Goal: Task Accomplishment & Management: Use online tool/utility

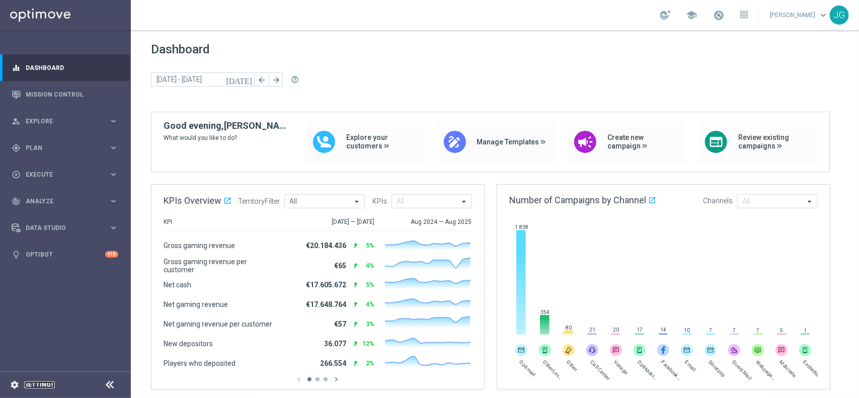
click at [36, 318] on link "Settings" at bounding box center [39, 385] width 31 height 6
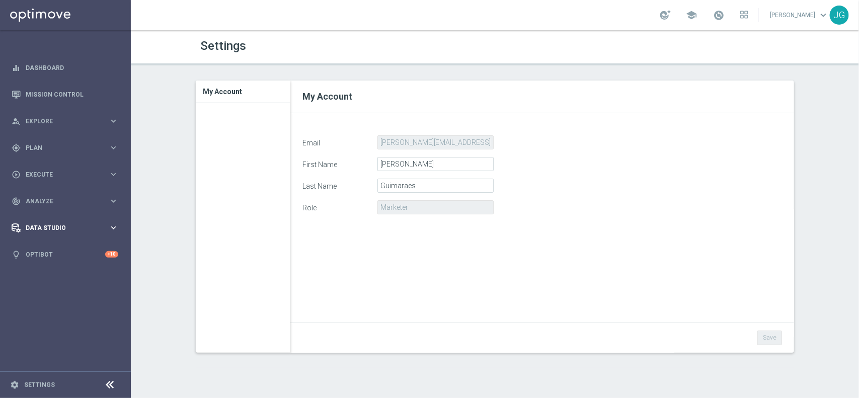
click at [71, 225] on span "Data Studio" at bounding box center [67, 228] width 83 height 6
click at [58, 248] on link "Attributes" at bounding box center [65, 249] width 79 height 8
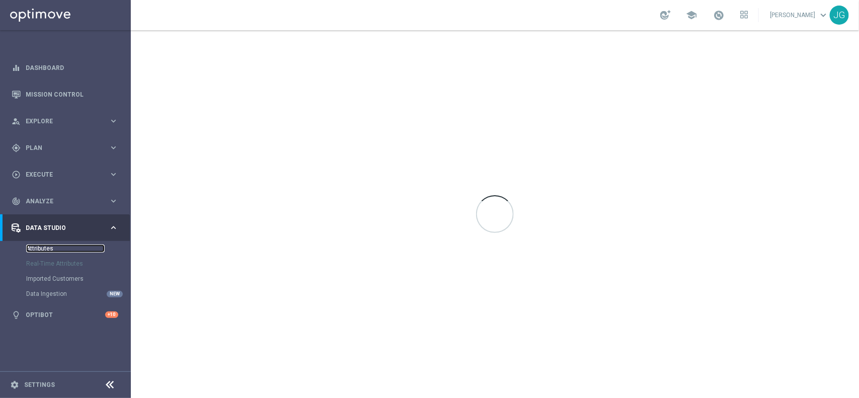
click at [39, 248] on link "Attributes" at bounding box center [65, 249] width 79 height 8
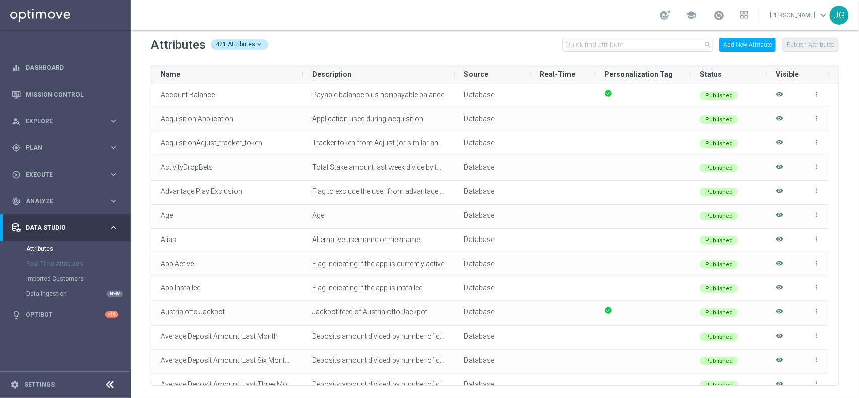
click at [258, 47] on div "421 Attributes" at bounding box center [239, 44] width 57 height 11
click at [313, 44] on div "Attributes 421 Attributes Total Attributes 421 Database Attributes 413 API Attr…" at bounding box center [495, 45] width 688 height 16
click at [687, 76] on div "Name Description Source" at bounding box center [495, 74] width 687 height 18
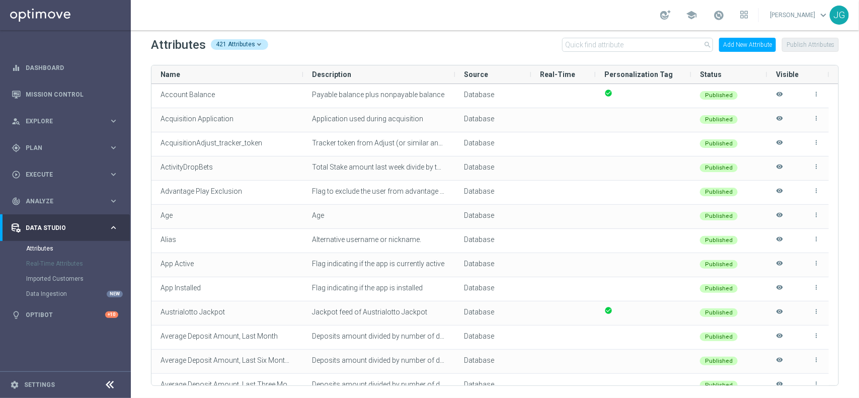
click at [687, 76] on div "Name Description Source" at bounding box center [495, 74] width 687 height 18
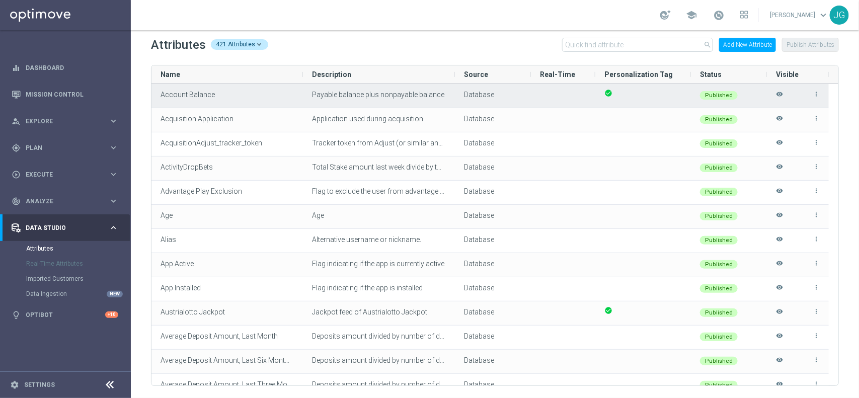
click at [687, 95] on icon "more_vert" at bounding box center [816, 94] width 7 height 7
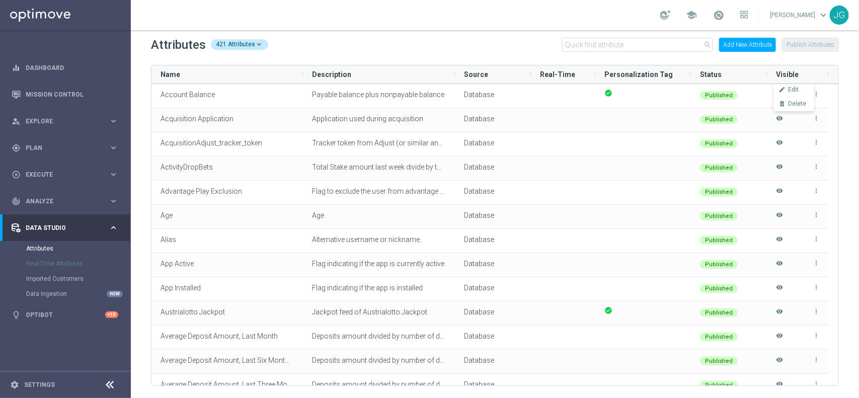
click at [687, 65] on div "Attributes 421 Attributes search Add New Attribute Publish Attributes Drag here…" at bounding box center [495, 214] width 728 height 368
click at [665, 46] on input "text" at bounding box center [637, 45] width 151 height 14
click at [445, 53] on div "Attributes 421 Attributes search Add New Attribute Publish Attributes Drag here…" at bounding box center [495, 214] width 728 height 368
click at [290, 76] on span at bounding box center [290, 74] width 8 height 8
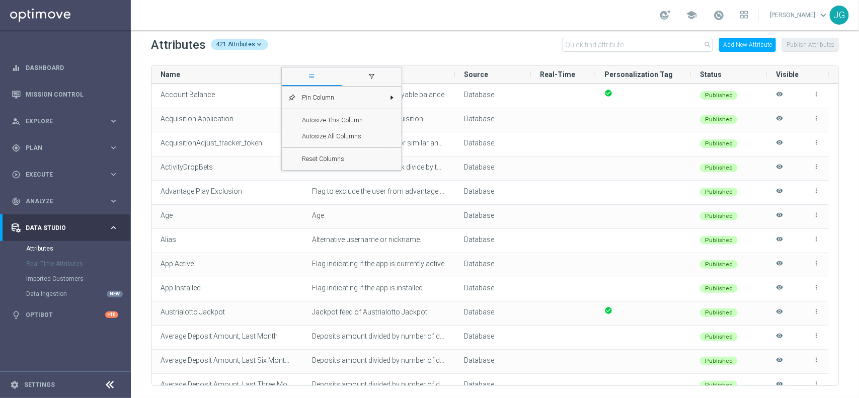
click at [323, 40] on div "Attributes 421 Attributes search Add New Attribute Publish Attributes" at bounding box center [495, 45] width 688 height 16
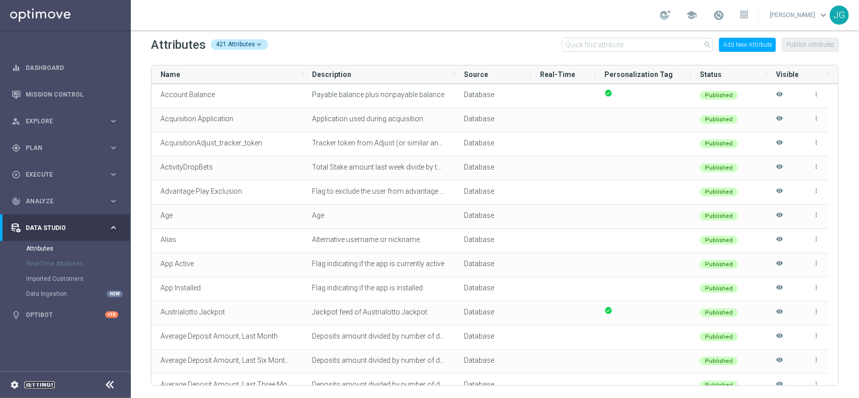
drag, startPoint x: 33, startPoint y: 387, endPoint x: 64, endPoint y: 386, distance: 31.2
click at [33, 318] on link "Settings" at bounding box center [39, 385] width 31 height 6
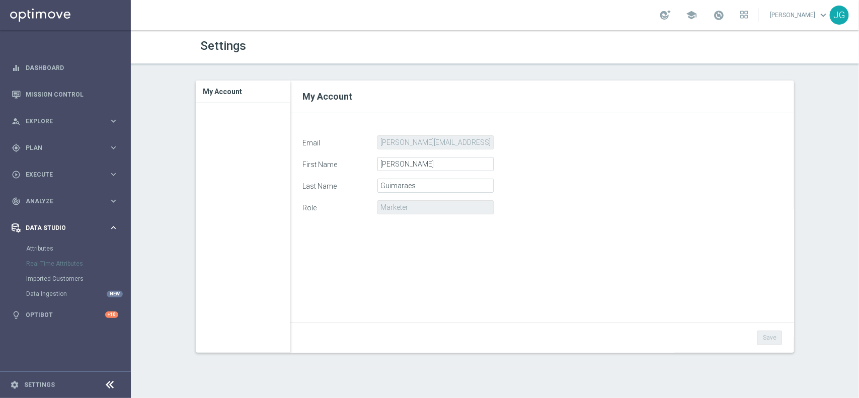
click at [112, 228] on icon "keyboard_arrow_right" at bounding box center [114, 228] width 10 height 10
click at [110, 204] on icon "keyboard_arrow_right" at bounding box center [114, 201] width 10 height 10
click at [112, 202] on icon "keyboard_arrow_right" at bounding box center [114, 201] width 10 height 10
click at [116, 174] on icon "keyboard_arrow_right" at bounding box center [114, 175] width 10 height 10
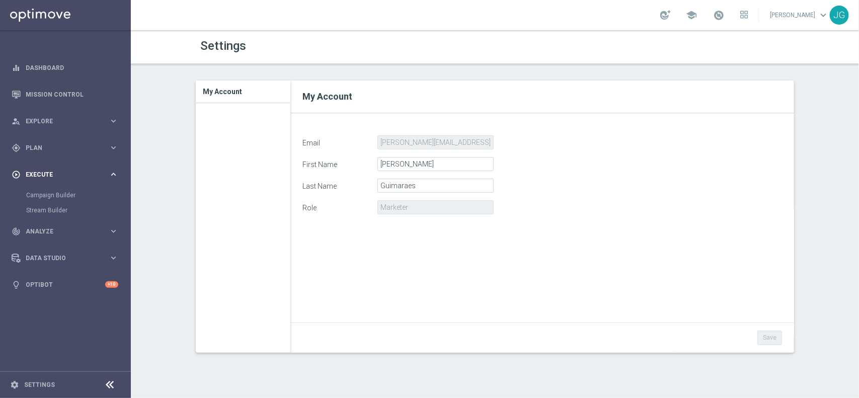
click at [116, 174] on icon "keyboard_arrow_right" at bounding box center [114, 175] width 10 height 10
click at [115, 146] on icon "keyboard_arrow_right" at bounding box center [114, 148] width 10 height 10
click at [112, 124] on icon "keyboard_arrow_right" at bounding box center [114, 121] width 10 height 10
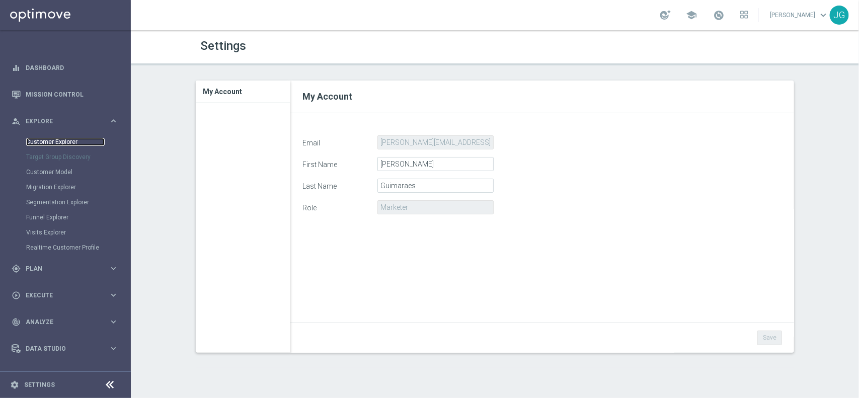
click at [65, 141] on link "Customer Explorer" at bounding box center [65, 142] width 79 height 8
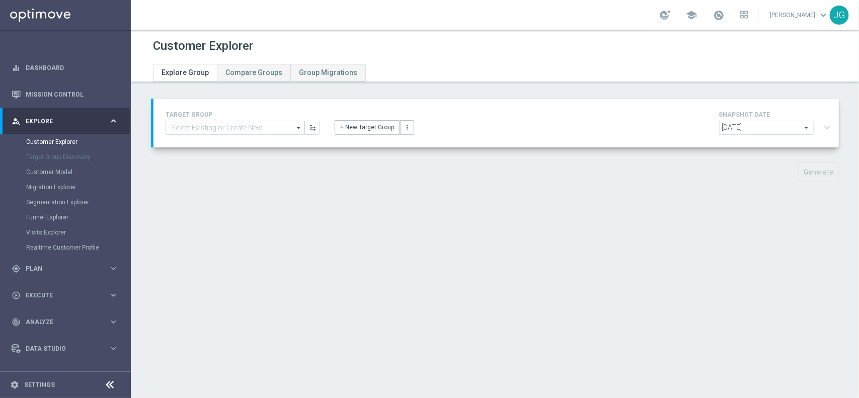
click at [687, 18] on span "keyboard_arrow_down" at bounding box center [823, 15] width 11 height 11
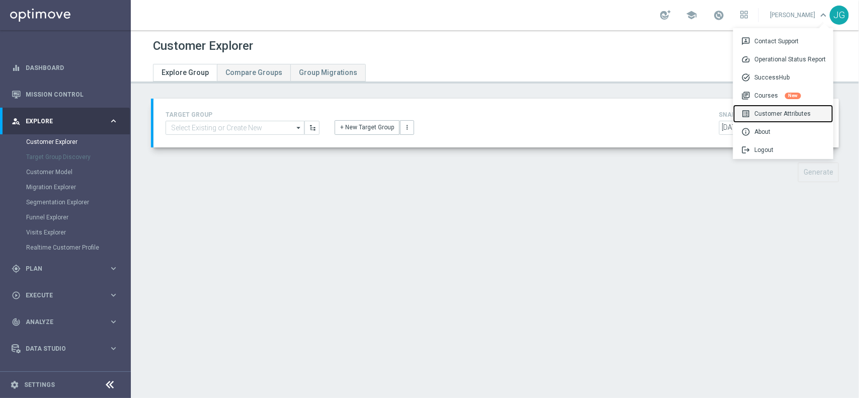
click at [687, 109] on div "list_alt Customer Attributes" at bounding box center [783, 114] width 100 height 18
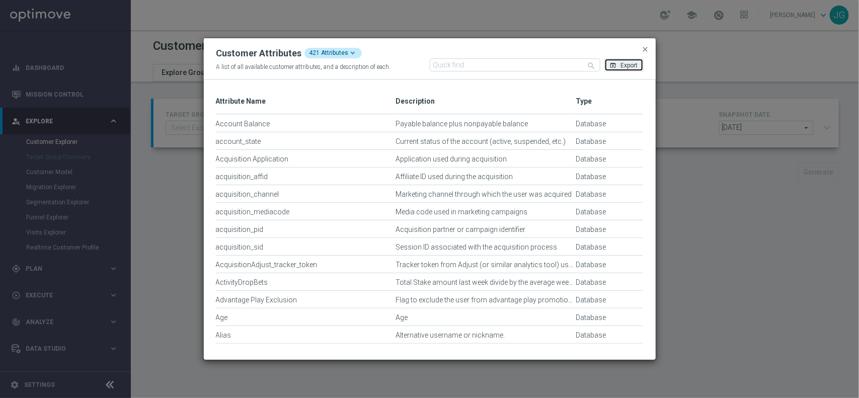
click at [633, 65] on span "Export" at bounding box center [629, 65] width 17 height 7
click at [645, 50] on span "close" at bounding box center [646, 49] width 8 height 8
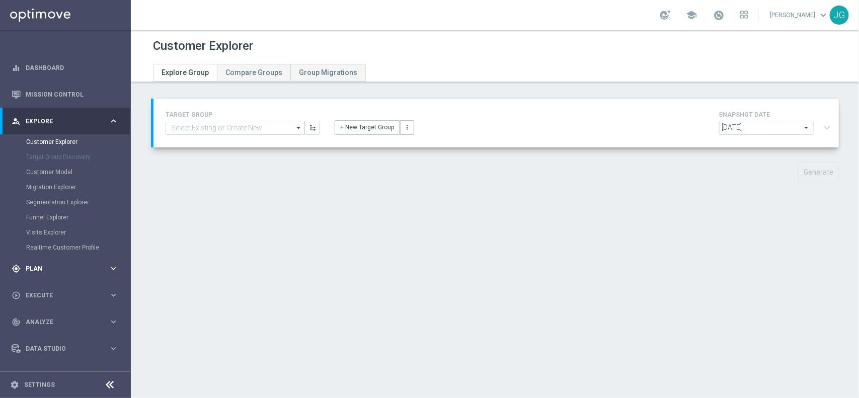
click at [63, 264] on div "gps_fixed Plan" at bounding box center [60, 268] width 97 height 9
click at [51, 170] on link "Target Groups" at bounding box center [65, 169] width 79 height 8
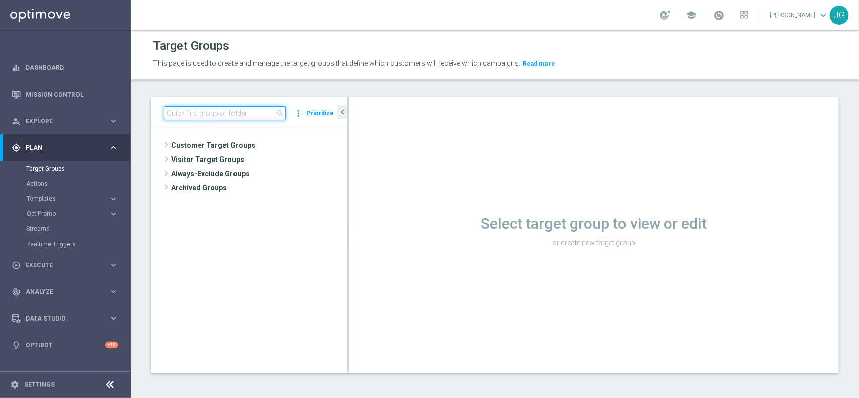
click at [255, 116] on input at bounding box center [225, 113] width 122 height 14
paste input "pt_BR_SL_TGT_ALL_EM_TAC__GEN_AND_NOT_SPORTSBOOK"
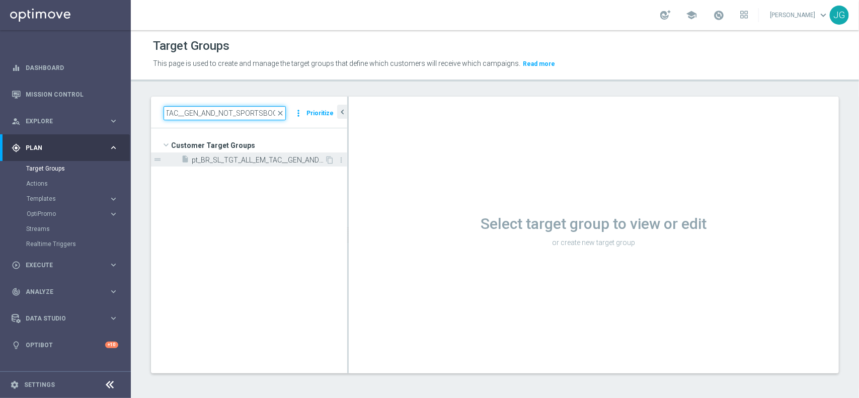
type input "pt_BR_SL_TGT_ALL_EM_TAC__GEN_AND_NOT_SPORTSBOOK"
click at [256, 158] on span "pt_BR_SL_TGT_ALL_EM_TAC__GEN_AND_NOT_SPORTSBOOK" at bounding box center [258, 160] width 133 height 9
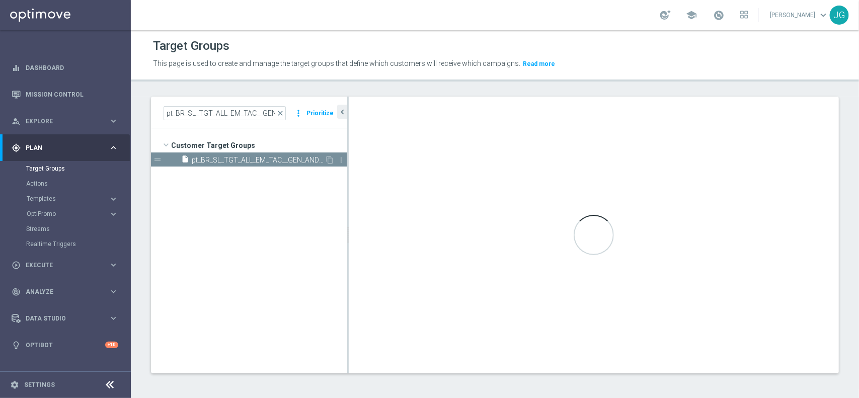
click at [202, 164] on span "pt_BR_SL_TGT_ALL_EM_TAC__GEN_AND_NOT_SPORTSBOOK" at bounding box center [258, 160] width 133 height 9
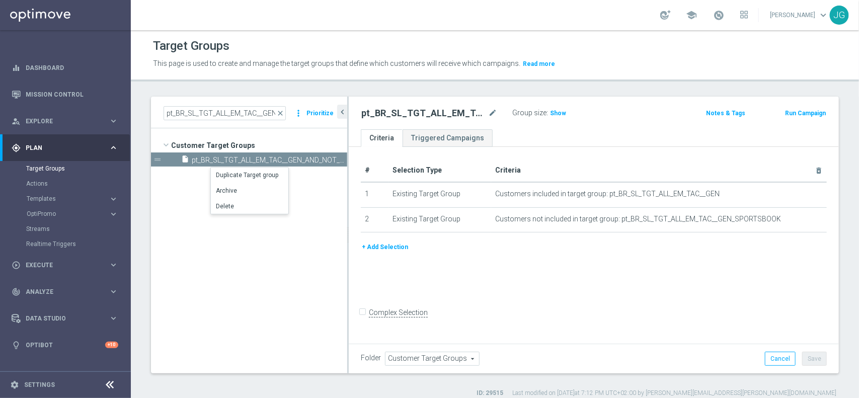
click at [186, 209] on tree-viewport "Customer Target Groups library_add create_new_folder" at bounding box center [249, 251] width 196 height 247
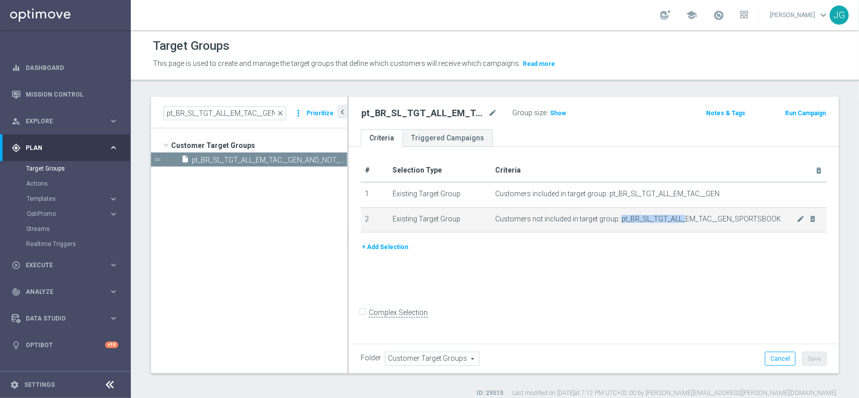
drag, startPoint x: 617, startPoint y: 219, endPoint x: 678, endPoint y: 218, distance: 61.4
click at [678, 218] on span "Customers not included in target group: pt_BR_SL_TGT_ALL_EM_TAC__GEN_SPORTSBOOK" at bounding box center [646, 219] width 302 height 9
copy span "pt_BR_SL_TGT_ALL_"
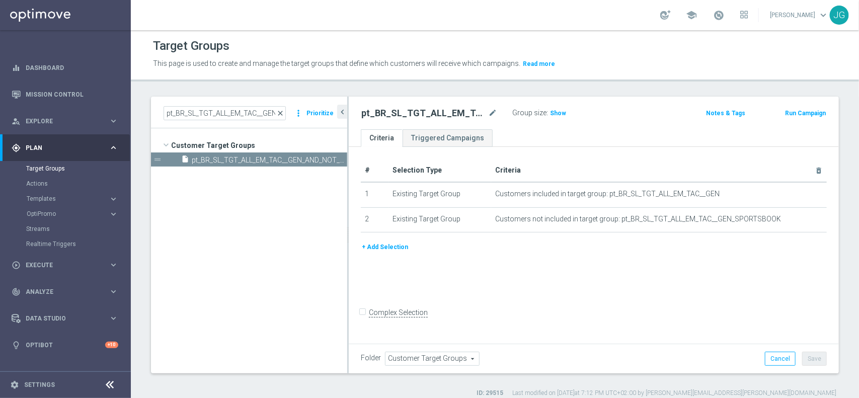
click at [282, 112] on span "close" at bounding box center [280, 113] width 8 height 8
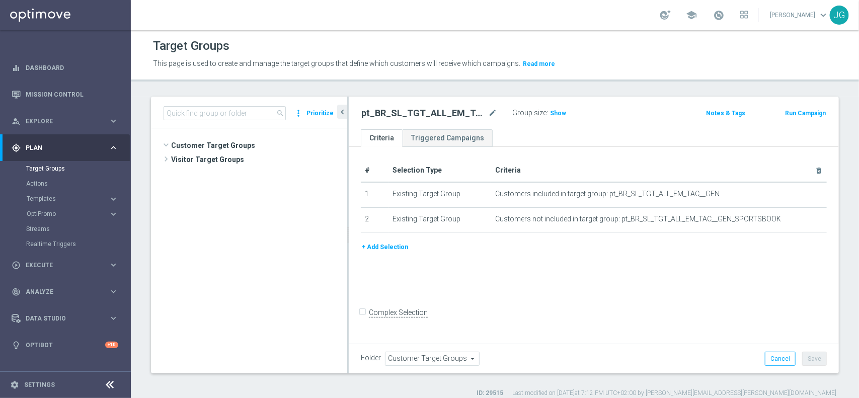
scroll to position [2140, 0]
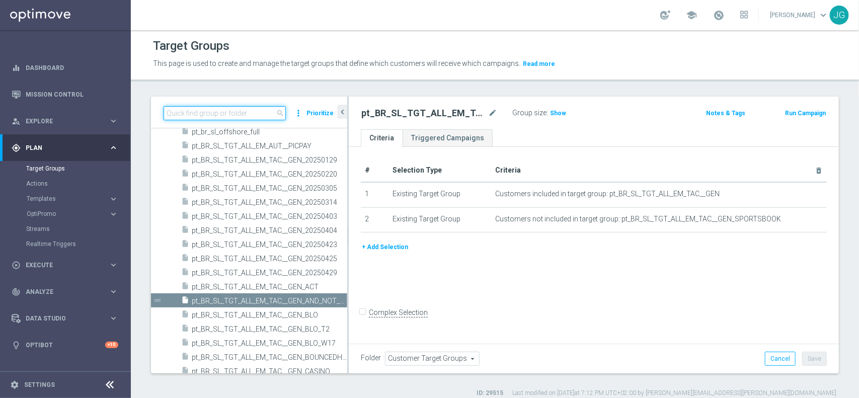
click at [230, 109] on input at bounding box center [225, 113] width 122 height 14
paste input "contact_pref_vertical_sportsbook"
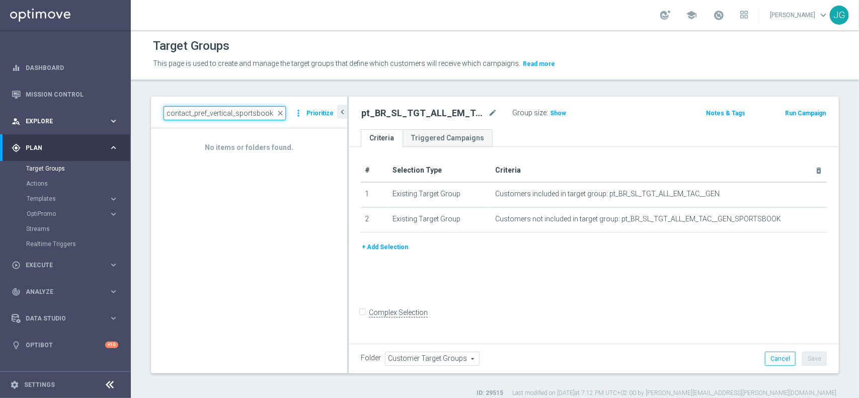
type input "contact_pref_vertical_sportsbook"
click at [112, 123] on icon "keyboard_arrow_right" at bounding box center [114, 121] width 10 height 10
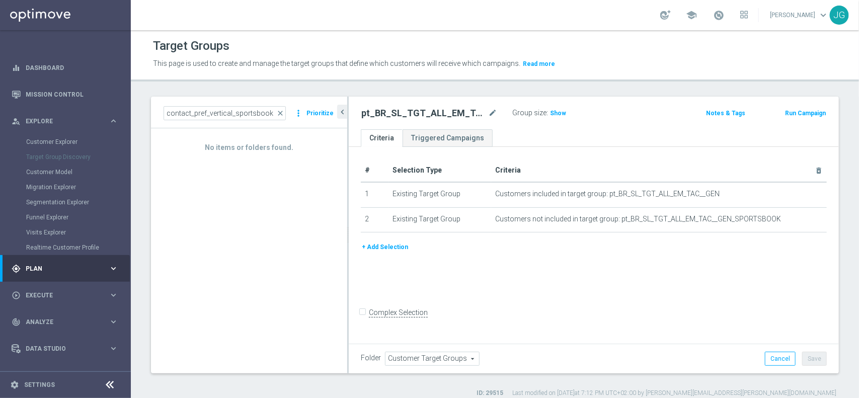
click at [39, 136] on div "Customer Explorer" at bounding box center [78, 141] width 104 height 15
click at [40, 139] on link "Customer Explorer" at bounding box center [65, 142] width 79 height 8
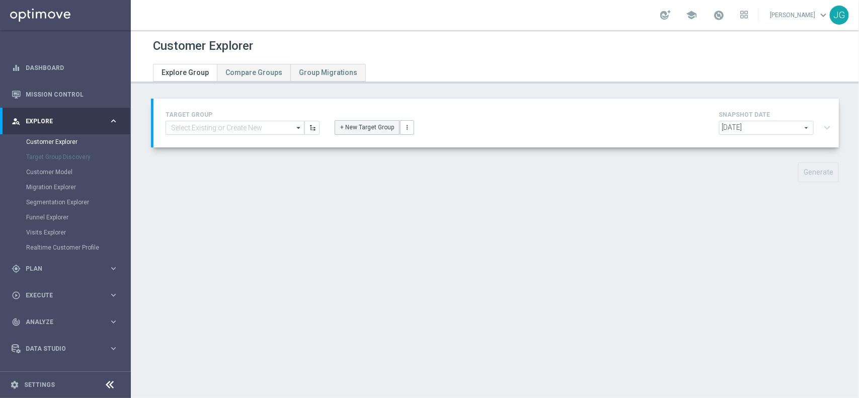
click at [356, 132] on button "+ New Target Group" at bounding box center [367, 127] width 65 height 14
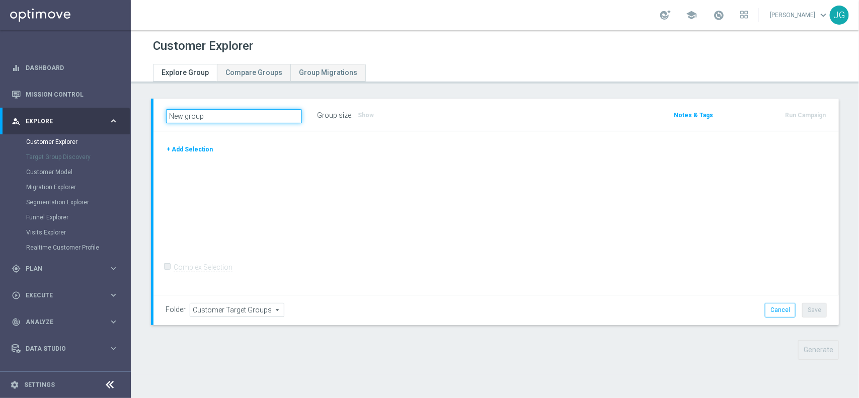
click at [235, 114] on input "New group" at bounding box center [234, 116] width 136 height 14
click at [206, 148] on button "+ Add Selection" at bounding box center [190, 149] width 48 height 11
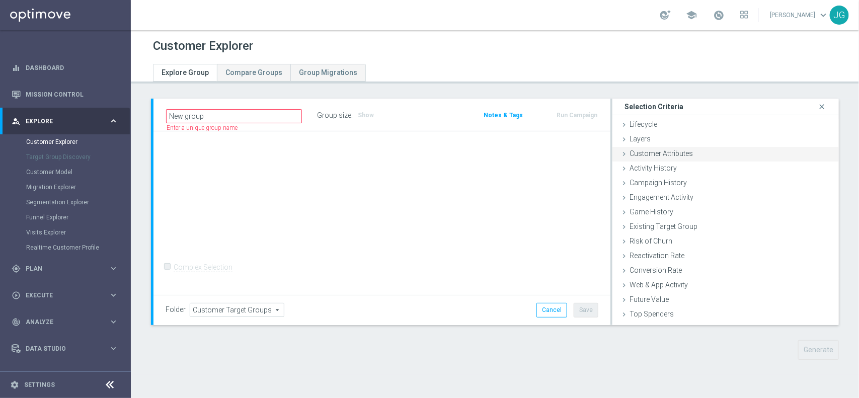
click at [620, 152] on icon at bounding box center [624, 154] width 8 height 8
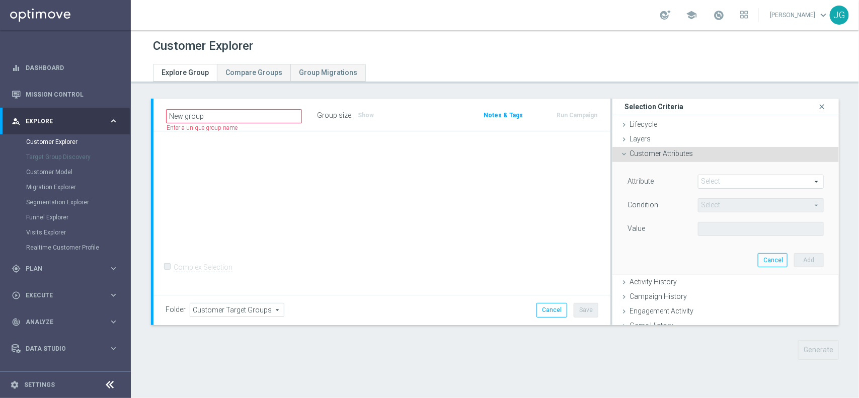
click at [687, 182] on span at bounding box center [761, 181] width 125 height 13
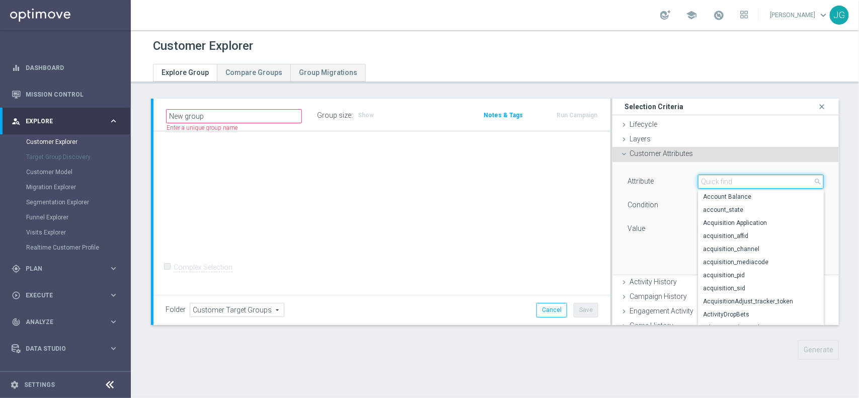
click at [687, 182] on input "search" at bounding box center [761, 182] width 126 height 14
paste input "contact_pref_vertical_sportsbook"
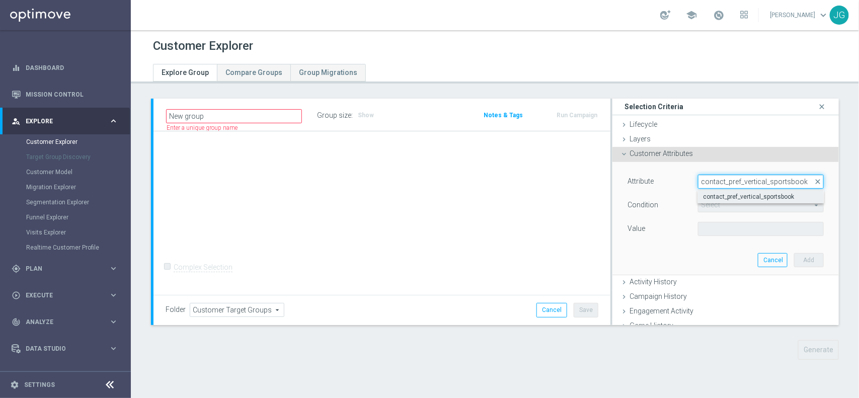
type input "contact_pref_vertical_sportsbook"
click at [687, 199] on span "contact_pref_vertical_sportsbook" at bounding box center [761, 197] width 116 height 8
type input "contact_pref_vertical_sportsbook"
type input "Equals"
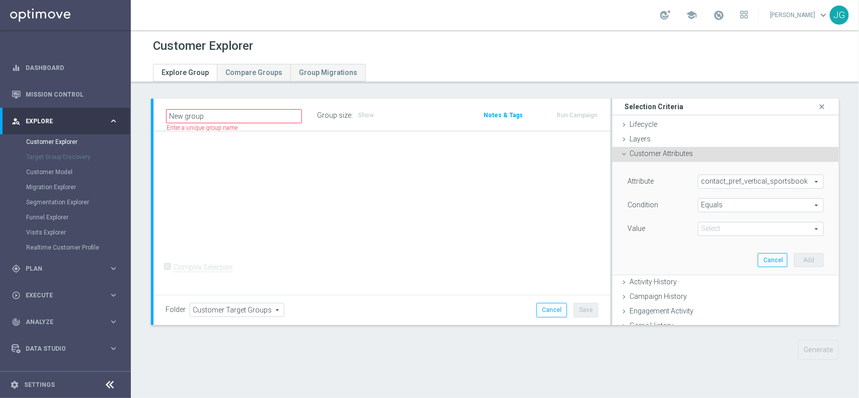
click at [687, 209] on span "Equals" at bounding box center [761, 205] width 125 height 13
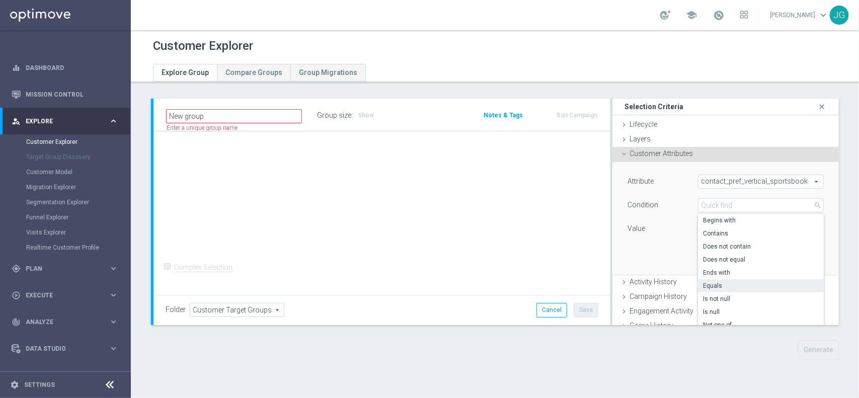
click at [552, 215] on div "+ Add Selection Complex Selection Invalid Expression" at bounding box center [382, 213] width 457 height 164
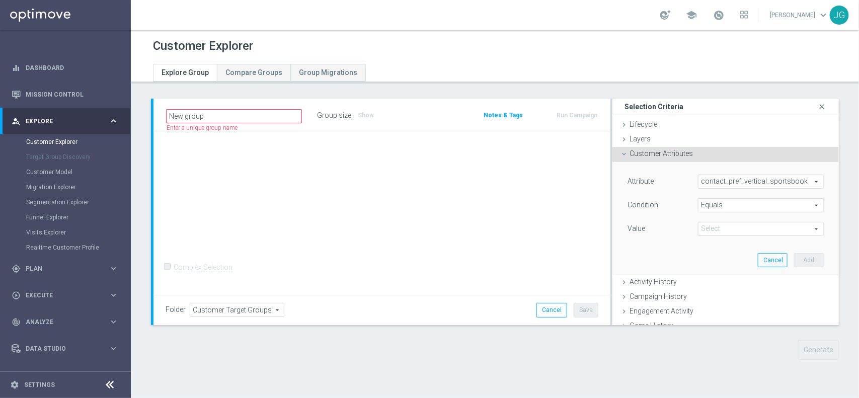
click at [687, 228] on span at bounding box center [761, 228] width 125 height 13
click at [687, 263] on label "No" at bounding box center [761, 257] width 126 height 13
click at [687, 232] on span "No" at bounding box center [761, 228] width 125 height 13
click at [687, 272] on span "Yes" at bounding box center [761, 270] width 116 height 8
type input "Yes"
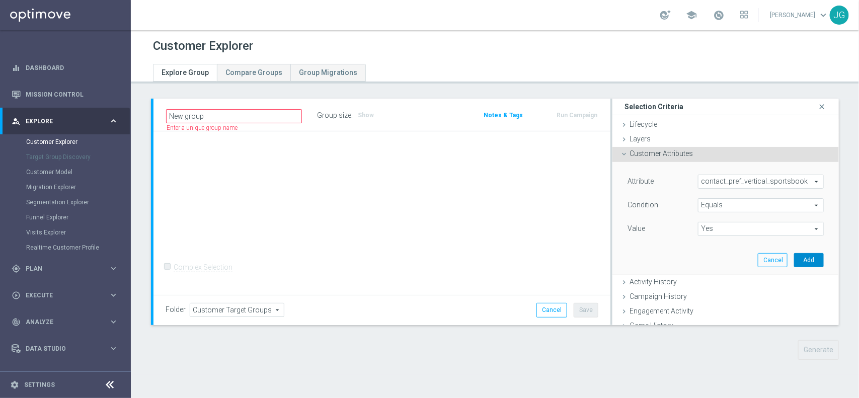
click at [687, 264] on button "Add" at bounding box center [809, 260] width 30 height 14
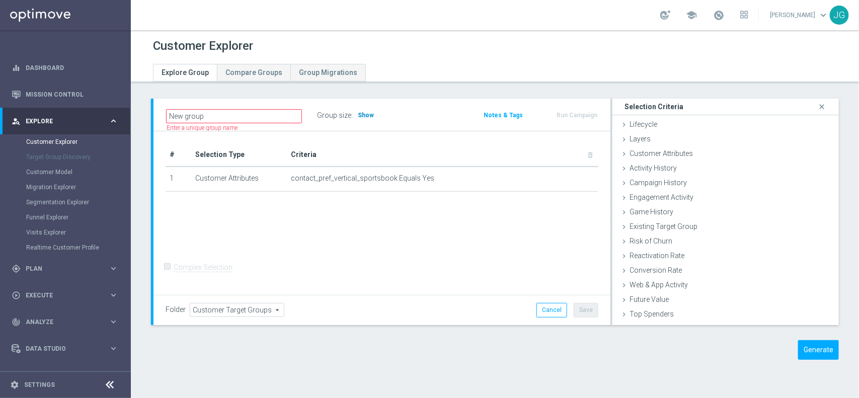
click at [365, 114] on span "Show" at bounding box center [366, 115] width 16 height 7
click at [687, 318] on button "Generate" at bounding box center [818, 350] width 41 height 20
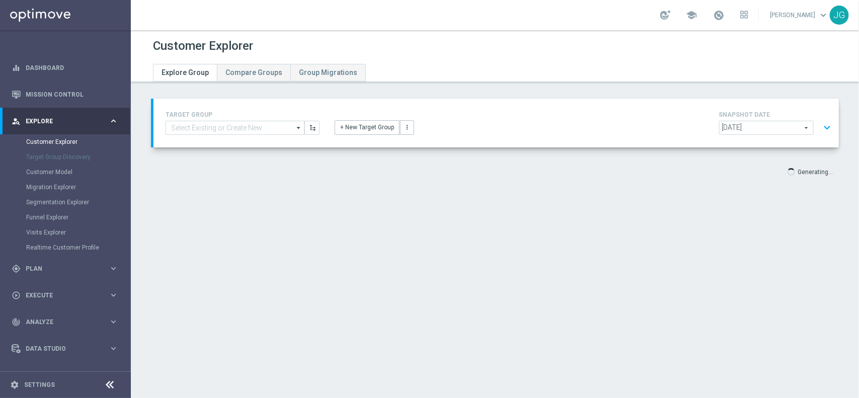
scroll to position [19, 0]
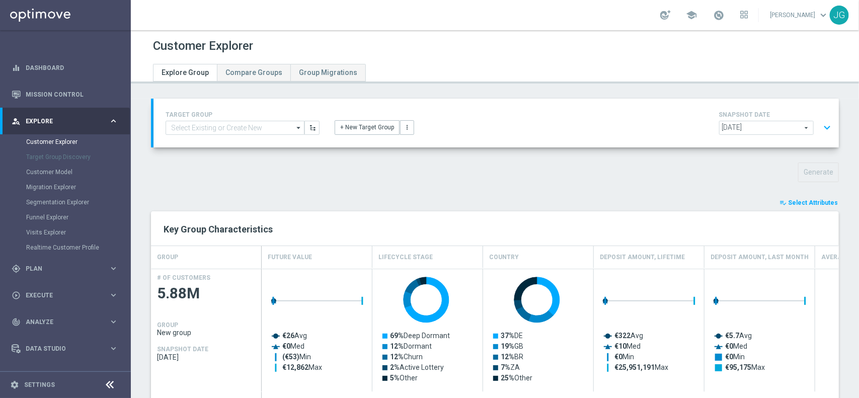
click at [687, 207] on button "playlist_add_check Select Attributes" at bounding box center [809, 202] width 60 height 11
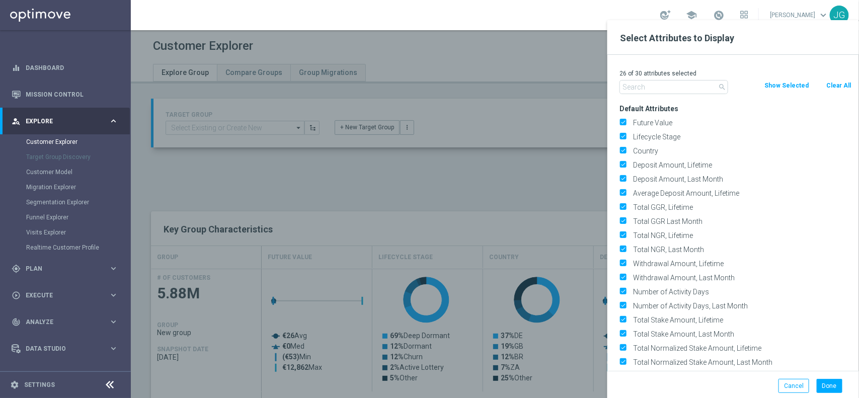
click at [687, 82] on button "Clear All" at bounding box center [839, 85] width 27 height 11
checkbox input "false"
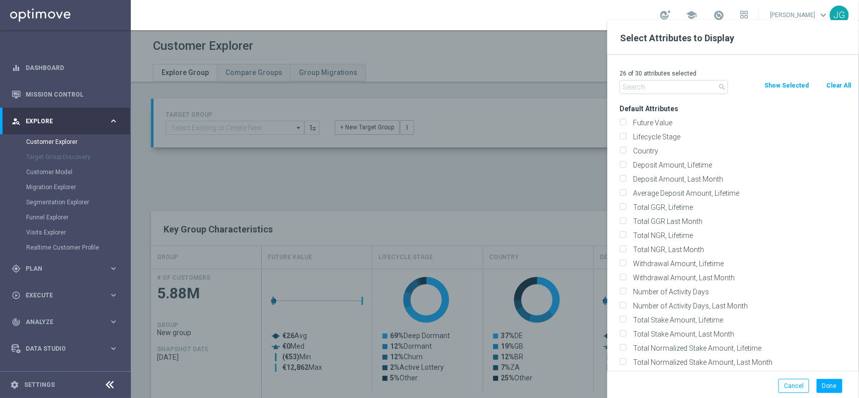
checkbox input "false"
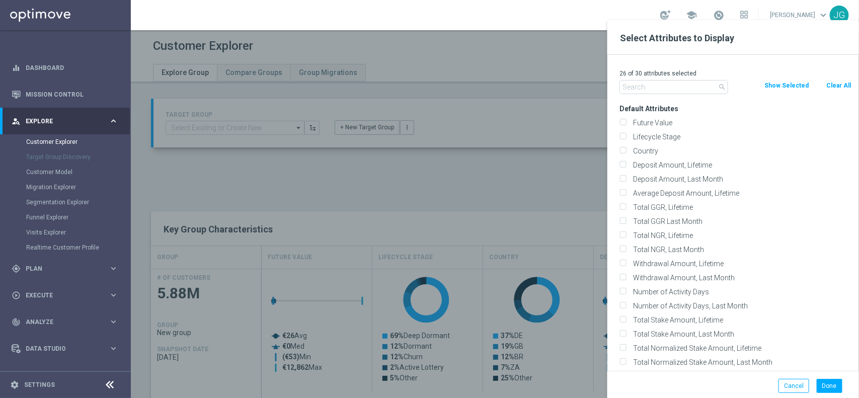
checkbox input "false"
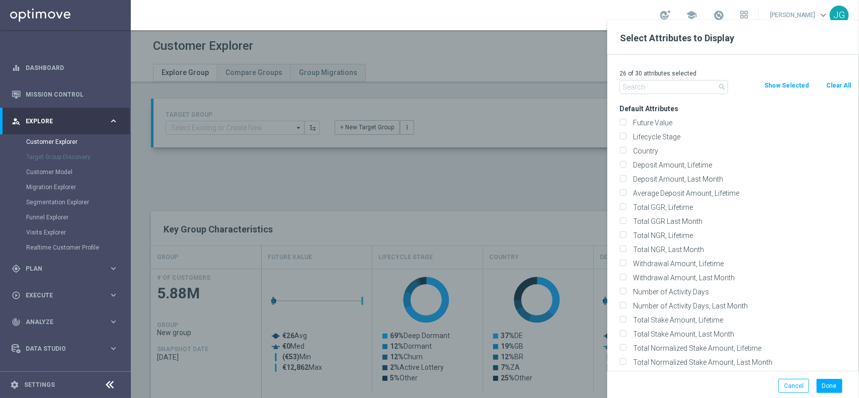
checkbox input "false"
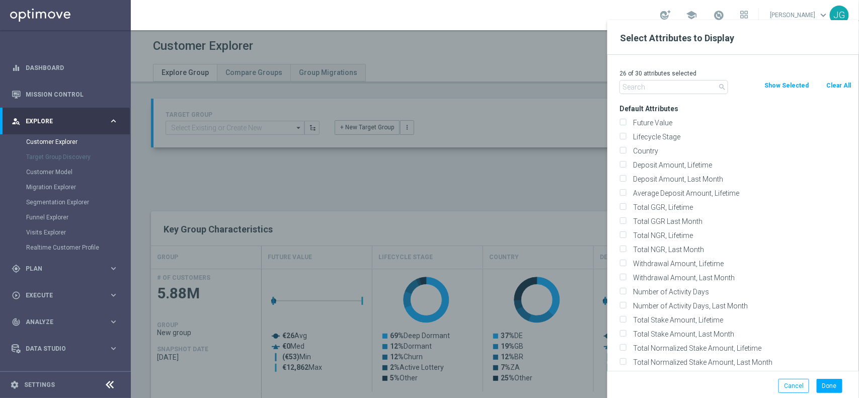
checkbox input "false"
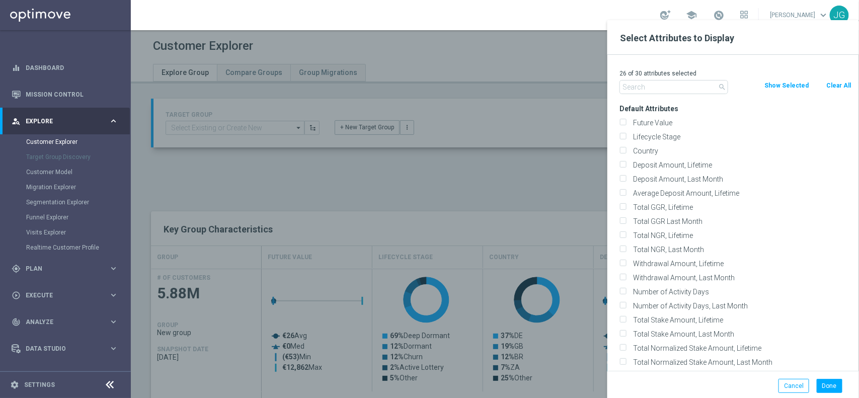
checkbox input "false"
click at [674, 86] on input "text" at bounding box center [674, 87] width 109 height 14
paste input "contact_pref_vertical_sportsbook"
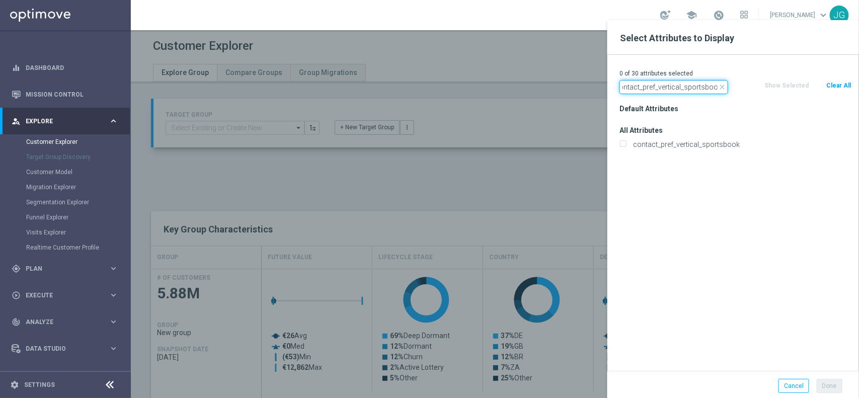
type input "contact_pref_vertical_sportsbook"
click at [643, 149] on div "contact_pref_vertical_sportsbook" at bounding box center [735, 144] width 247 height 14
click at [643, 146] on label "contact_pref_vertical_sportsbook" at bounding box center [741, 144] width 222 height 9
click at [626, 146] on input "contact_pref_vertical_sportsbook" at bounding box center [623, 145] width 7 height 7
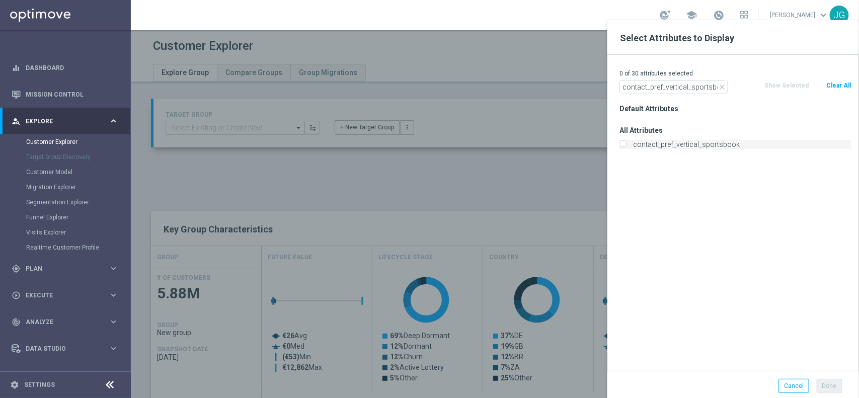
checkbox input "true"
click at [687, 318] on button "Done" at bounding box center [830, 386] width 26 height 14
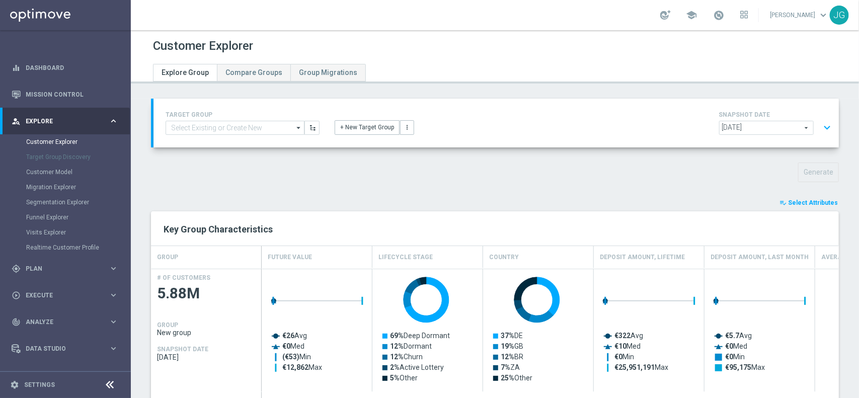
type input "Search"
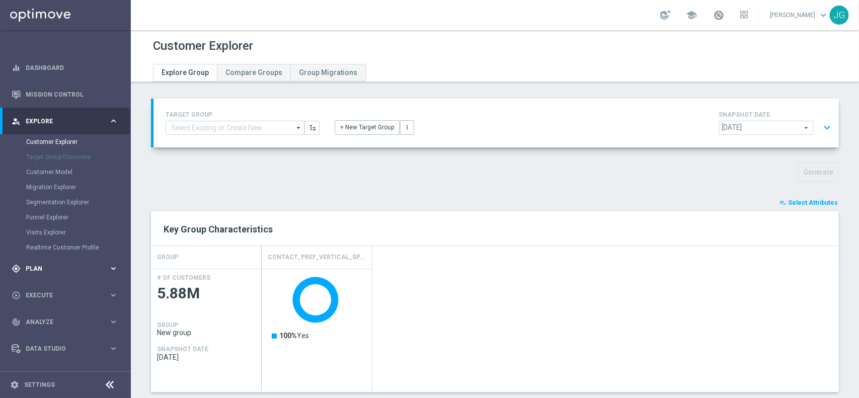
click at [39, 263] on div "gps_fixed Plan keyboard_arrow_right" at bounding box center [65, 268] width 130 height 27
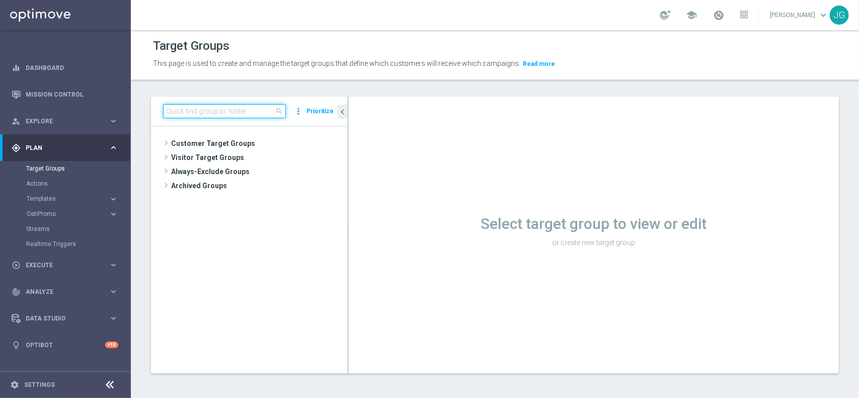
click at [217, 112] on input at bounding box center [224, 111] width 123 height 14
paste input "pt_BR_SL_TGT_ALL_"
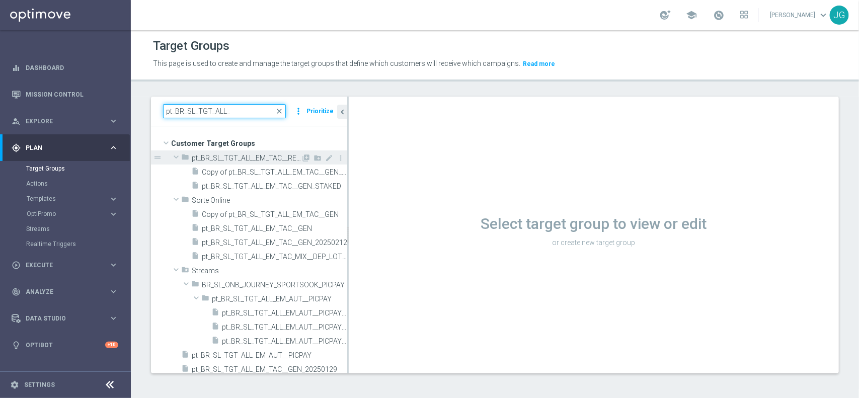
type input "pt_BR_SL_TGT_ALL_"
click at [184, 159] on icon "folder" at bounding box center [185, 159] width 8 height 12
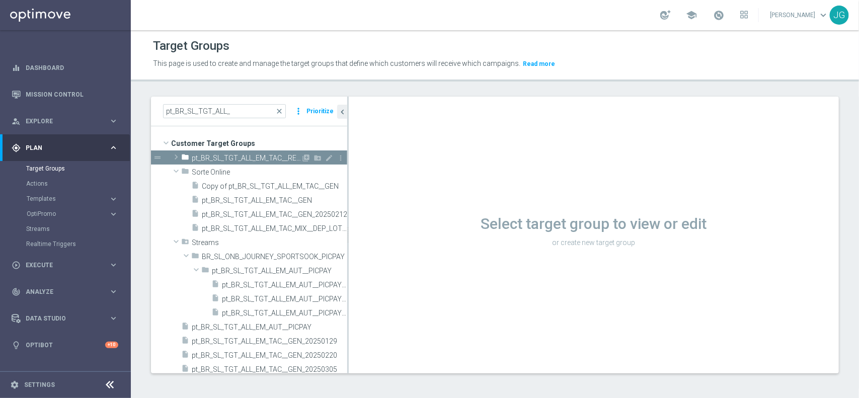
click at [184, 157] on icon "folder" at bounding box center [185, 159] width 8 height 12
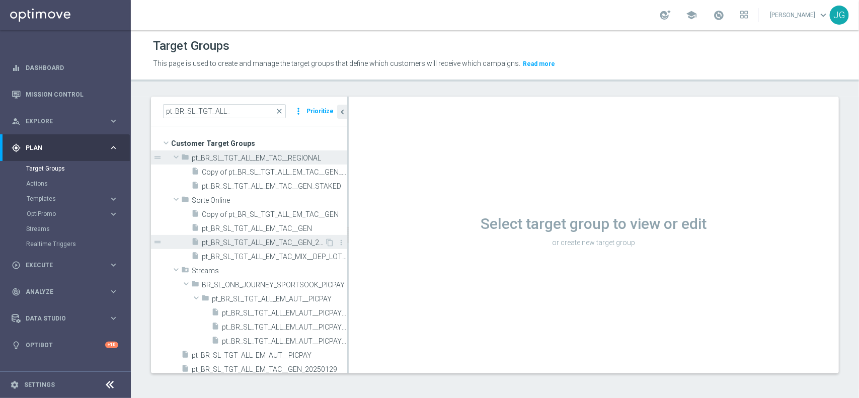
click at [237, 239] on span "pt_BR_SL_TGT_ALL_EM_TAC__GEN_20250212" at bounding box center [263, 243] width 123 height 9
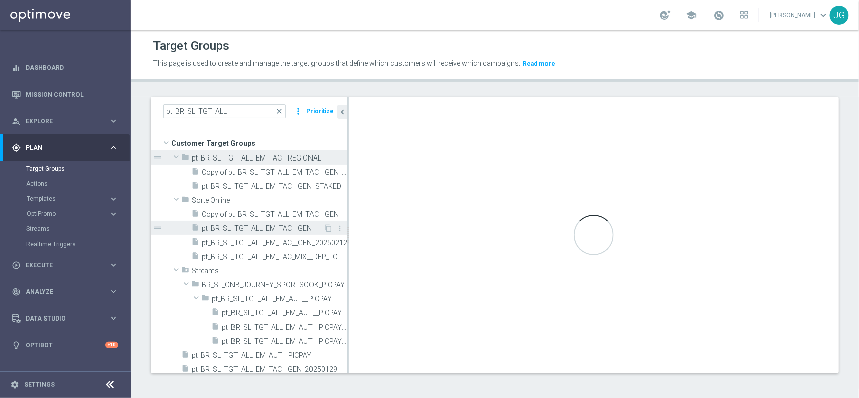
click at [237, 228] on span "pt_BR_SL_TGT_ALL_EM_TAC__GEN" at bounding box center [262, 228] width 121 height 9
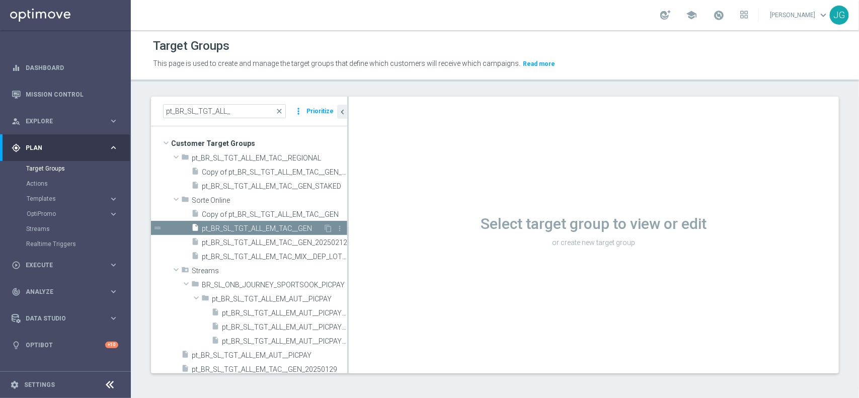
click at [195, 228] on icon "insert_drive_file" at bounding box center [195, 229] width 8 height 12
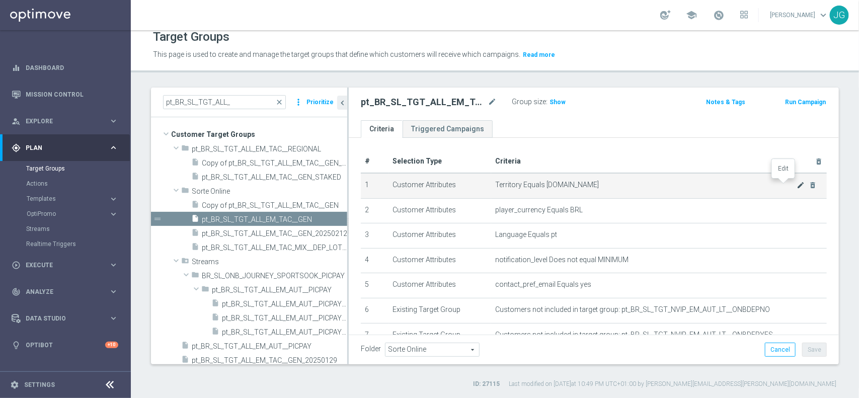
click at [797, 184] on icon "mode_edit" at bounding box center [801, 185] width 8 height 8
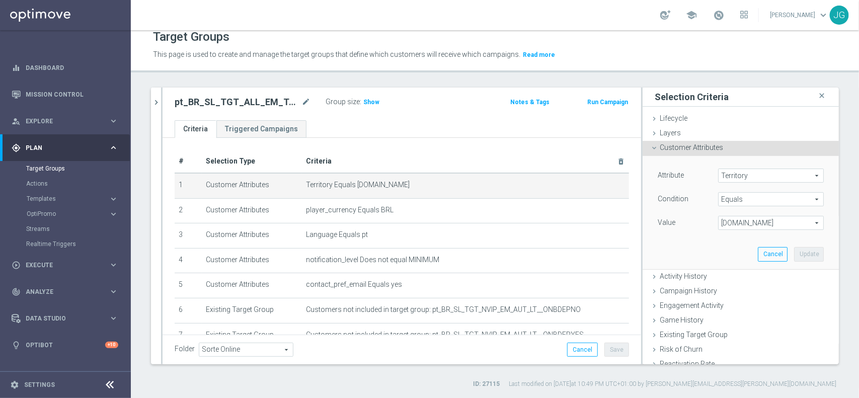
click at [771, 216] on span "www.sorteonline.bet.br" at bounding box center [771, 222] width 105 height 13
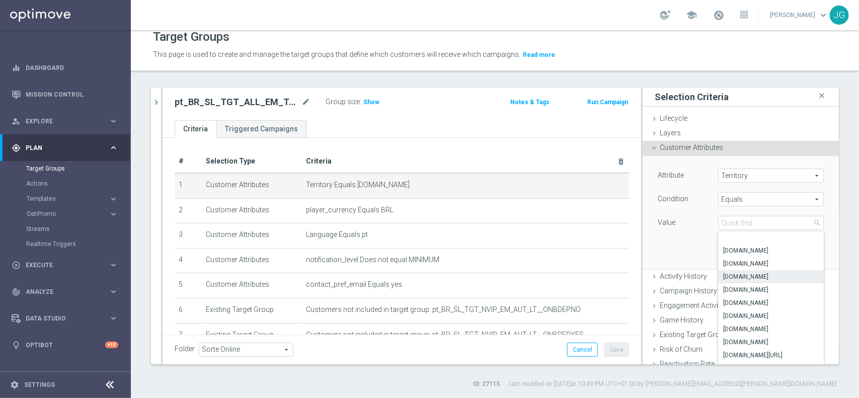
scroll to position [159, 0]
click at [740, 272] on span "www.kenogo.com.au" at bounding box center [771, 270] width 96 height 8
type input "www.kenogo.com.au"
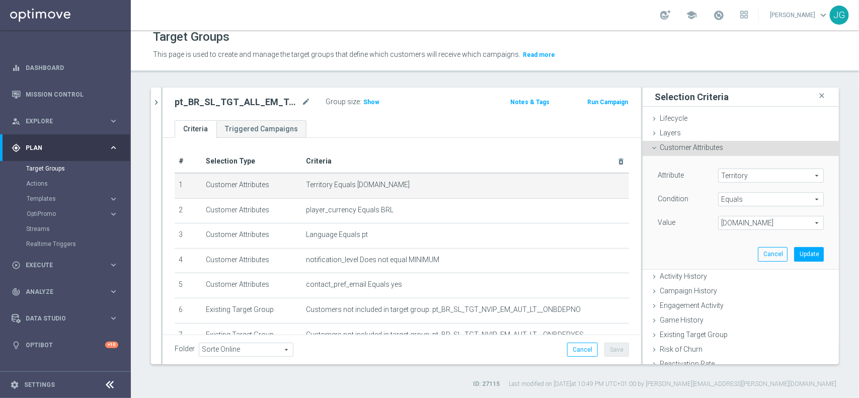
click at [753, 225] on span "www.kenogo.com.au" at bounding box center [771, 222] width 105 height 13
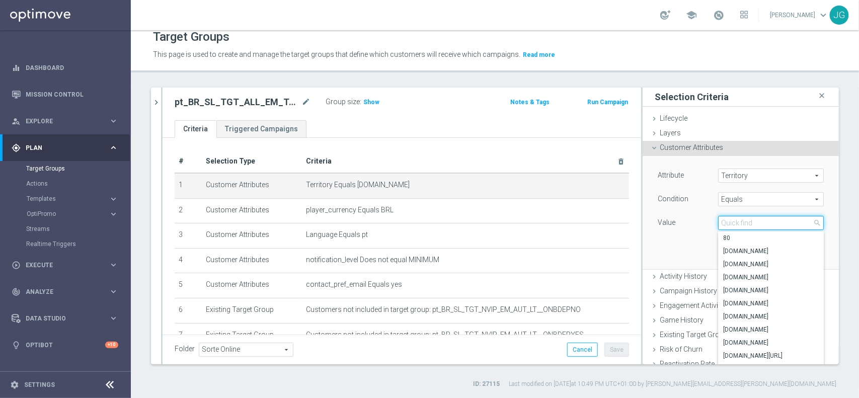
click at [758, 224] on input "search" at bounding box center [771, 223] width 106 height 14
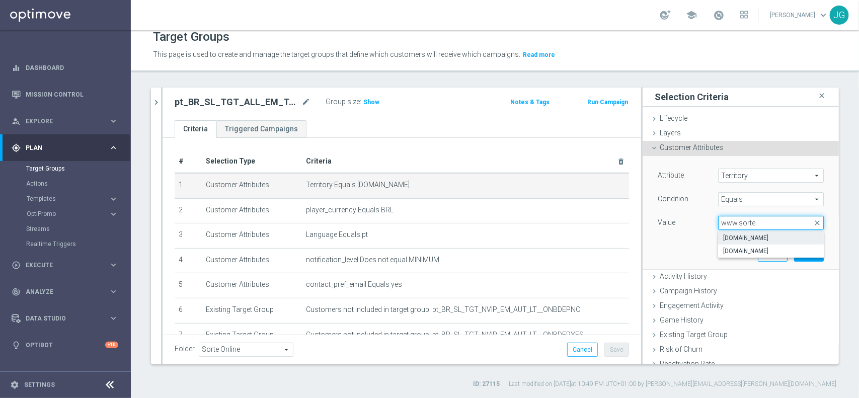
type input "www.sorte"
click at [758, 233] on label "www.sorteonline.bet.br" at bounding box center [771, 238] width 106 height 13
type input "www.sorteonline.bet.br"
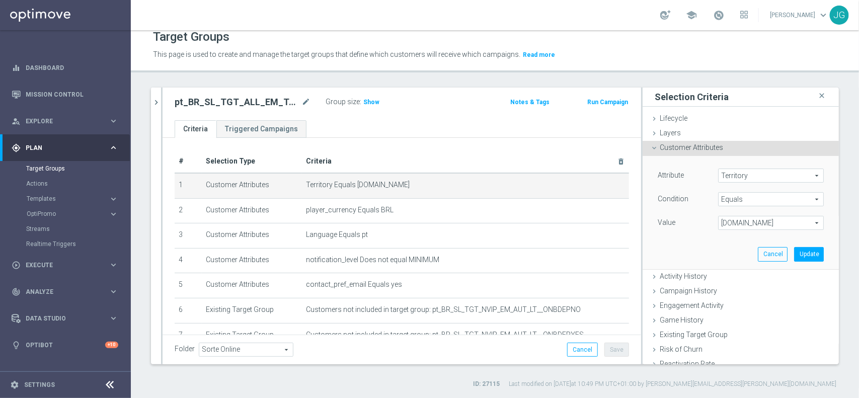
click at [758, 233] on div "Attribute Territory Territory arrow_drop_down search Condition Equals Equals ar…" at bounding box center [740, 212] width 181 height 113
click at [794, 252] on button "Update" at bounding box center [809, 254] width 30 height 14
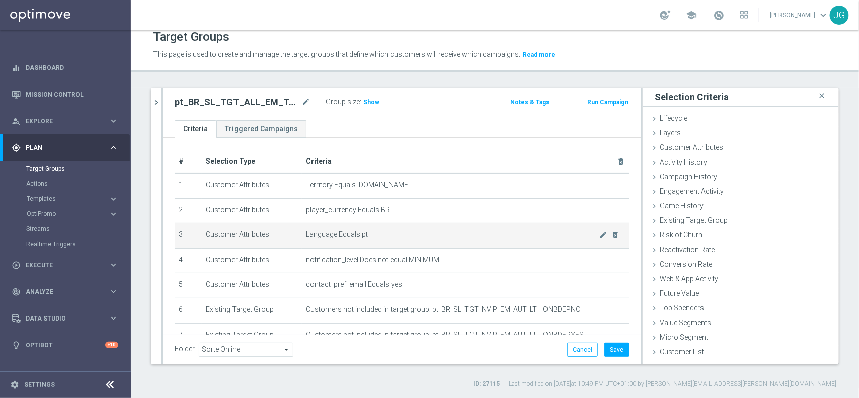
scroll to position [61, 0]
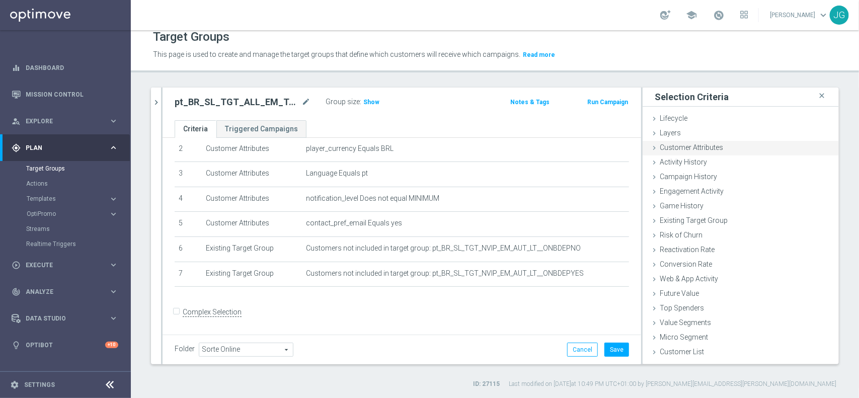
click at [710, 150] on span "Customer Attributes" at bounding box center [691, 147] width 63 height 8
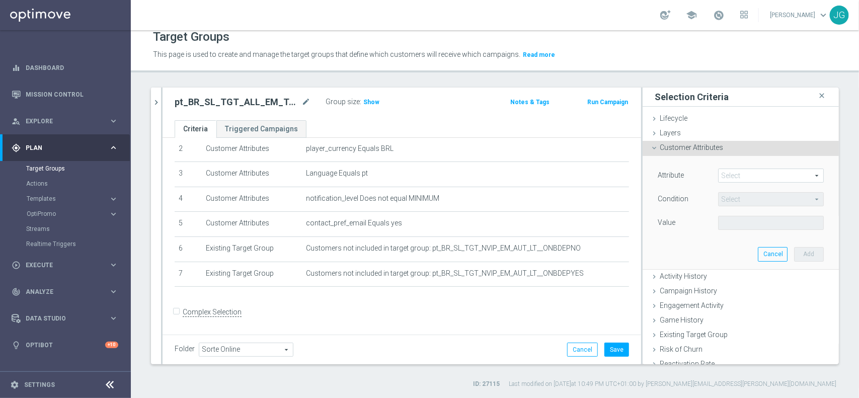
click at [730, 172] on span at bounding box center [771, 175] width 105 height 13
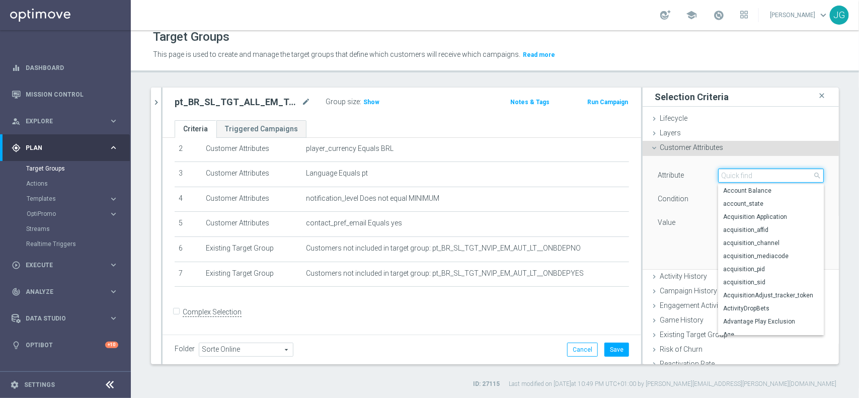
click at [731, 174] on input "search" at bounding box center [771, 176] width 106 height 14
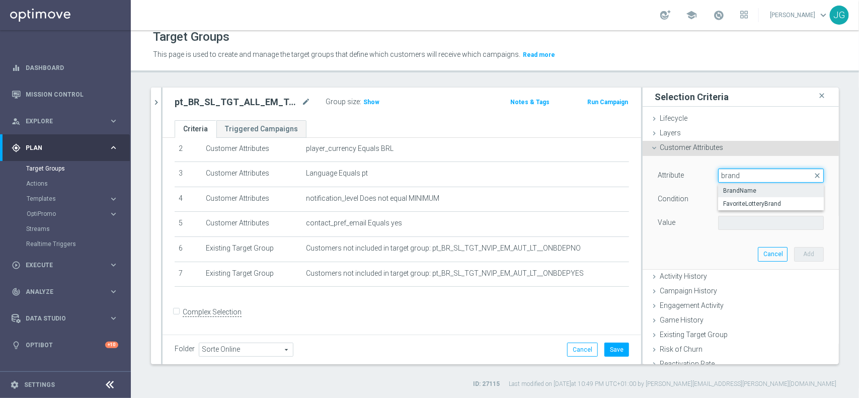
type input "brand"
click at [743, 192] on span "BrandName" at bounding box center [771, 191] width 96 height 8
type input "BrandName"
type input "Equals"
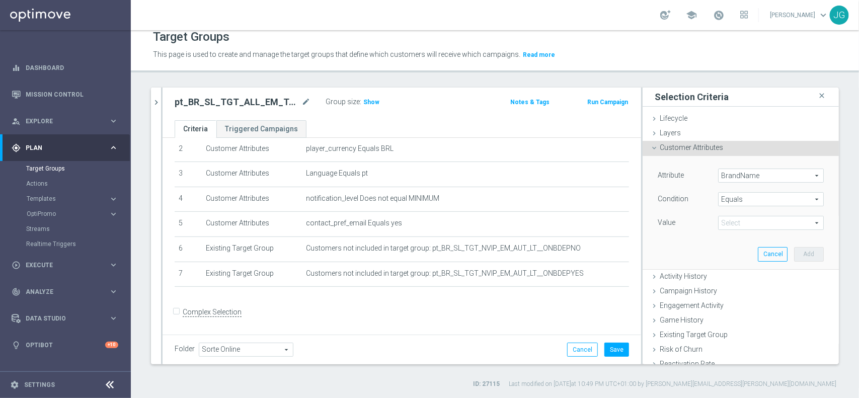
click at [748, 220] on span at bounding box center [771, 222] width 105 height 13
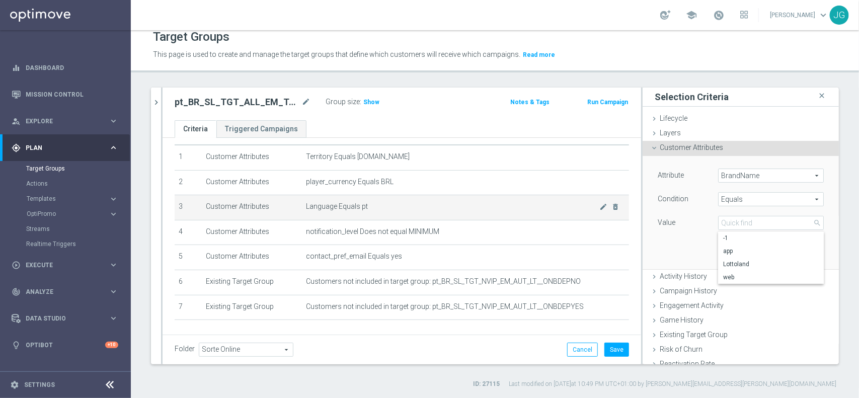
scroll to position [32, 0]
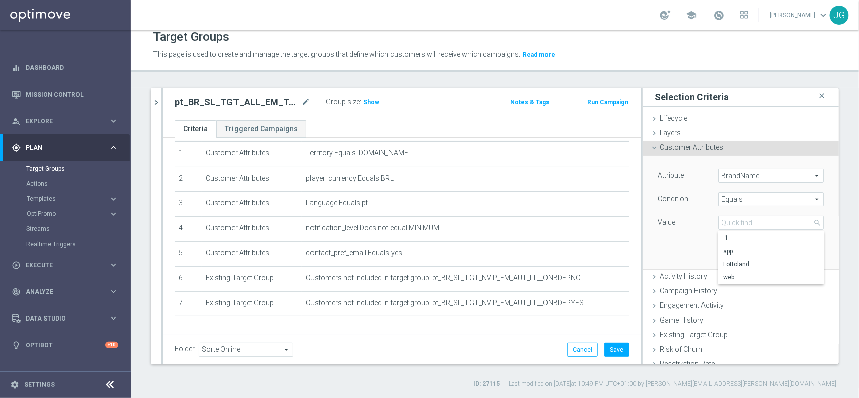
click at [734, 180] on span "BrandName" at bounding box center [771, 175] width 105 height 13
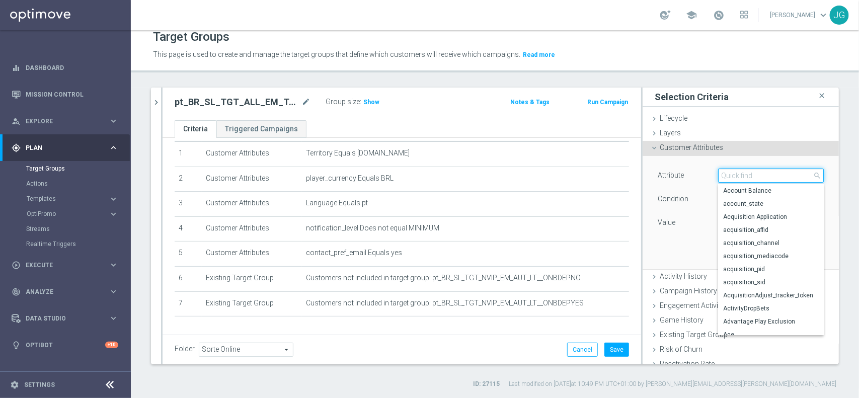
click at [741, 177] on input "search" at bounding box center [771, 176] width 106 height 14
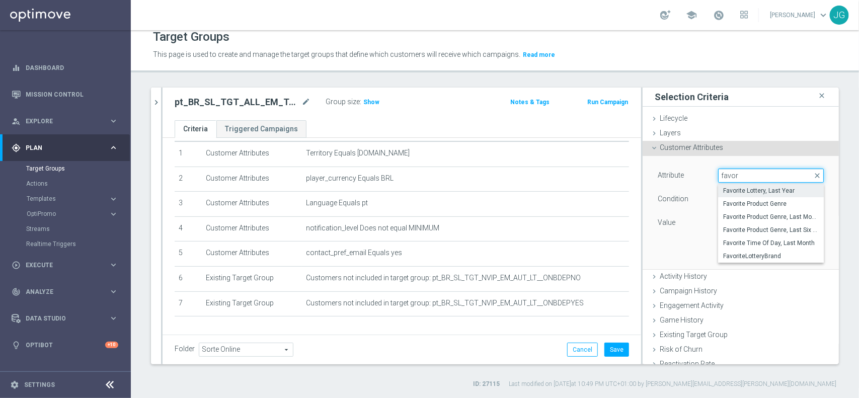
type input "favor"
click at [750, 186] on label "Favorite Lottery, Last Year" at bounding box center [771, 190] width 106 height 13
type input "Favorite Lottery, Last Year"
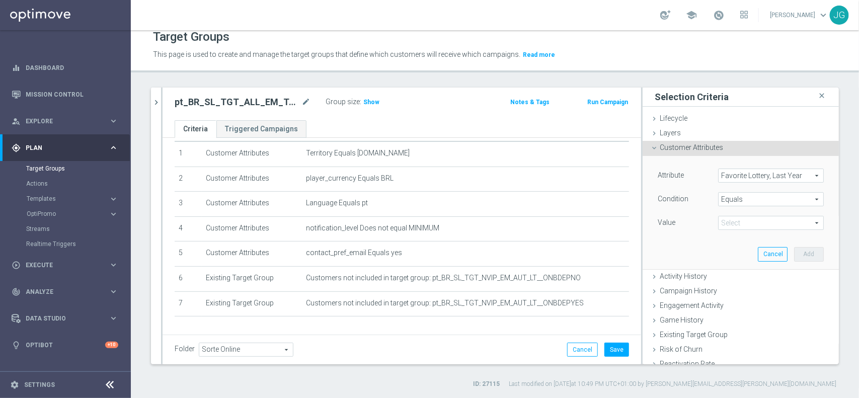
click at [738, 218] on span at bounding box center [771, 222] width 105 height 13
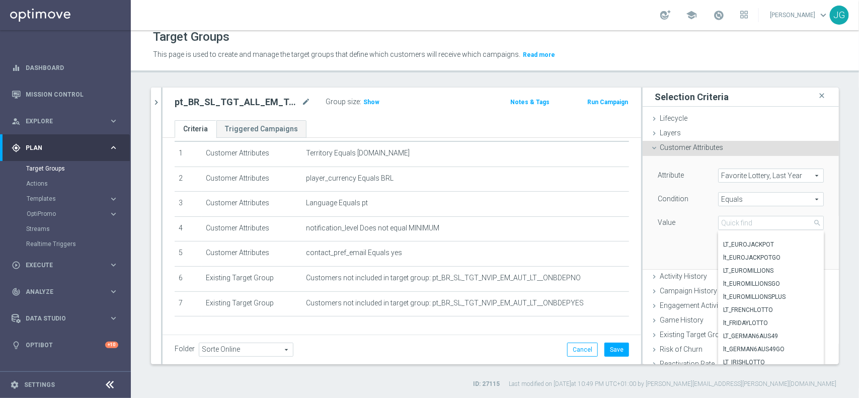
scroll to position [106, 0]
click at [766, 226] on input "search" at bounding box center [771, 223] width 106 height 14
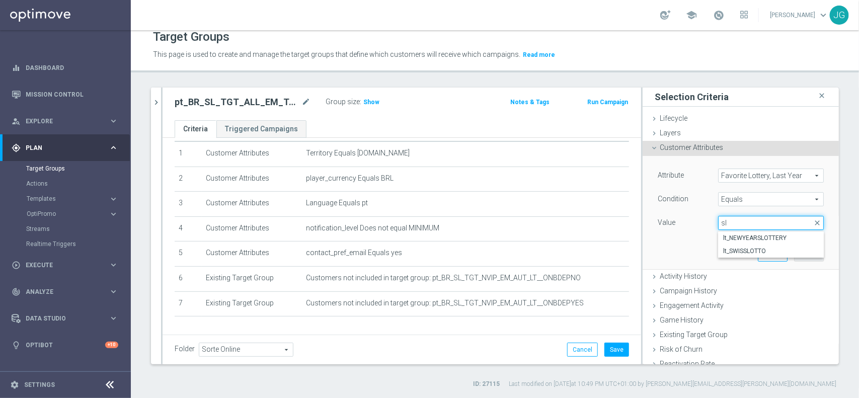
type input "s"
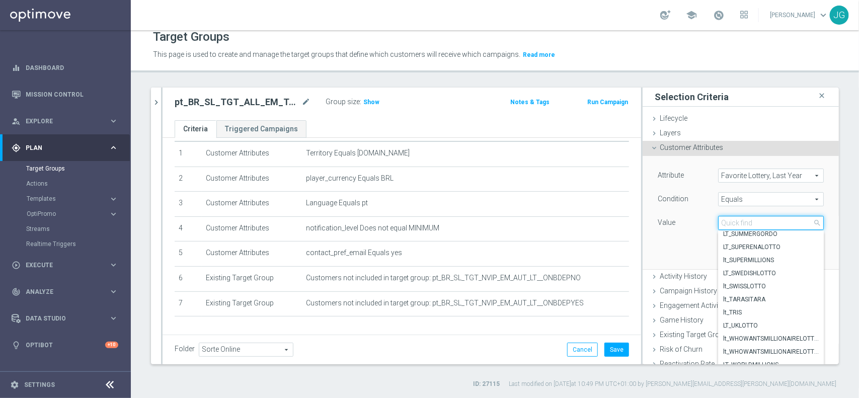
scroll to position [585, 0]
click at [664, 243] on div "Attribute Favorite Lottery, Last Year Favorite Lottery, Last Year arrow_drop_do…" at bounding box center [740, 212] width 181 height 113
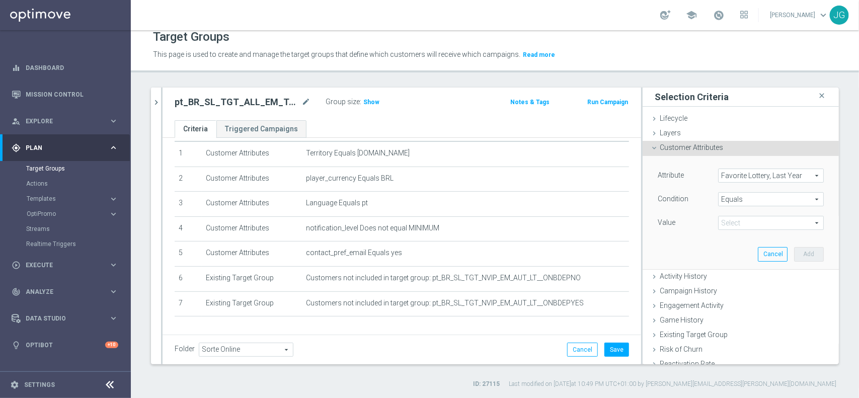
click at [743, 182] on div "Favorite Lottery, Last Year Favorite Lottery, Last Year arrow_drop_down search" at bounding box center [771, 176] width 106 height 14
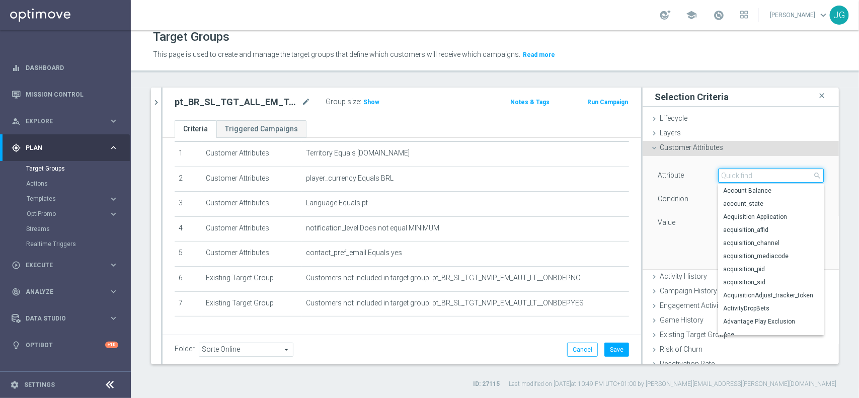
click at [763, 181] on input "search" at bounding box center [771, 176] width 106 height 14
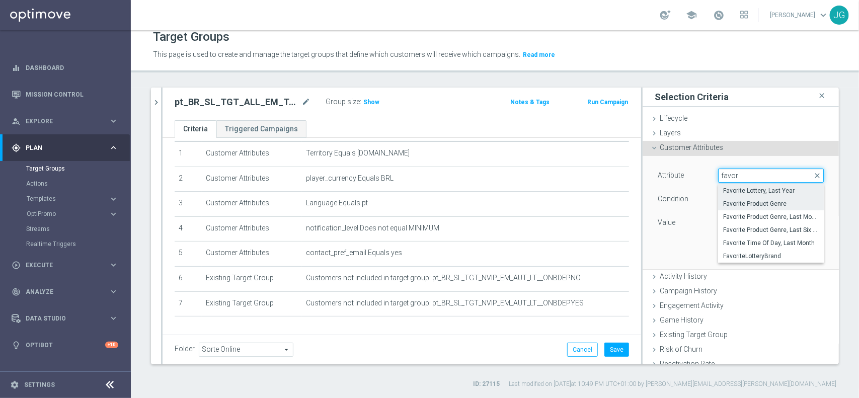
type input "favor"
click at [773, 209] on label "Favorite Product Genre" at bounding box center [771, 203] width 106 height 13
type input "Favorite Product Genre"
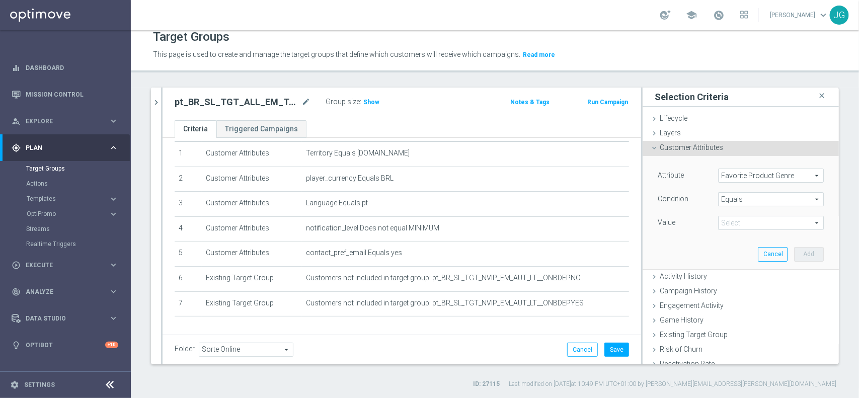
click at [759, 215] on div "Attribute Favorite Product Genre Favorite Product Genre arrow_drop_down search …" at bounding box center [741, 200] width 166 height 63
click at [750, 220] on span at bounding box center [771, 222] width 105 height 13
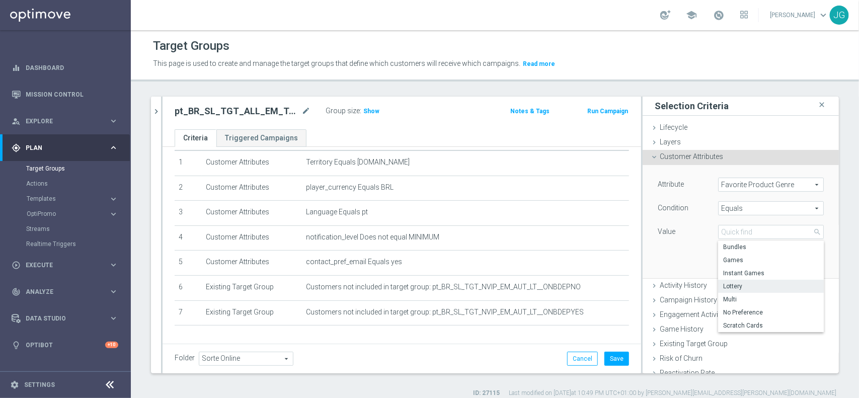
scroll to position [9, 0]
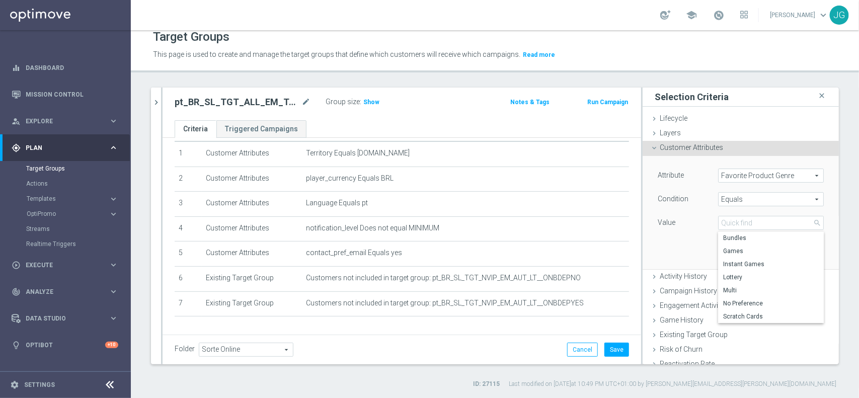
click at [766, 182] on span "Favorite Product Genre" at bounding box center [771, 175] width 105 height 13
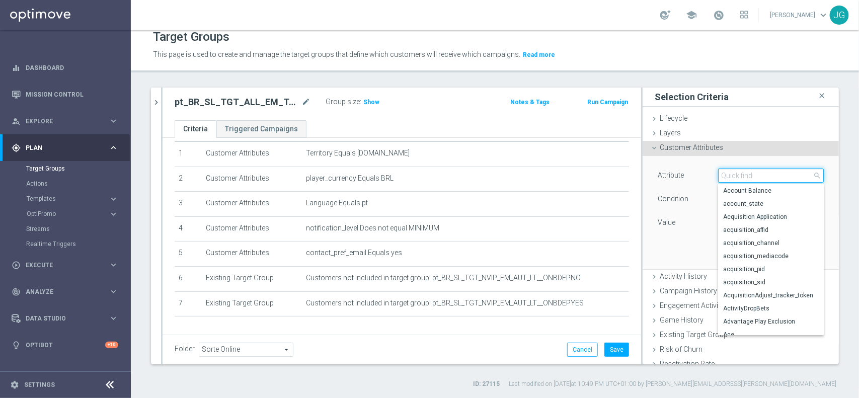
click at [769, 175] on input "search" at bounding box center [771, 176] width 106 height 14
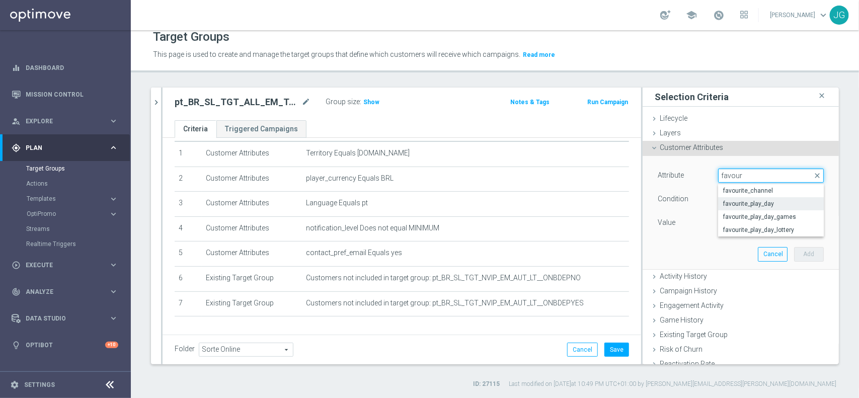
type input "favour"
click at [764, 200] on span "favourite_play_day" at bounding box center [771, 204] width 96 height 8
type input "favourite_play_day"
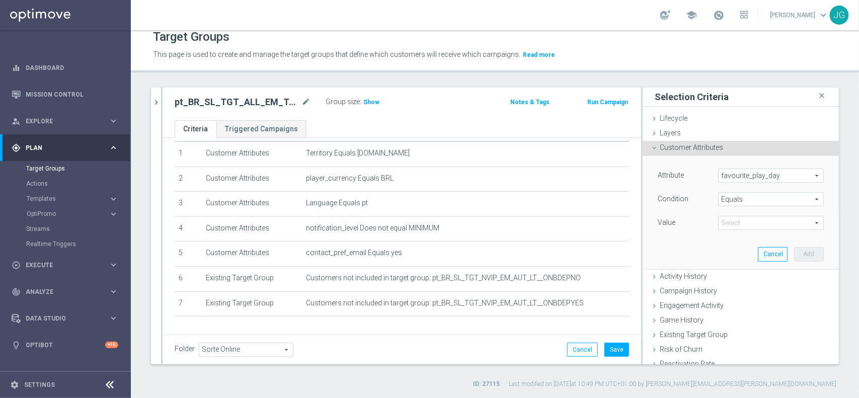
click at [756, 220] on span at bounding box center [771, 222] width 105 height 13
click at [696, 236] on div "Attribute favourite_play_day favourite_play_day arrow_drop_down search Conditio…" at bounding box center [740, 212] width 181 height 113
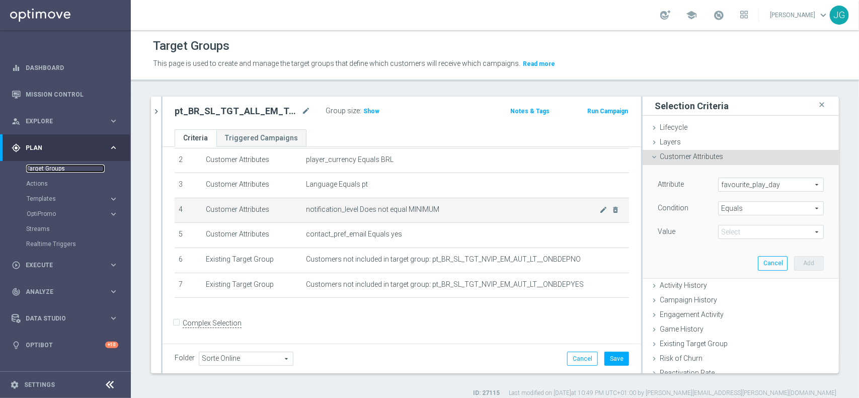
scroll to position [61, 0]
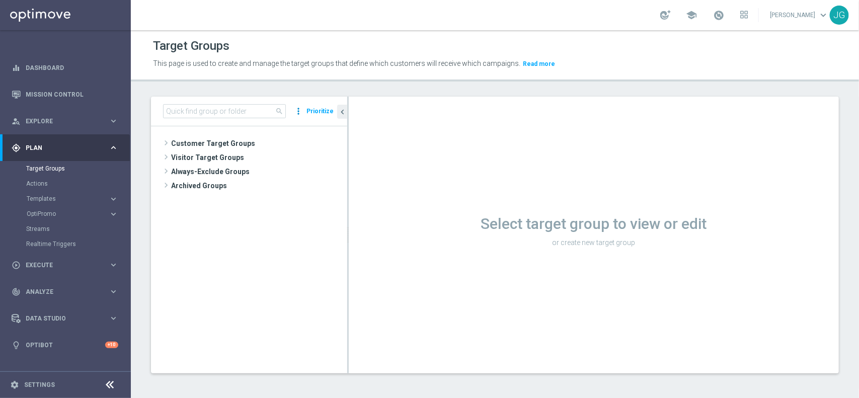
click at [300, 111] on icon "more_vert" at bounding box center [298, 111] width 10 height 14
click at [149, 114] on div "search more_vert NO SELECTION New folder with selection Prioritize Customer Tar…" at bounding box center [495, 243] width 728 height 292
click at [464, 185] on div "Select target group to view or edit or create new target group" at bounding box center [594, 235] width 490 height 277
click at [355, 126] on div "Select target group to view or edit or create new target group" at bounding box center [594, 235] width 490 height 277
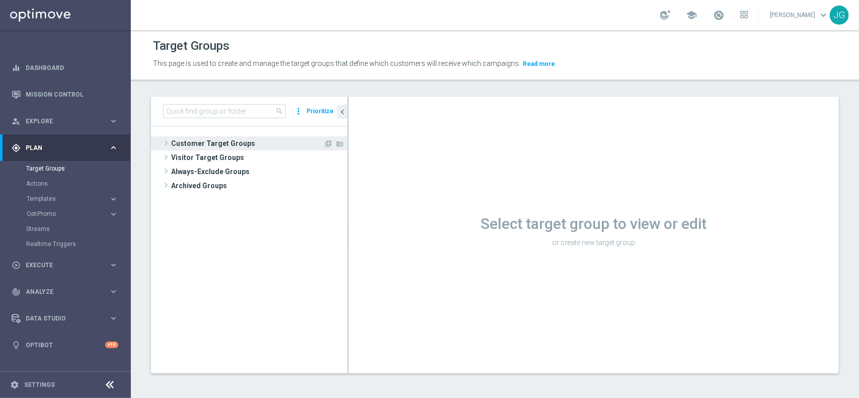
click at [163, 141] on span at bounding box center [166, 143] width 10 height 12
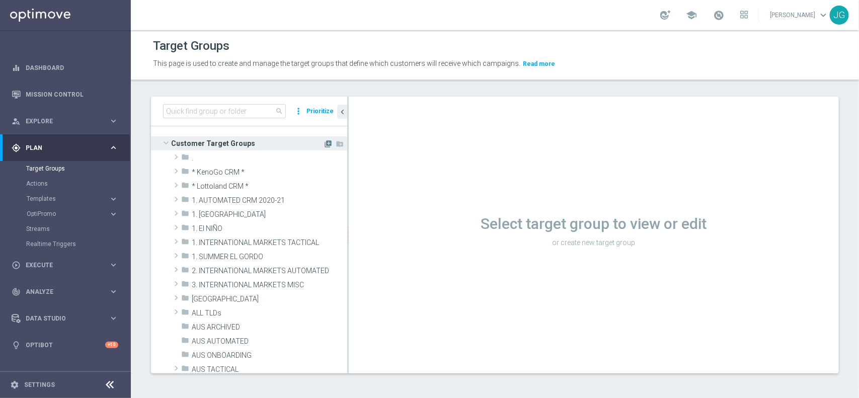
click at [324, 145] on icon "library_add" at bounding box center [328, 144] width 8 height 8
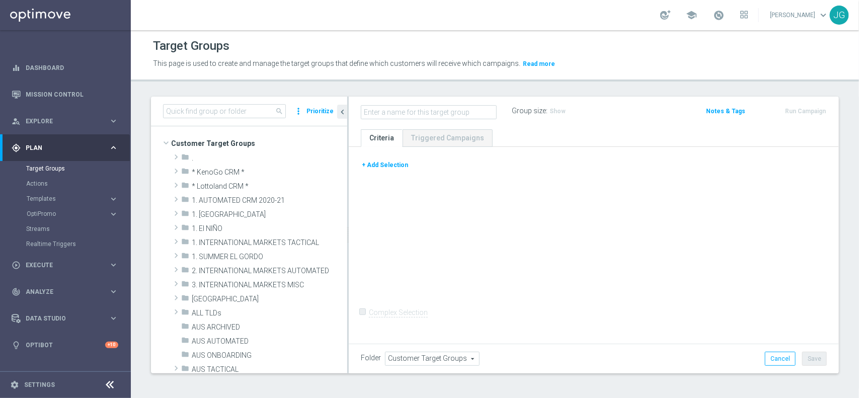
click at [468, 112] on input "text" at bounding box center [429, 112] width 136 height 14
type input "terri"
click at [393, 169] on button "+ Add Selection" at bounding box center [385, 165] width 48 height 11
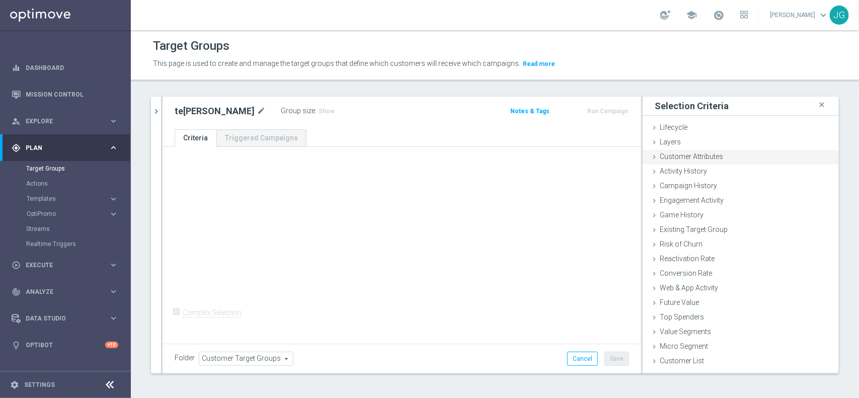
click at [643, 154] on div "Customer Attributes done" at bounding box center [741, 157] width 196 height 15
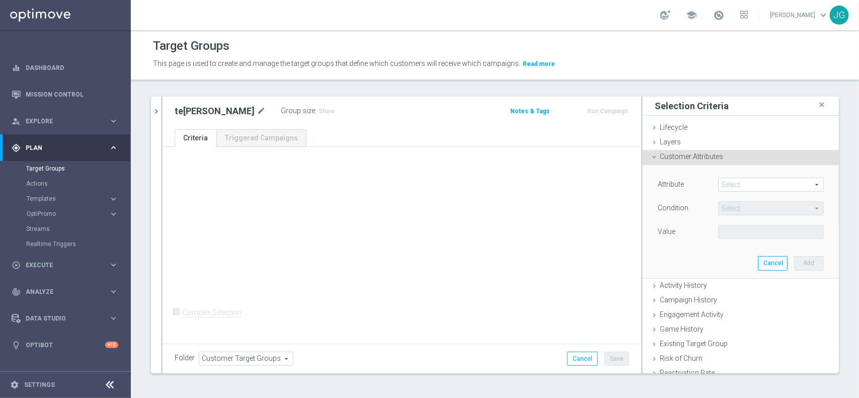
click at [753, 182] on span at bounding box center [771, 184] width 105 height 13
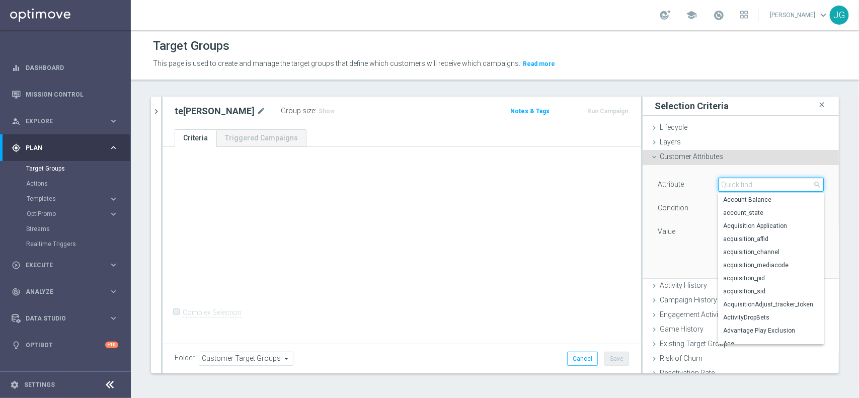
click at [749, 185] on input "search" at bounding box center [771, 185] width 106 height 14
type input "terr"
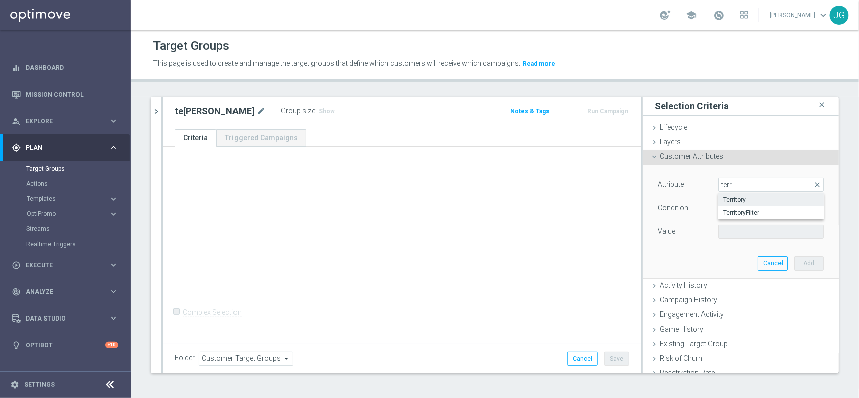
click at [735, 197] on span "Territory" at bounding box center [771, 200] width 96 height 8
type input "Territory"
type input "Equals"
click at [733, 232] on span at bounding box center [771, 232] width 105 height 13
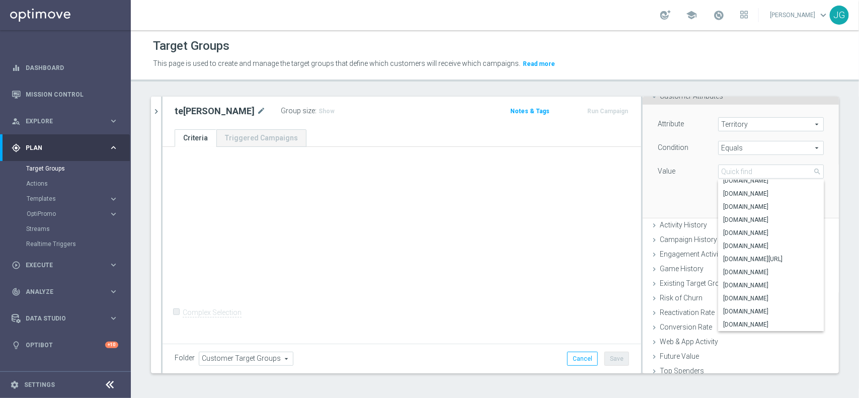
scroll to position [110, 0]
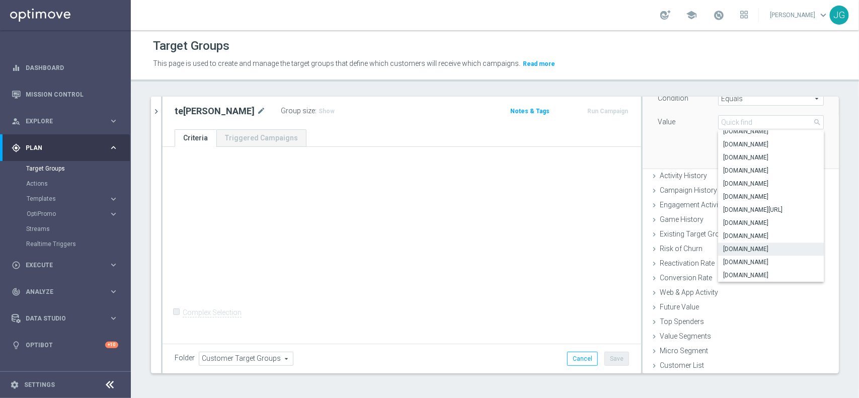
click at [775, 248] on span "www.sorteonline.bet.br" at bounding box center [771, 249] width 96 height 8
type input "www.sorteonline.bet.br"
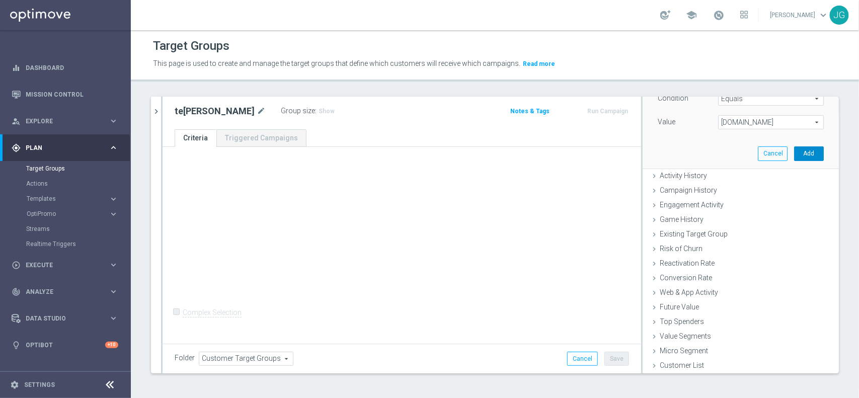
click at [794, 155] on button "Add" at bounding box center [809, 153] width 30 height 14
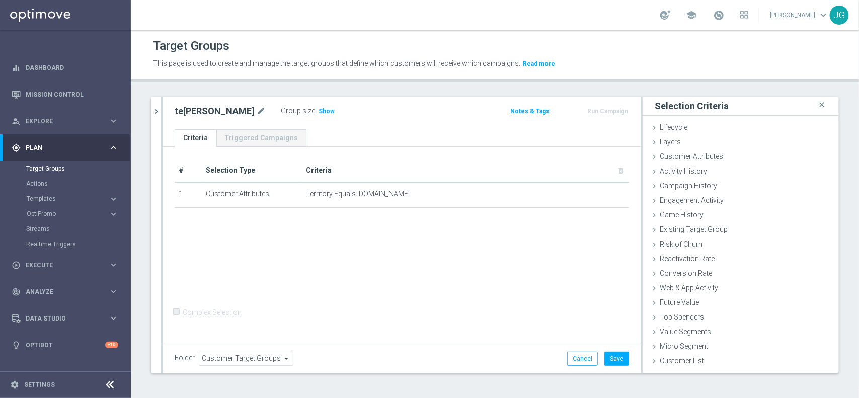
scroll to position [0, 0]
click at [319, 111] on span "Show" at bounding box center [327, 111] width 16 height 7
click at [650, 156] on icon at bounding box center [654, 157] width 8 height 8
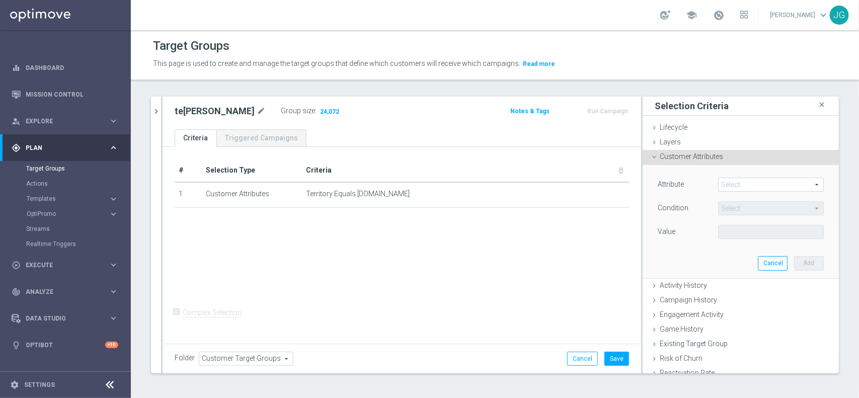
click at [733, 184] on span at bounding box center [771, 184] width 105 height 13
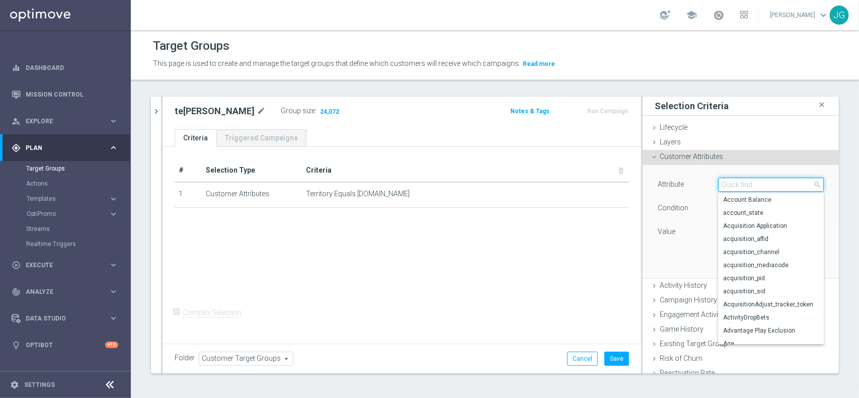
click at [733, 184] on input "search" at bounding box center [771, 185] width 106 height 14
type input "fav"
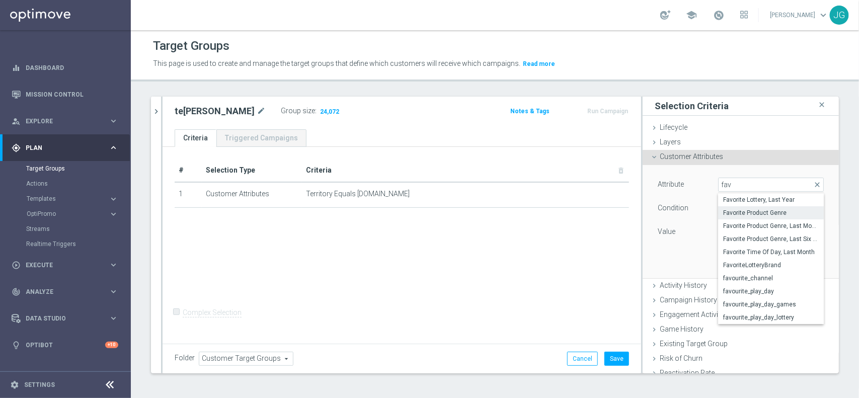
click at [736, 214] on span "Favorite Product Genre" at bounding box center [771, 213] width 96 height 8
type input "Favorite Product Genre"
type input "Equals"
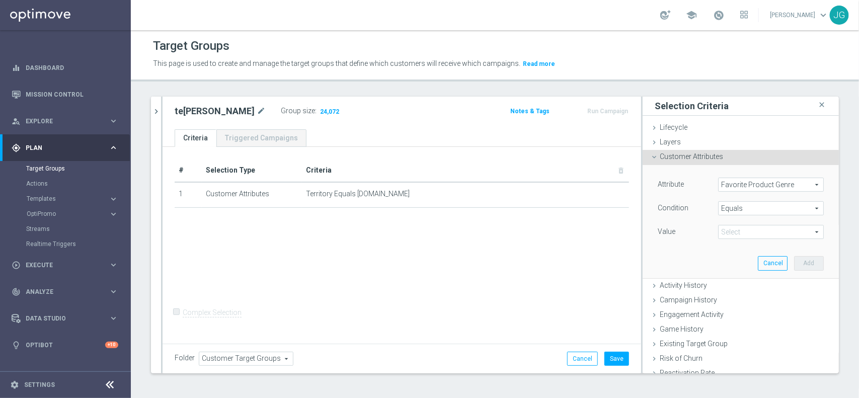
click at [732, 228] on span at bounding box center [771, 232] width 105 height 13
click at [766, 260] on span "Games" at bounding box center [771, 260] width 96 height 8
type input "Games"
click at [797, 269] on button "Add" at bounding box center [809, 263] width 30 height 14
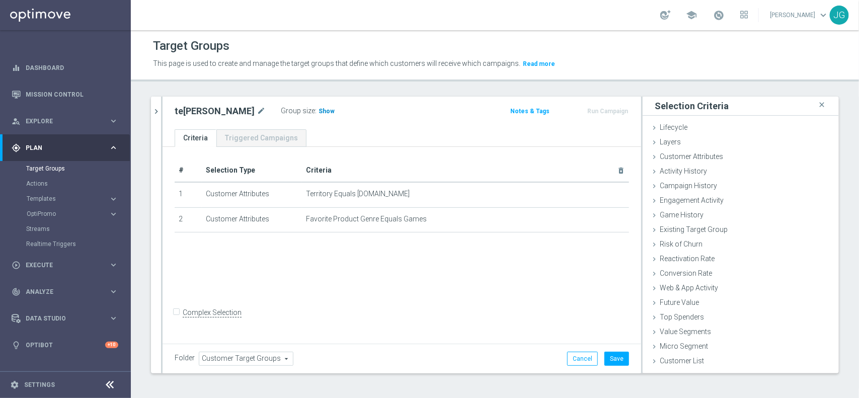
click at [319, 109] on span "Show" at bounding box center [327, 111] width 16 height 7
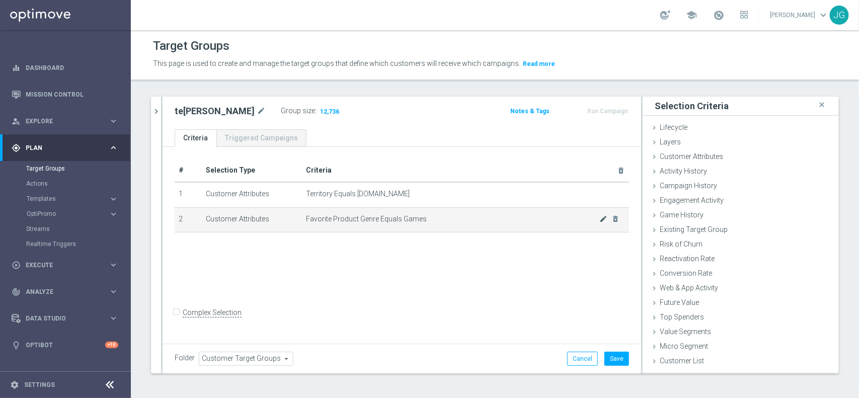
click at [599, 217] on icon "mode_edit" at bounding box center [603, 219] width 8 height 8
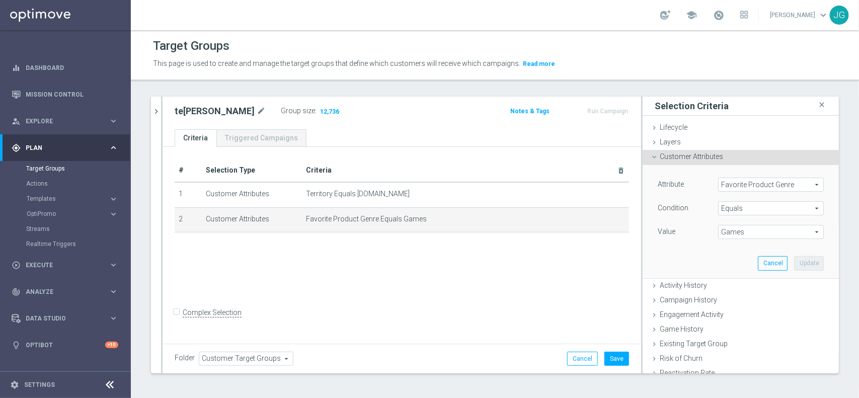
click at [751, 230] on span "Games" at bounding box center [771, 232] width 105 height 13
click at [748, 275] on span "Instant Games" at bounding box center [771, 273] width 96 height 8
type input "Instant Games"
click at [794, 267] on button "Update" at bounding box center [809, 263] width 30 height 14
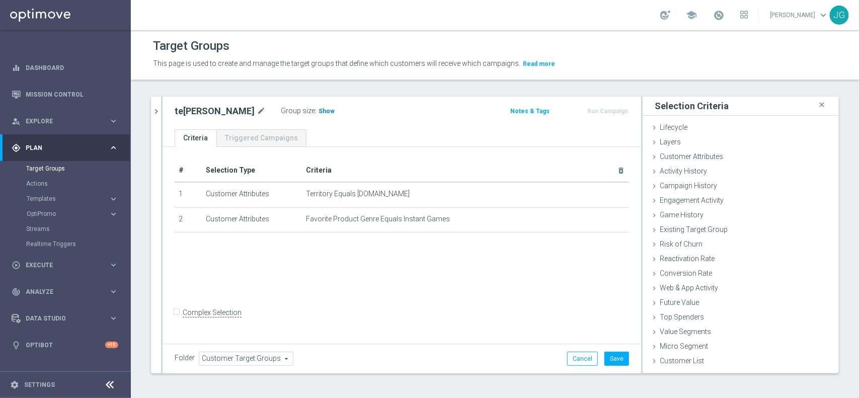
click at [319, 108] on span "Show" at bounding box center [327, 111] width 16 height 7
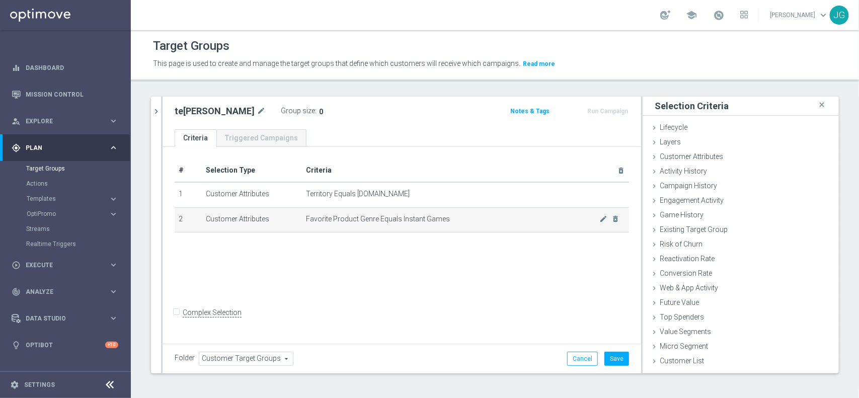
click at [590, 223] on span "Favorite Product Genre Equals Instant Games" at bounding box center [452, 219] width 293 height 9
click at [599, 220] on icon "mode_edit" at bounding box center [603, 219] width 8 height 8
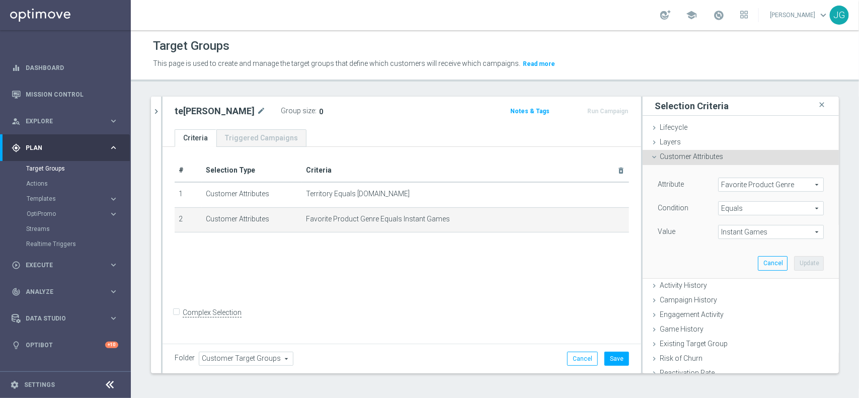
click at [752, 233] on span "Instant Games" at bounding box center [771, 232] width 105 height 13
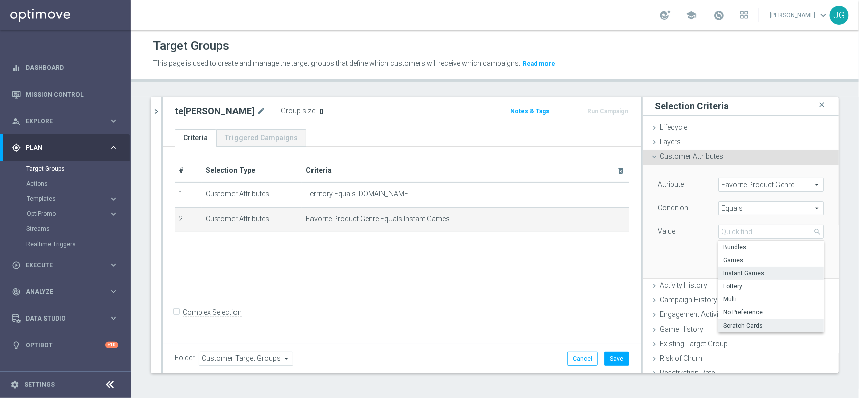
click at [736, 323] on span "Scratch Cards" at bounding box center [771, 326] width 96 height 8
type input "Scratch Cards"
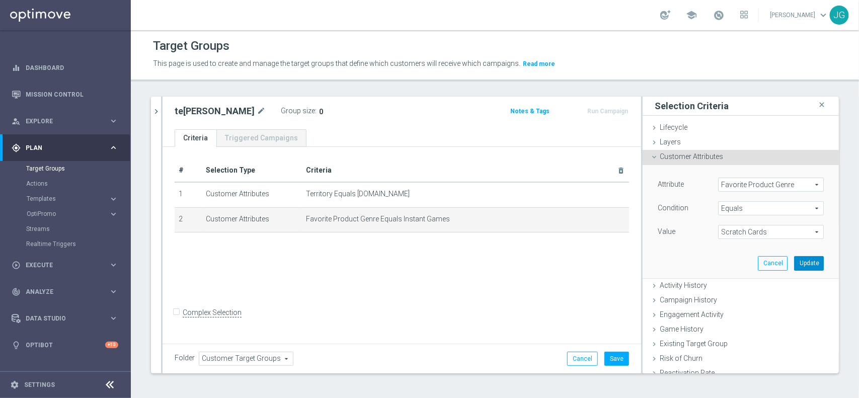
click at [794, 263] on button "Update" at bounding box center [809, 263] width 30 height 14
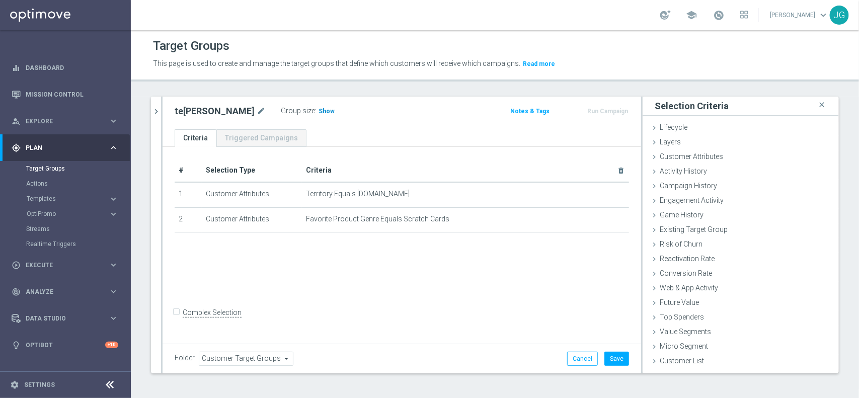
click at [319, 111] on span "Show" at bounding box center [327, 111] width 16 height 7
click at [327, 113] on p "Calculating…" at bounding box center [345, 110] width 36 height 8
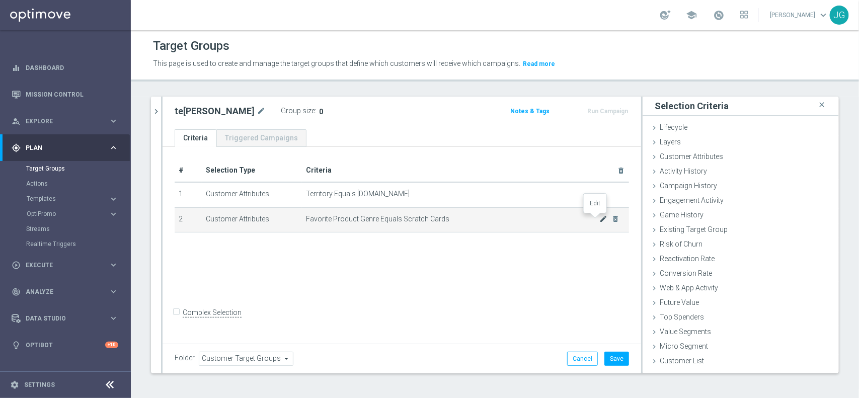
click at [599, 217] on icon "mode_edit" at bounding box center [603, 219] width 8 height 8
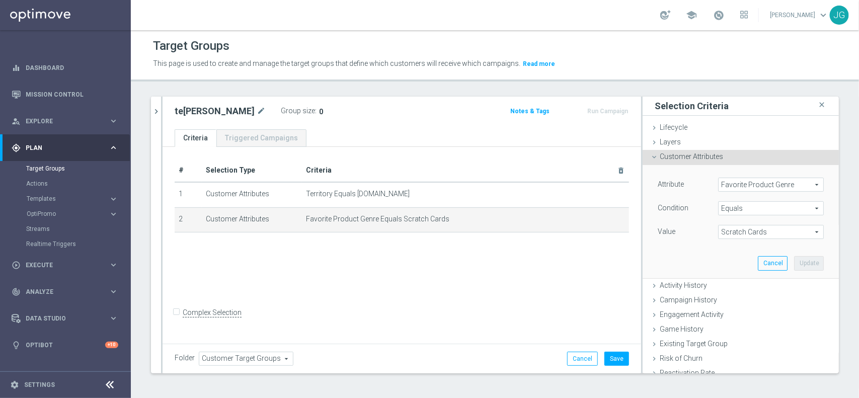
click at [759, 234] on span "Scratch Cards" at bounding box center [771, 232] width 105 height 13
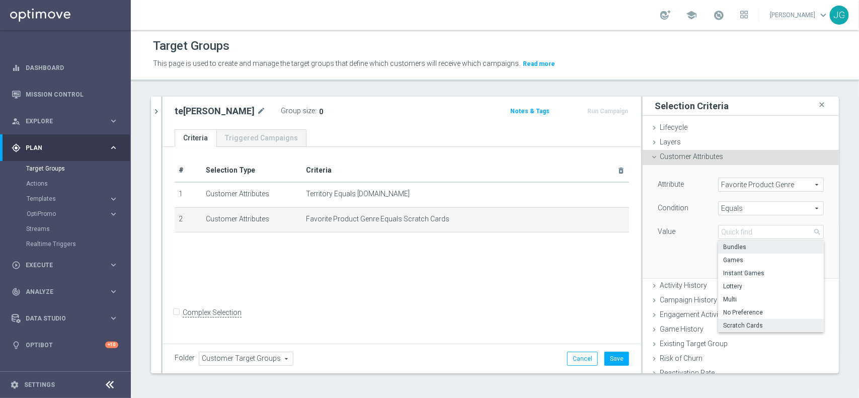
click at [754, 250] on span "Bundles" at bounding box center [771, 247] width 96 height 8
type input "Bundles"
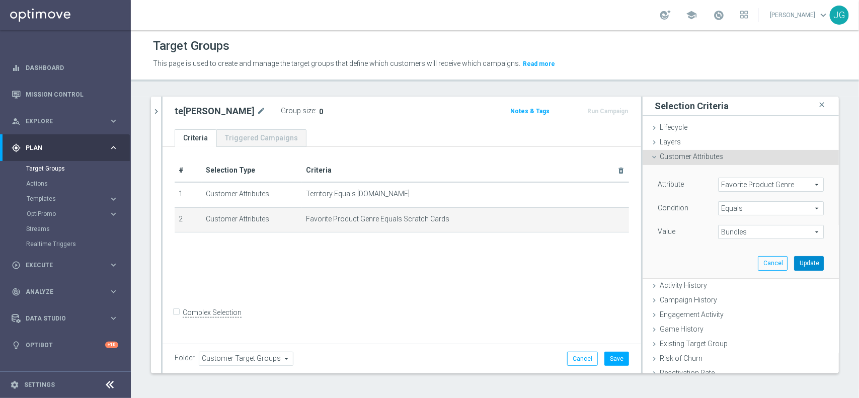
click at [794, 267] on button "Update" at bounding box center [809, 263] width 30 height 14
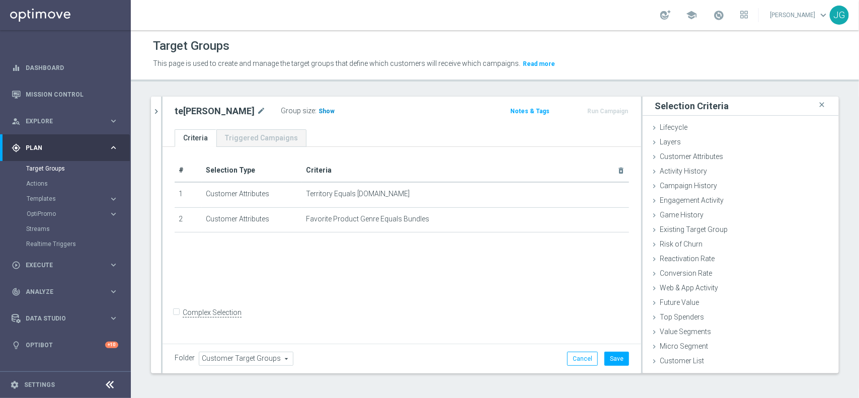
click at [319, 111] on span "Show" at bounding box center [327, 111] width 16 height 7
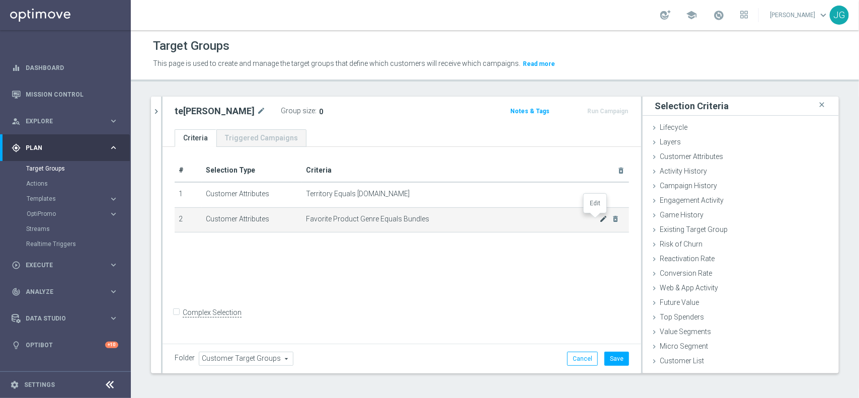
click at [599, 220] on icon "mode_edit" at bounding box center [603, 219] width 8 height 8
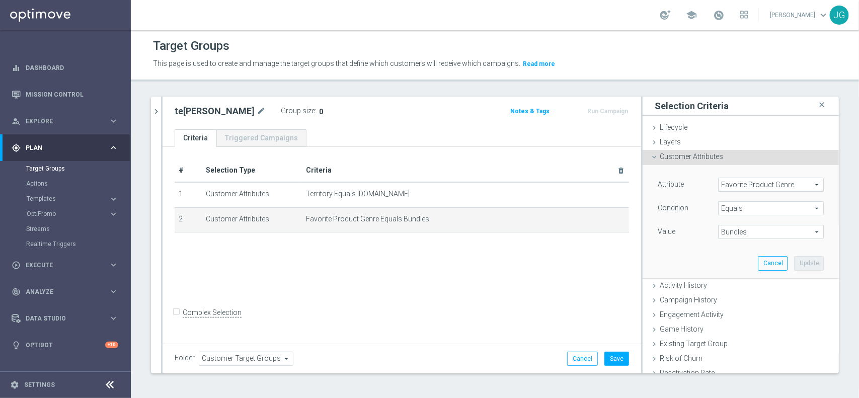
click at [733, 229] on span "Bundles" at bounding box center [771, 232] width 105 height 13
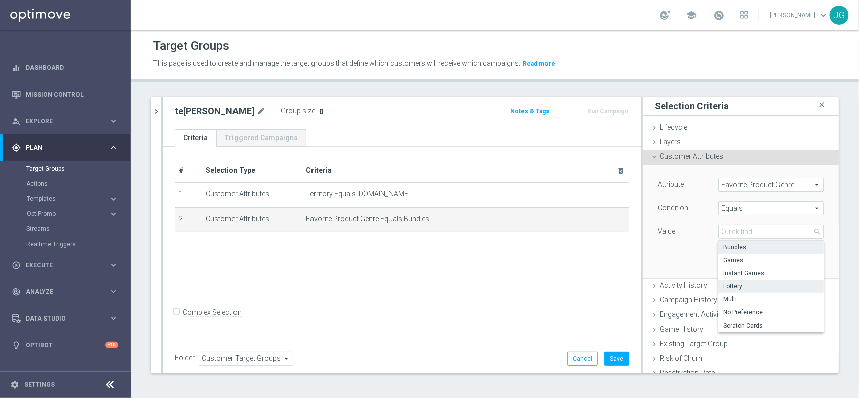
click at [735, 283] on span "Lottery" at bounding box center [771, 286] width 96 height 8
type input "Lottery"
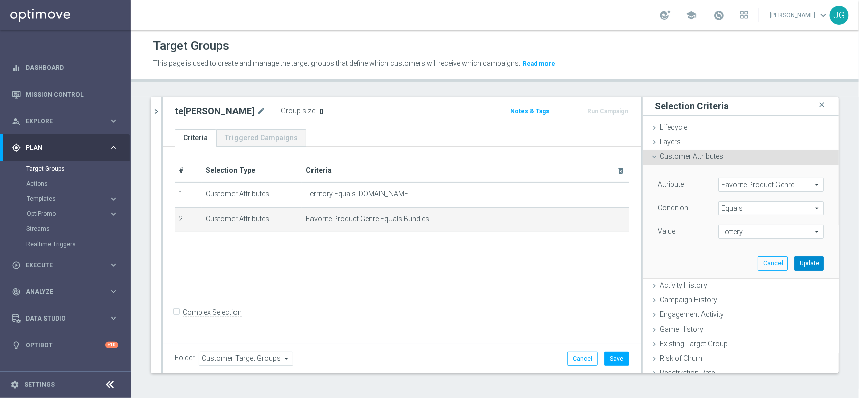
click at [796, 263] on button "Update" at bounding box center [809, 263] width 30 height 14
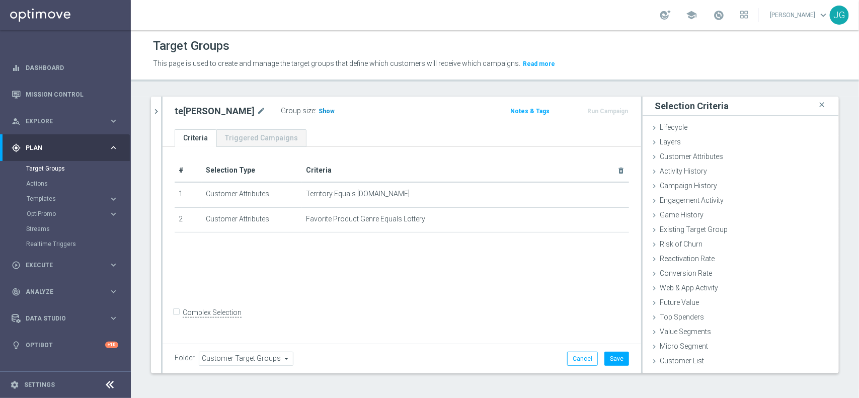
click at [319, 108] on span "Show" at bounding box center [327, 111] width 16 height 7
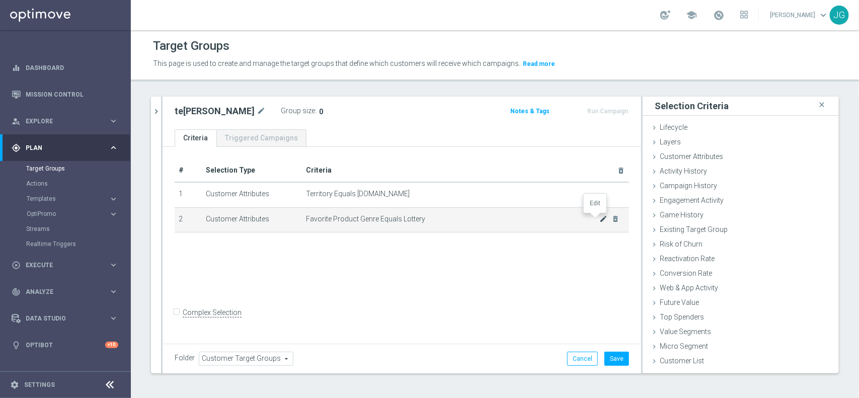
click at [599, 219] on icon "mode_edit" at bounding box center [603, 219] width 8 height 8
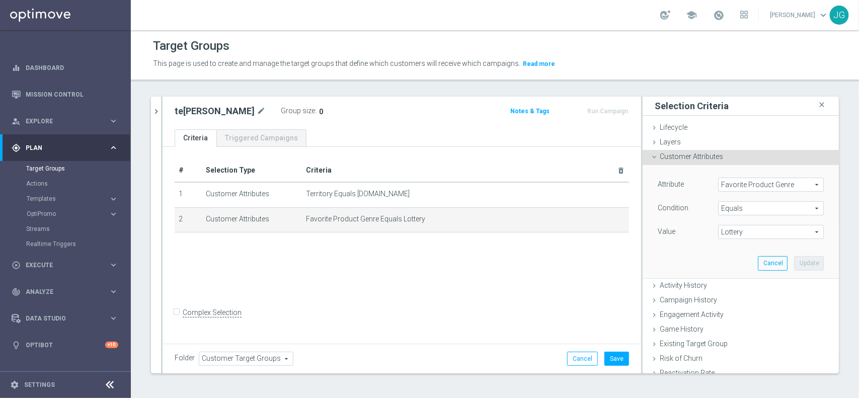
click at [769, 235] on span "Lottery" at bounding box center [771, 232] width 105 height 13
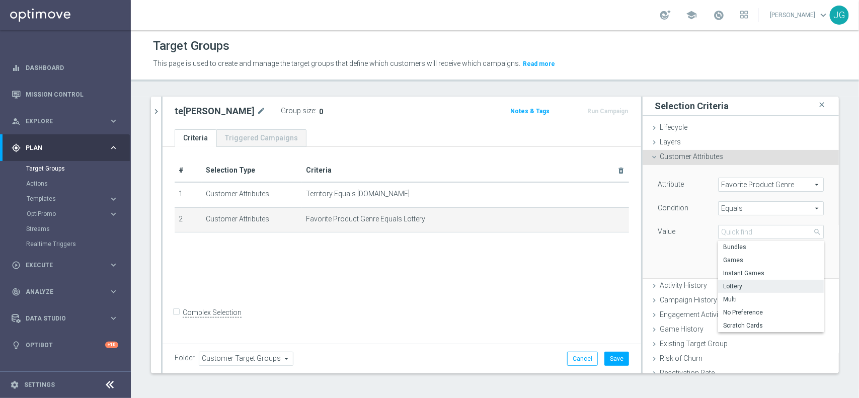
click at [660, 268] on div "Attribute Favorite Product Genre Favorite Product Genre arrow_drop_down search …" at bounding box center [740, 221] width 181 height 113
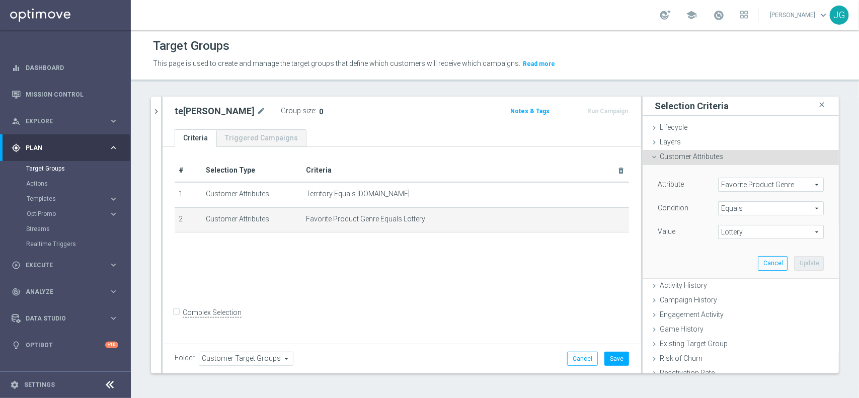
click at [770, 189] on span "Favorite Product Genre" at bounding box center [771, 184] width 105 height 13
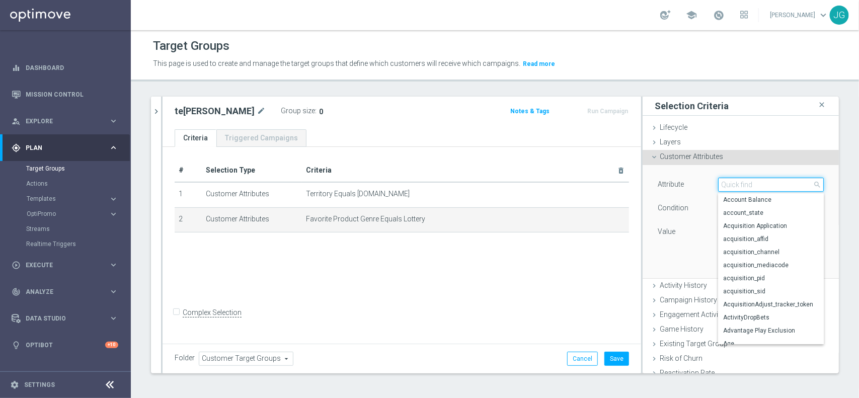
click at [764, 186] on input "search" at bounding box center [771, 185] width 106 height 14
type input "cont"
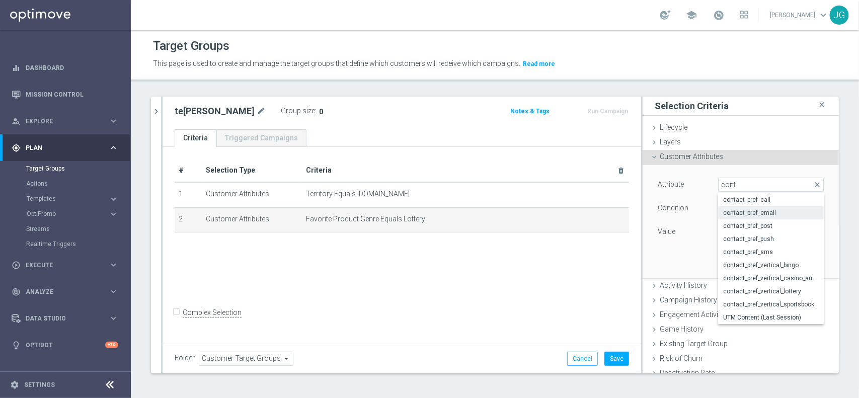
click at [773, 212] on span "contact_pref_email" at bounding box center [771, 213] width 96 height 8
type input "contact_pref_email"
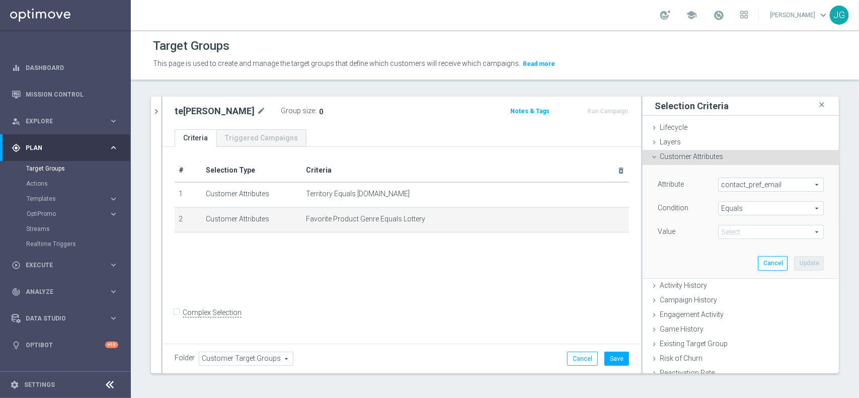
click at [745, 228] on span "Lottery" at bounding box center [771, 232] width 105 height 13
click at [730, 208] on span "Equals" at bounding box center [771, 208] width 105 height 13
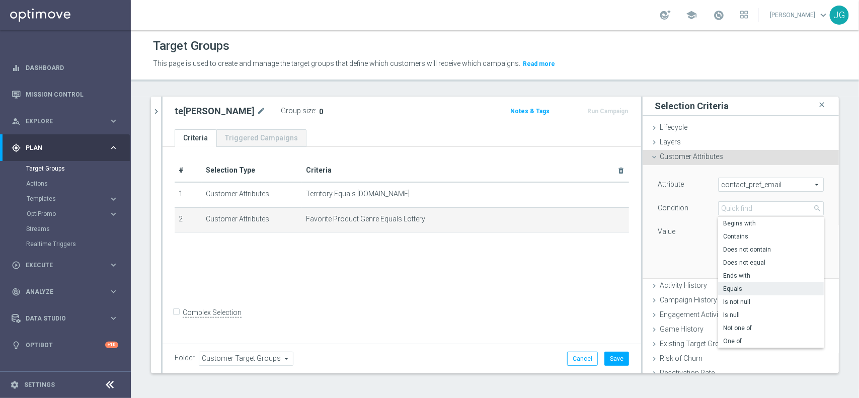
click at [682, 250] on div "Attribute contact_pref_email contact_pref_email arrow_drop_down search Conditio…" at bounding box center [740, 221] width 181 height 113
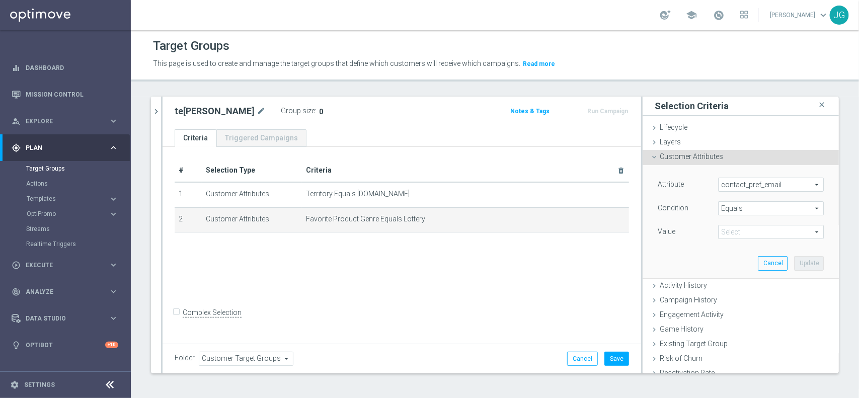
click at [735, 230] on span "Lottery" at bounding box center [771, 232] width 105 height 13
click at [723, 262] on span "yes" at bounding box center [771, 260] width 96 height 8
type input "yes"
click at [794, 265] on button "Update" at bounding box center [809, 263] width 30 height 14
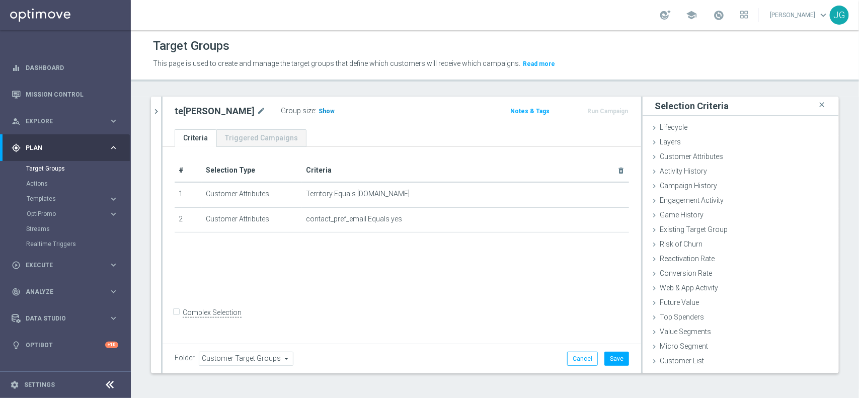
click at [318, 116] on h3 "Show" at bounding box center [327, 111] width 18 height 11
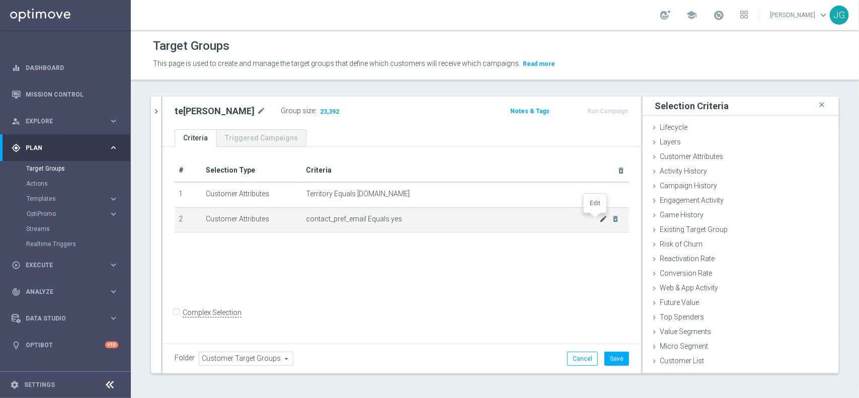
click at [599, 219] on icon "mode_edit" at bounding box center [603, 219] width 8 height 8
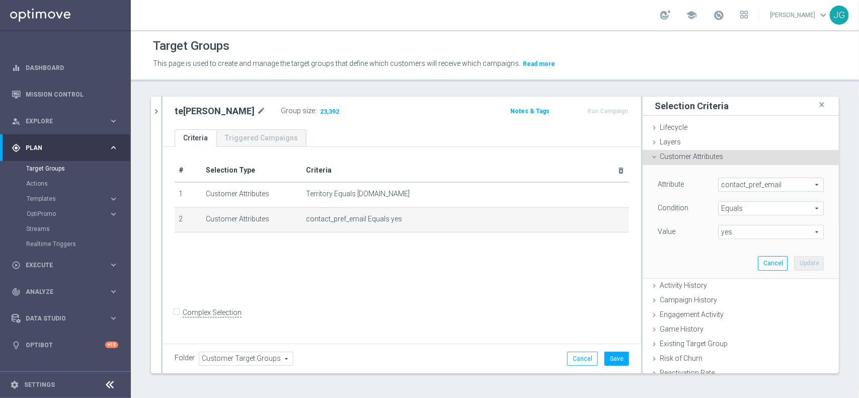
click at [769, 186] on span "contact_pref_email" at bounding box center [771, 184] width 105 height 13
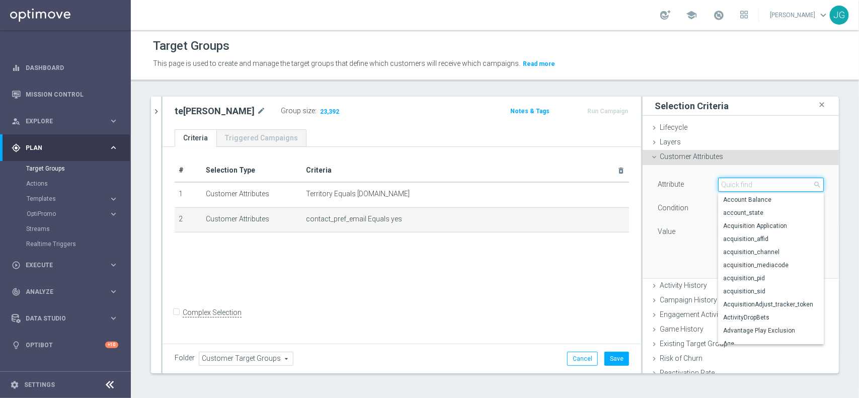
click at [769, 186] on input "search" at bounding box center [771, 185] width 106 height 14
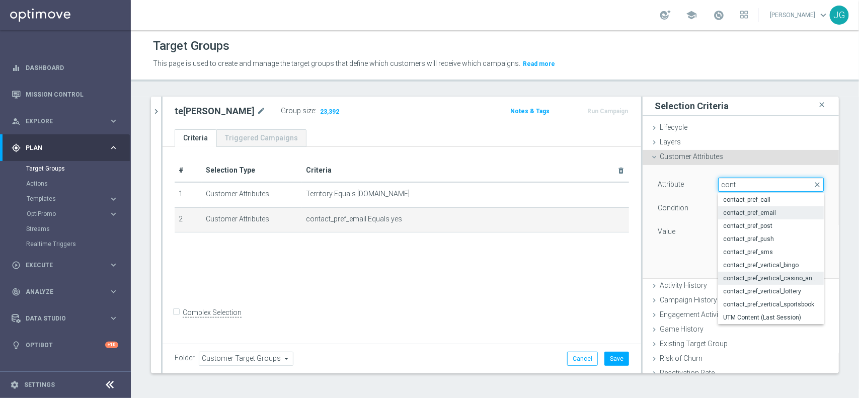
type input "cont"
click at [770, 276] on span "contact_pref_vertical_casino_and_scratchcard" at bounding box center [771, 278] width 96 height 8
type input "contact_pref_vertical_casino_and_scratchcard"
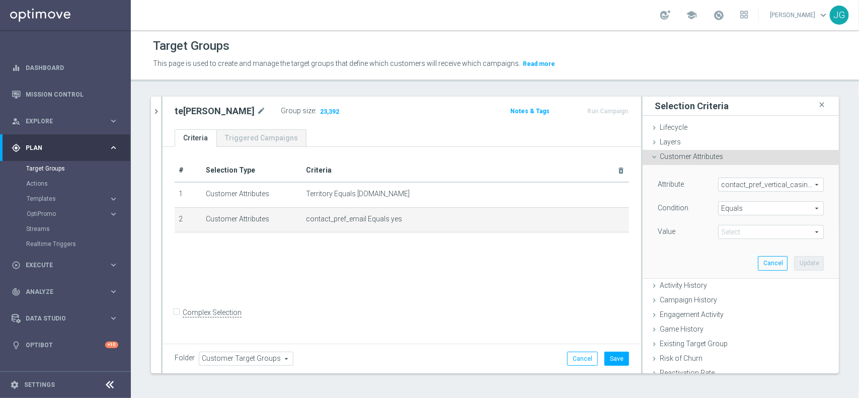
click at [761, 235] on span "yes" at bounding box center [771, 232] width 105 height 13
click at [733, 269] on span "Yes" at bounding box center [771, 273] width 96 height 8
type input "Yes"
click at [794, 265] on button "Update" at bounding box center [809, 263] width 30 height 14
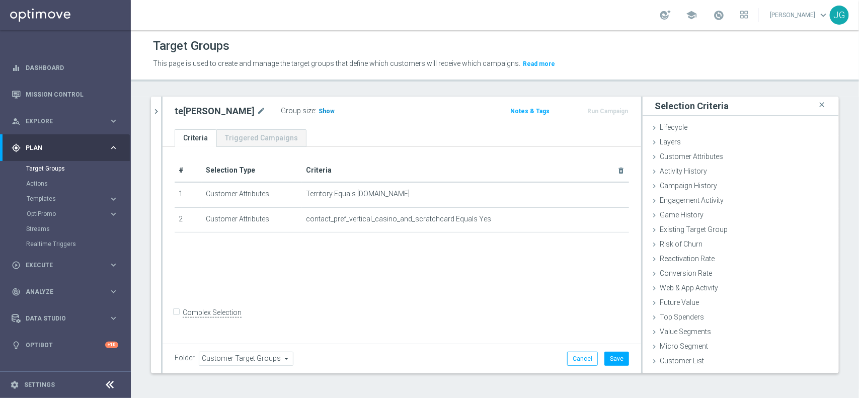
click at [319, 109] on span "Show" at bounding box center [327, 111] width 16 height 7
click at [691, 219] on div "Game History done" at bounding box center [741, 215] width 196 height 15
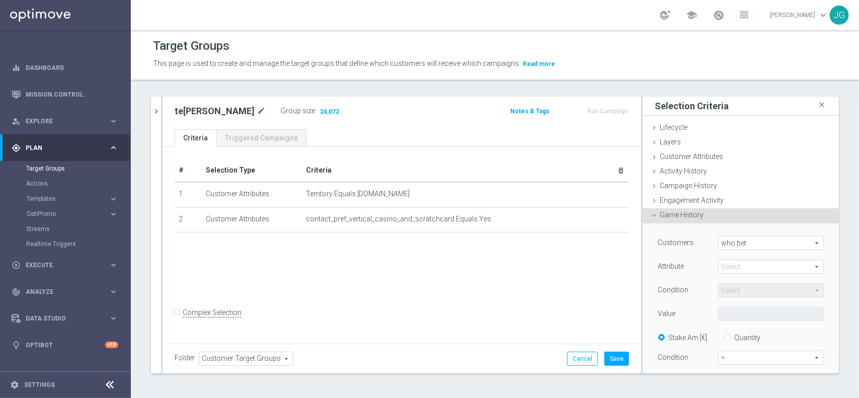
click at [747, 239] on span "who bet" at bounding box center [771, 243] width 105 height 13
click at [746, 228] on div "Customers who bet who bet arrow_drop_down search who bet who did not bet Attrib…" at bounding box center [740, 351] width 181 height 257
click at [730, 265] on span at bounding box center [771, 266] width 105 height 13
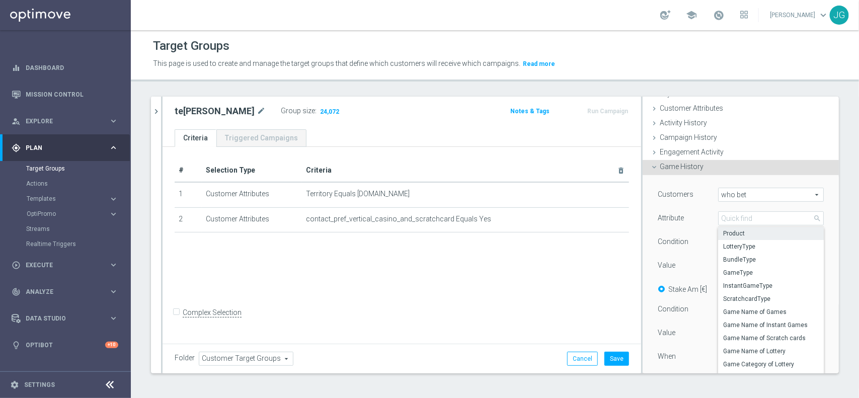
click at [761, 235] on span "Product" at bounding box center [771, 234] width 96 height 8
type input "Product"
type input "Equals"
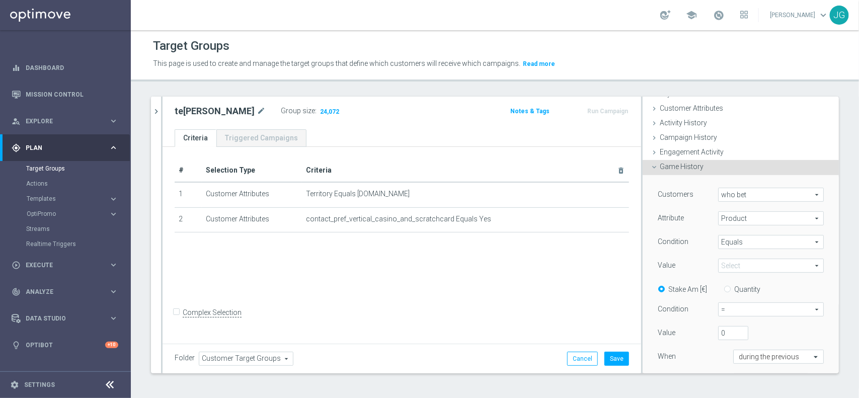
click at [725, 267] on span at bounding box center [771, 265] width 105 height 13
click at [745, 366] on label "Sportsbook" at bounding box center [771, 359] width 106 height 13
type input "Sportsbook"
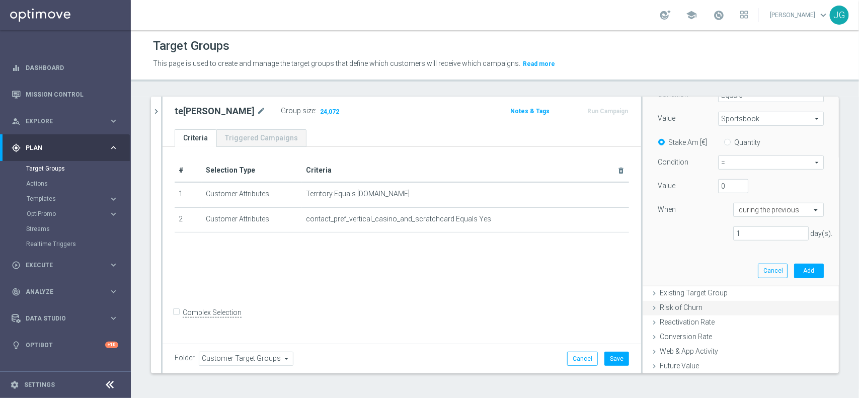
click at [686, 305] on div "Risk of Churn done" at bounding box center [741, 308] width 196 height 15
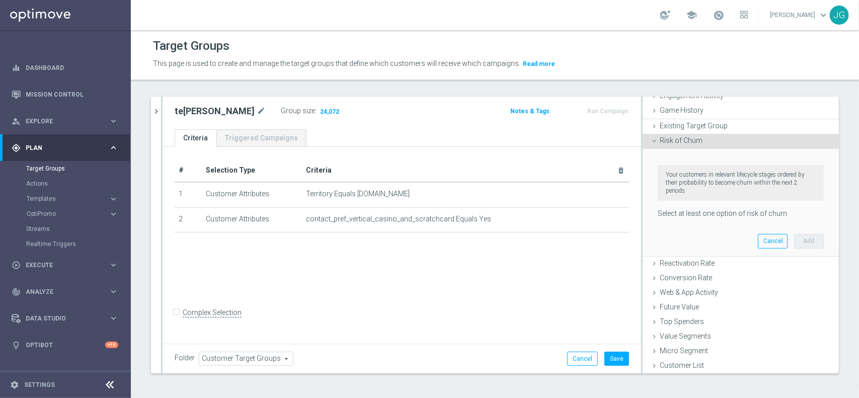
scroll to position [39, 0]
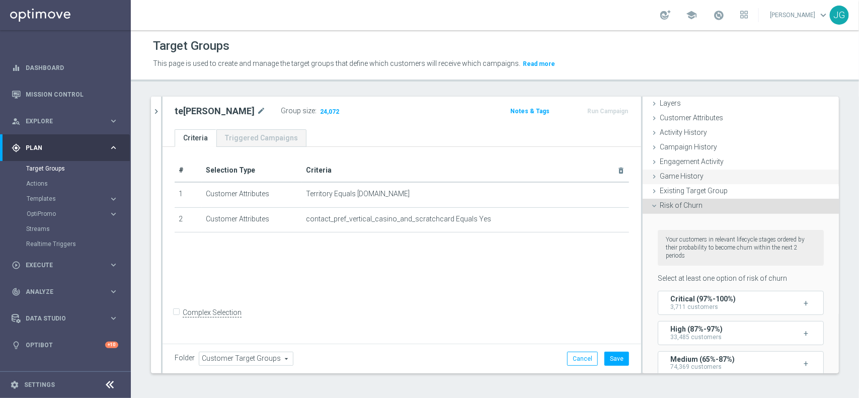
click at [686, 178] on span "Game History" at bounding box center [682, 176] width 44 height 8
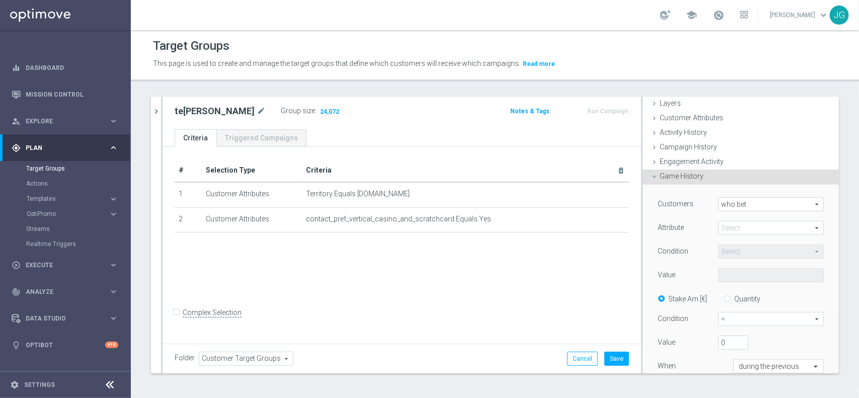
click at [728, 228] on span at bounding box center [771, 227] width 105 height 13
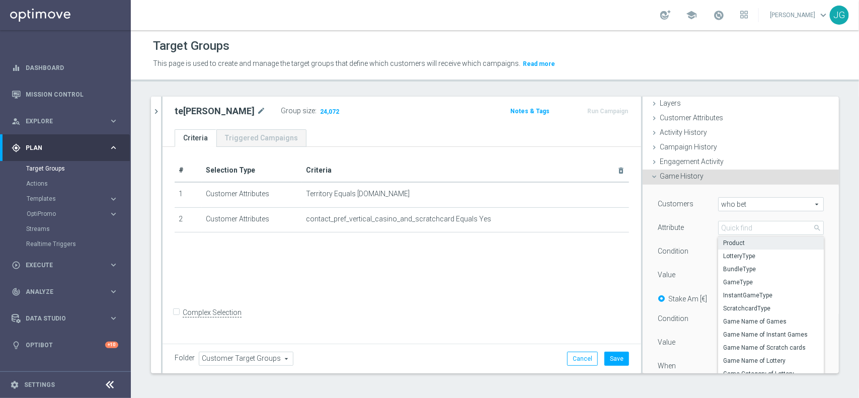
click at [730, 238] on label "Product" at bounding box center [771, 243] width 106 height 13
type input "Product"
type input "Equals"
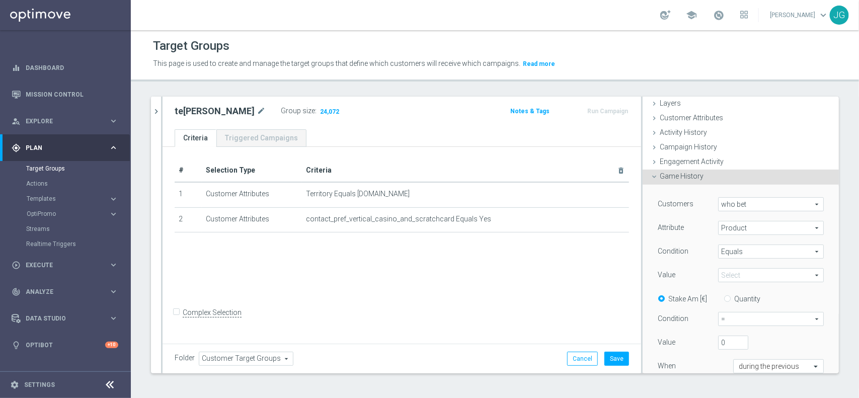
click at [732, 269] on span at bounding box center [771, 275] width 105 height 13
click at [737, 362] on label "Sportsbook" at bounding box center [771, 368] width 106 height 13
type input "Sportsbook"
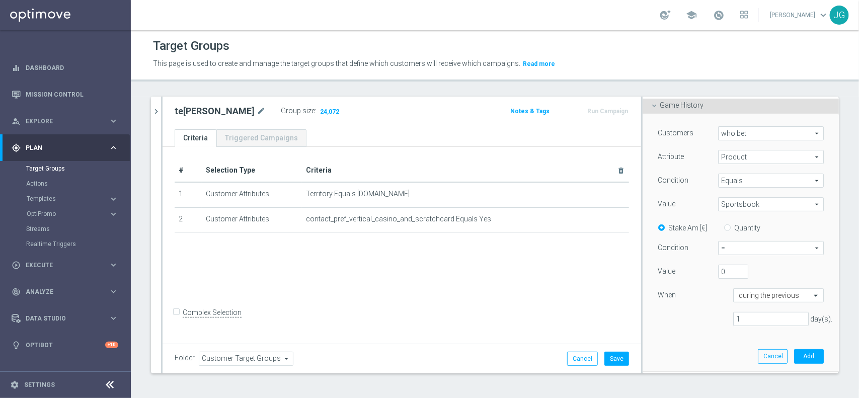
scroll to position [113, 0]
click at [739, 243] on span "=" at bounding box center [771, 244] width 105 height 13
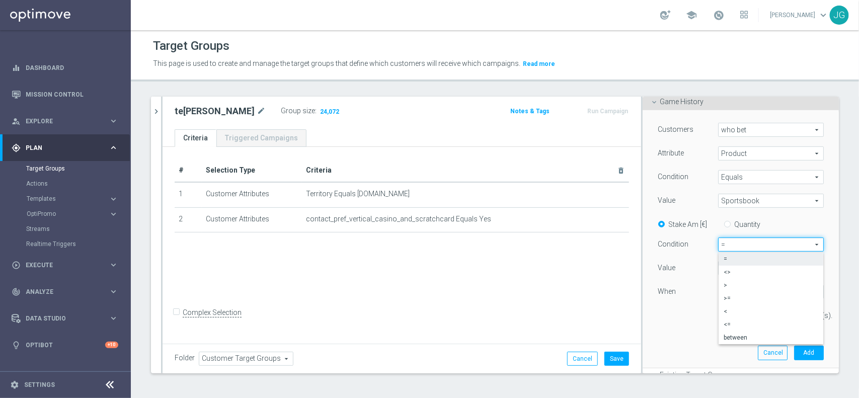
click at [743, 281] on span ">" at bounding box center [771, 285] width 95 height 8
type input ">"
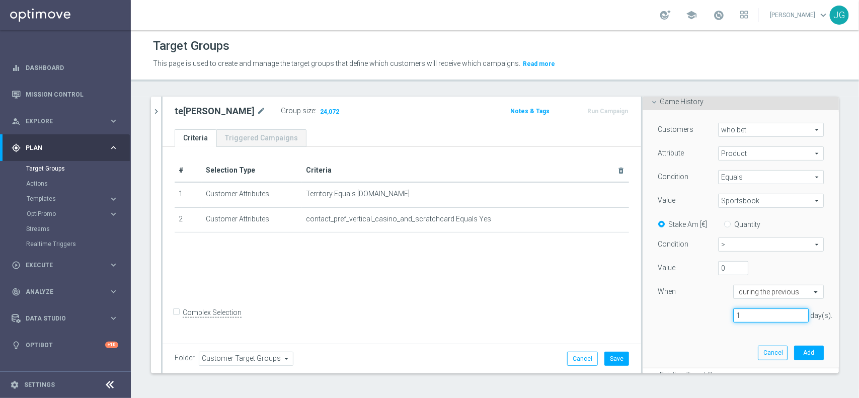
drag, startPoint x: 761, startPoint y: 314, endPoint x: 649, endPoint y: 315, distance: 111.3
click at [650, 315] on div "1 day(s)." at bounding box center [740, 316] width 181 height 15
type input "360"
click at [794, 358] on button "Add" at bounding box center [809, 353] width 30 height 14
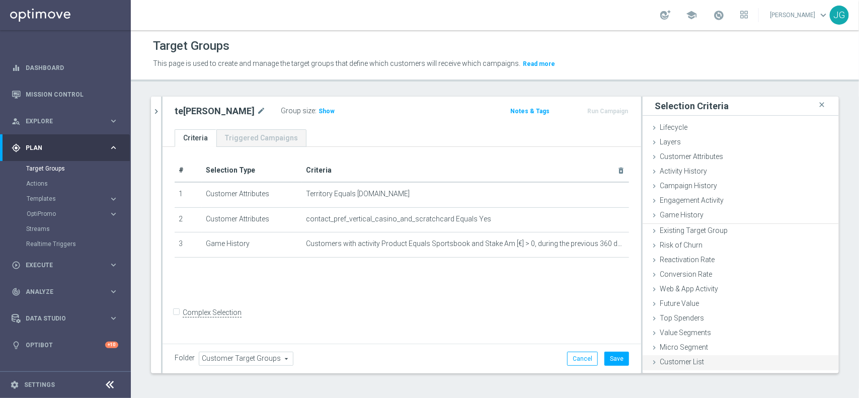
scroll to position [0, 0]
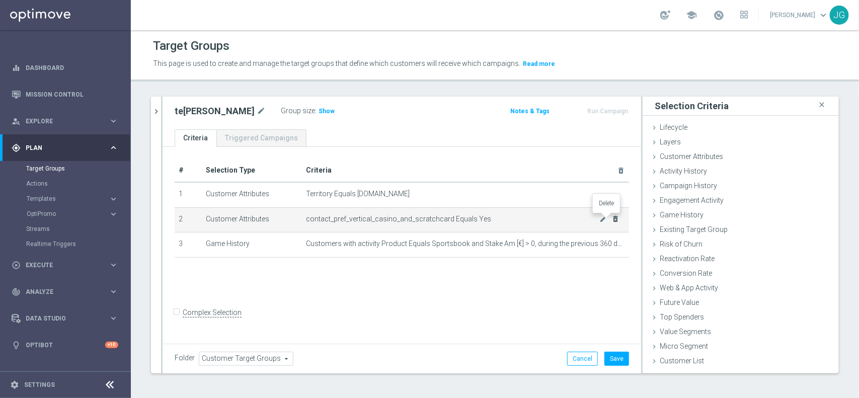
click at [612, 221] on icon "delete_forever" at bounding box center [616, 219] width 8 height 8
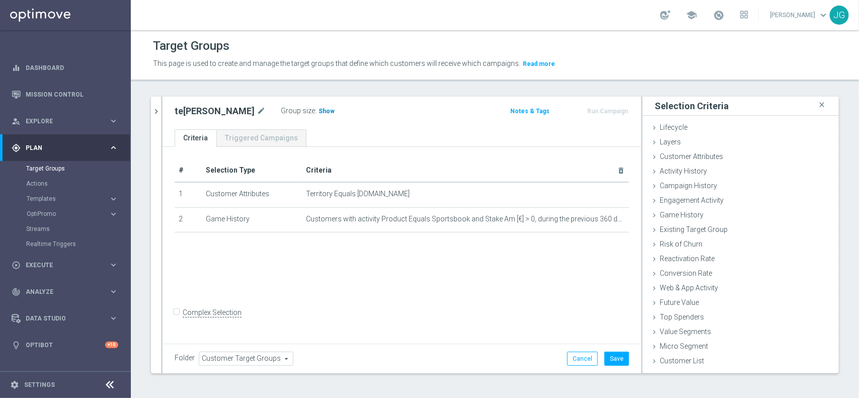
click at [319, 111] on span "Show" at bounding box center [327, 111] width 16 height 7
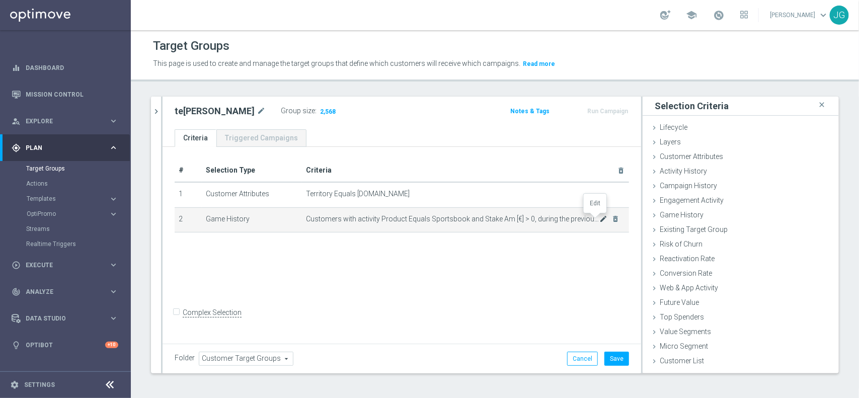
click at [599, 223] on icon "mode_edit" at bounding box center [603, 219] width 8 height 8
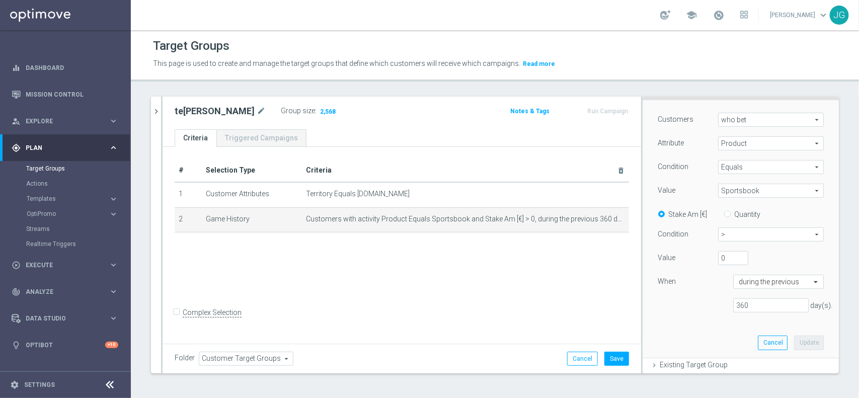
scroll to position [126, 0]
click at [726, 192] on span "Sportsbook" at bounding box center [771, 188] width 105 height 13
click at [750, 260] on span "Lottery" at bounding box center [771, 256] width 96 height 8
click at [726, 196] on div "Value Lottery Lottery arrow_drop_down search" at bounding box center [740, 189] width 181 height 16
click at [726, 187] on span "Lottery" at bounding box center [771, 188] width 105 height 13
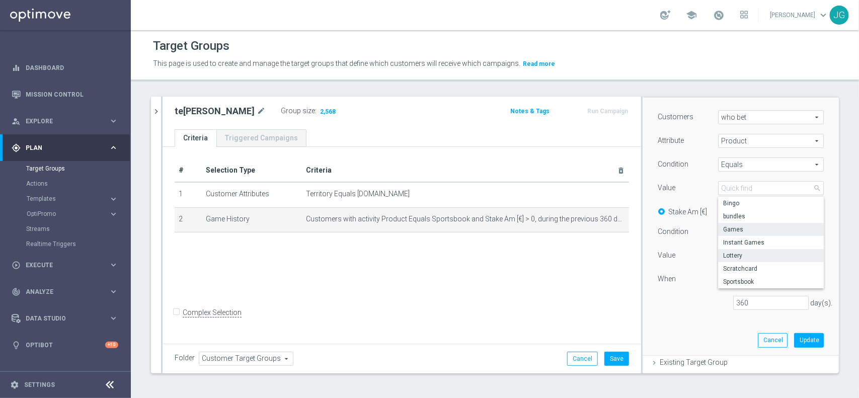
click at [745, 230] on span "Games" at bounding box center [771, 230] width 96 height 8
type input "Games"
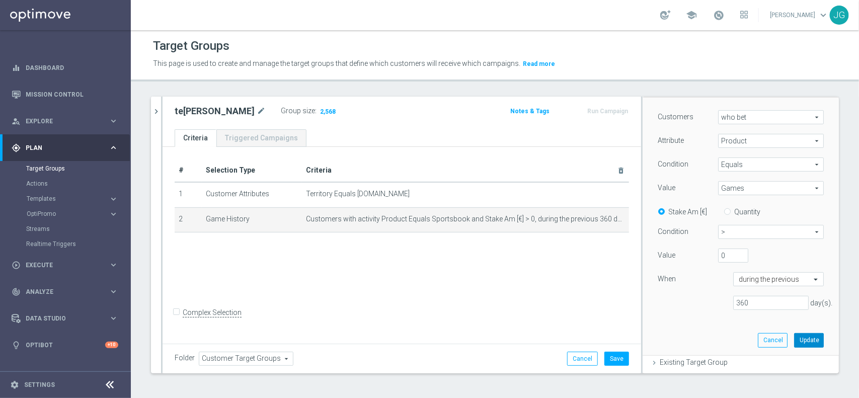
click at [794, 341] on button "Update" at bounding box center [809, 340] width 30 height 14
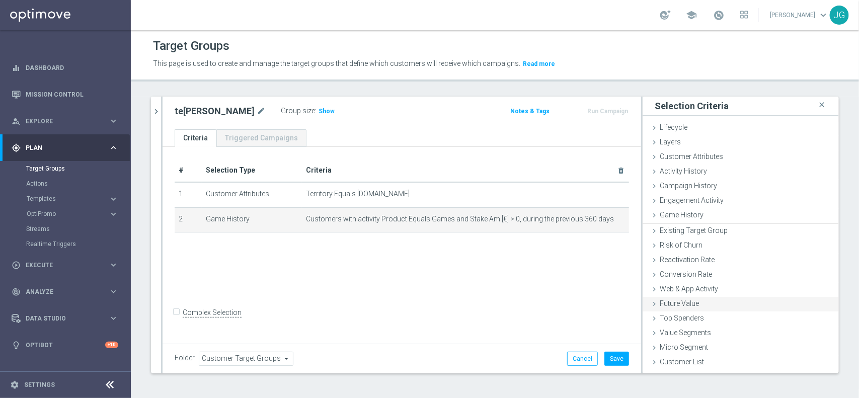
scroll to position [0, 0]
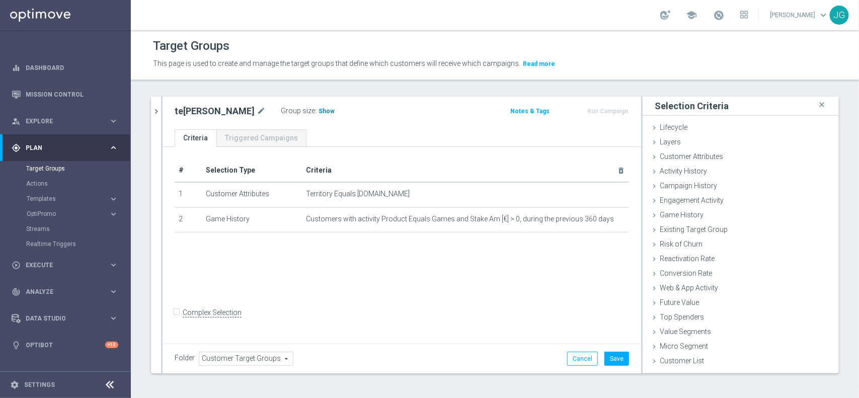
click at [319, 108] on span "Show" at bounding box center [327, 111] width 16 height 7
click at [725, 214] on div "Game History done selection updated" at bounding box center [741, 214] width 196 height 15
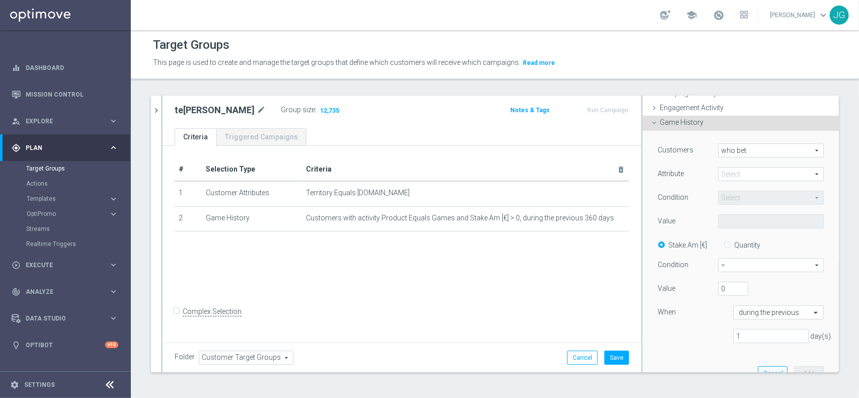
scroll to position [63, 0]
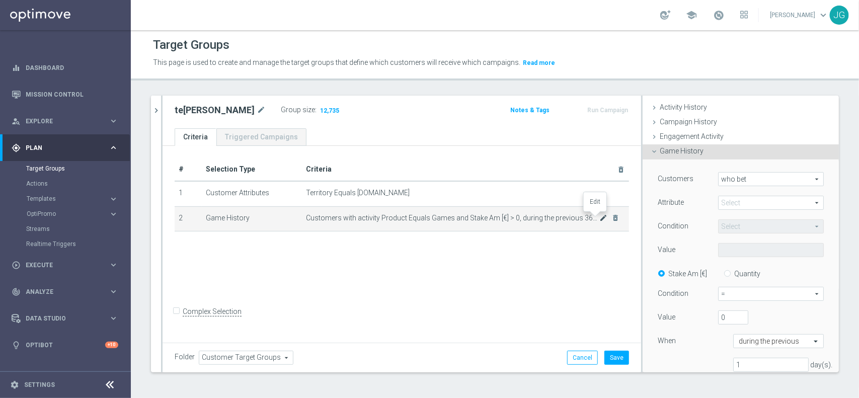
click at [599, 217] on icon "mode_edit" at bounding box center [603, 218] width 8 height 8
click at [724, 202] on span "Product" at bounding box center [771, 202] width 105 height 13
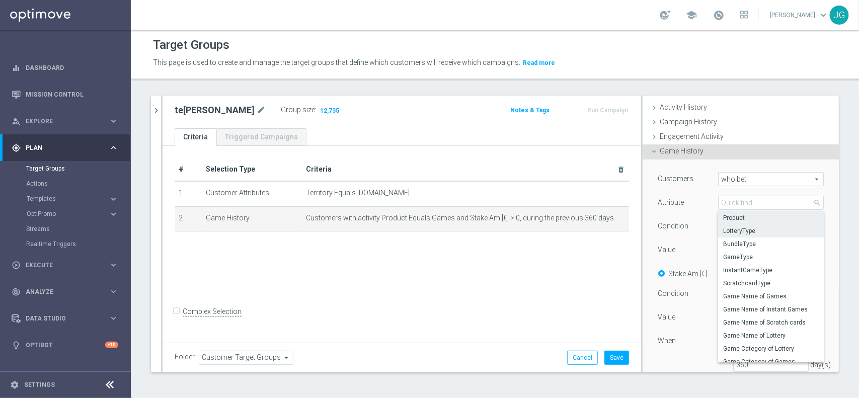
click at [743, 230] on span "LotteryType" at bounding box center [771, 231] width 96 height 8
type input "LotteryType"
type input "Select"
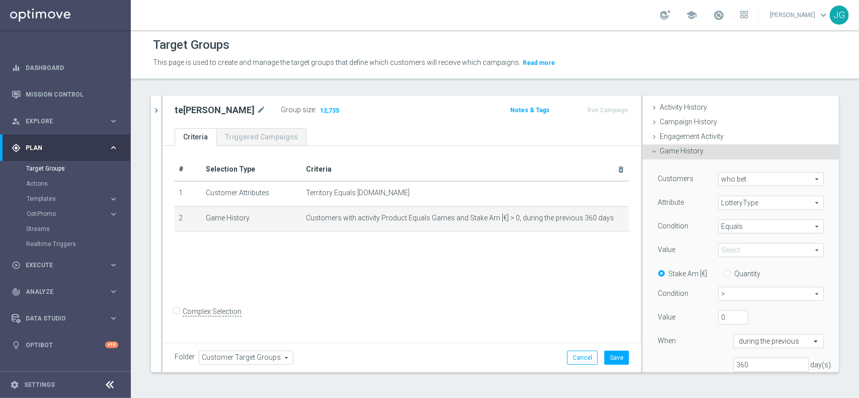
click at [741, 250] on span "Games" at bounding box center [771, 250] width 105 height 13
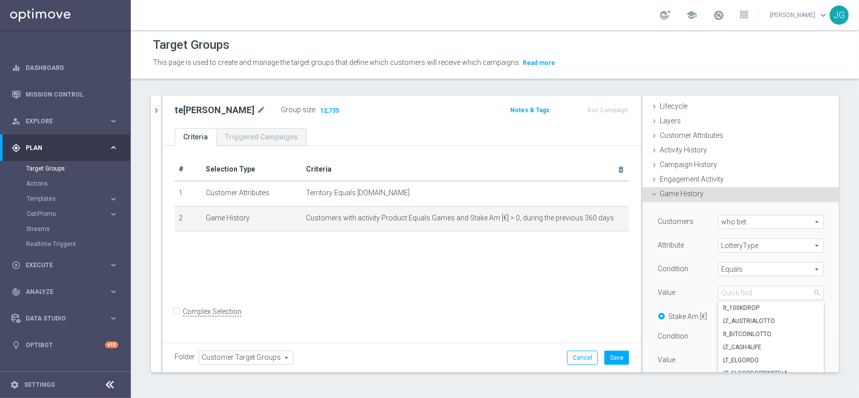
scroll to position [0, 0]
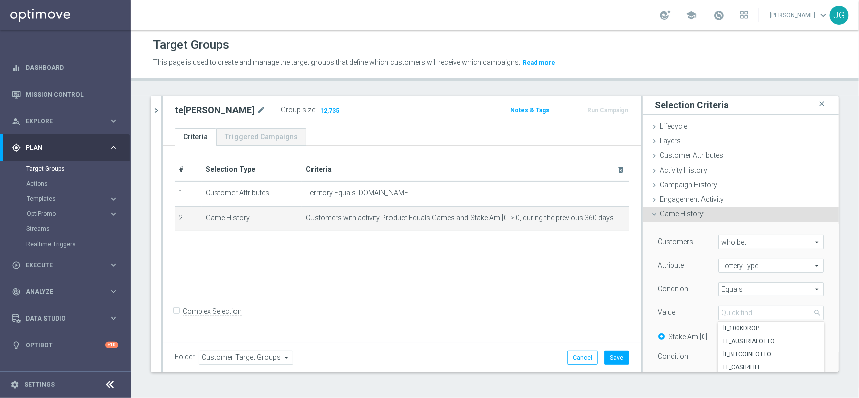
click at [737, 272] on span "LotteryType" at bounding box center [771, 265] width 105 height 13
click at [763, 306] on span "BundleType" at bounding box center [771, 307] width 96 height 8
type input "BundleType"
click at [753, 309] on span "Games" at bounding box center [771, 313] width 105 height 13
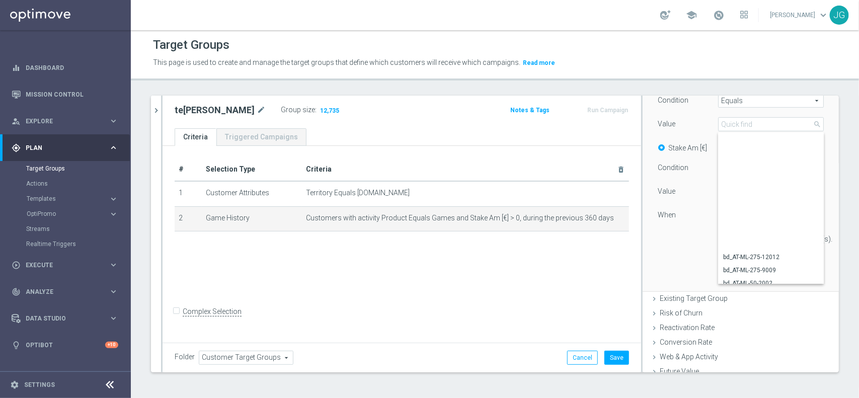
scroll to position [421, 0]
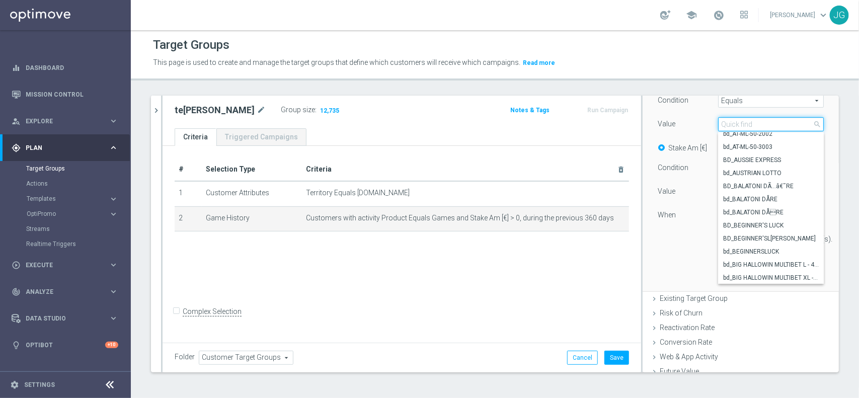
click at [745, 126] on input "search" at bounding box center [771, 124] width 106 height 14
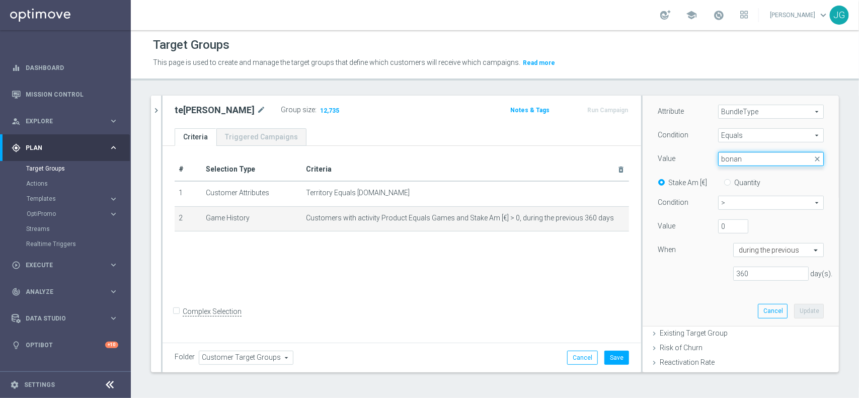
scroll to position [126, 0]
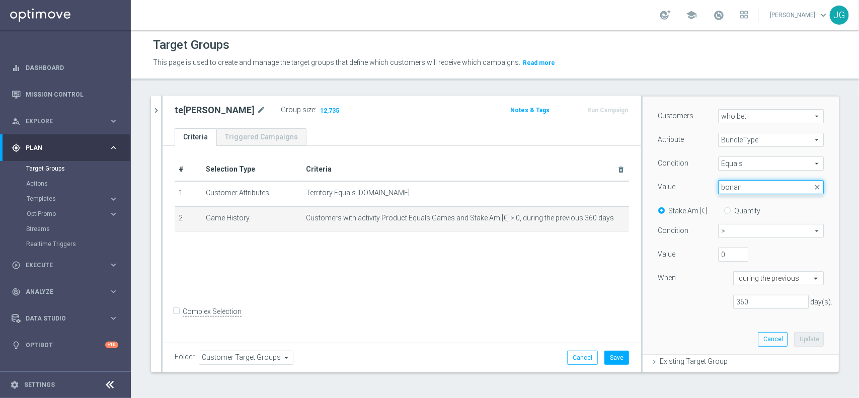
type input "bonan"
click at [745, 168] on span "Equals" at bounding box center [771, 163] width 105 height 13
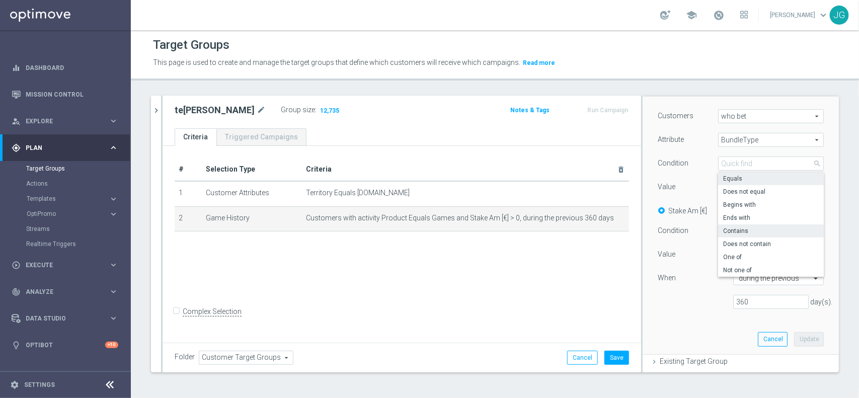
click at [743, 232] on span "Contains" at bounding box center [771, 231] width 96 height 8
type input "Contains"
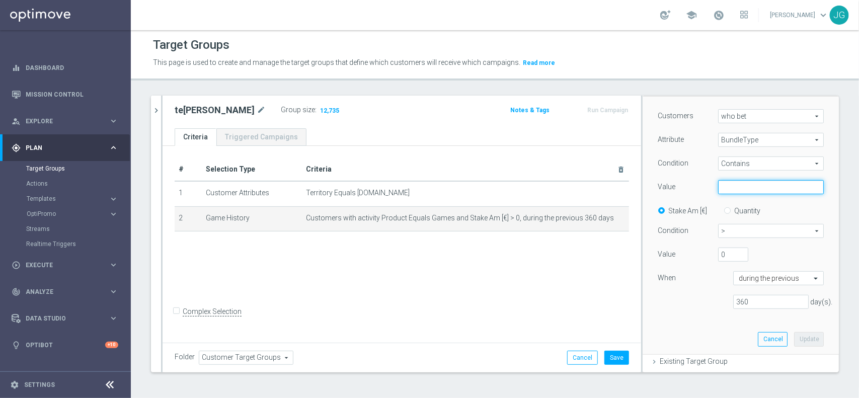
click at [742, 193] on input "text" at bounding box center [771, 187] width 106 height 14
click at [738, 145] on span "BundleType" at bounding box center [771, 139] width 105 height 13
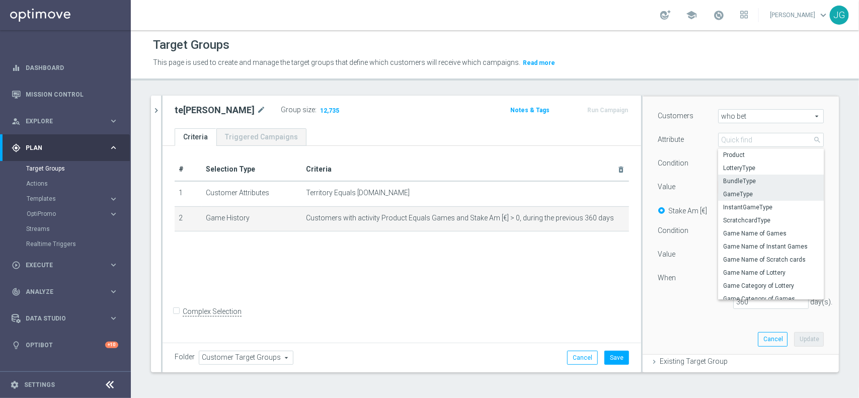
click at [740, 194] on span "GameType" at bounding box center [771, 194] width 96 height 8
type input "GameType"
type input "Equals"
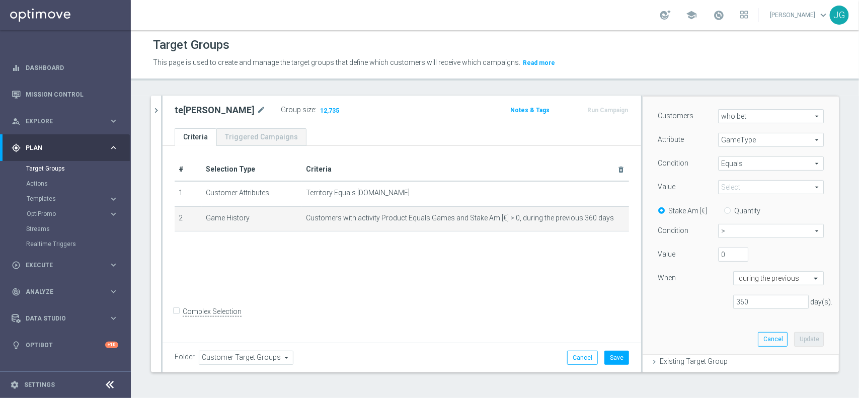
click at [740, 187] on span at bounding box center [771, 187] width 105 height 13
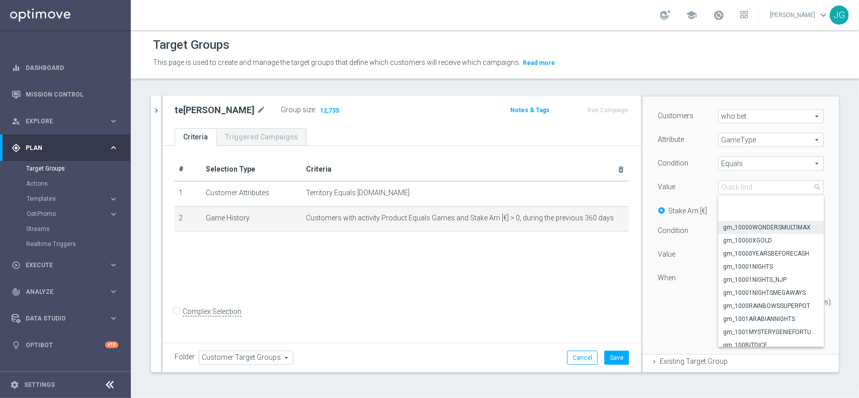
scroll to position [60, 0]
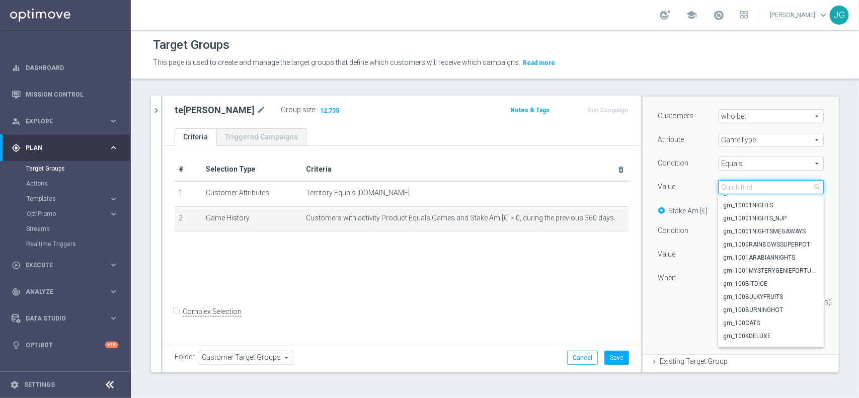
click at [733, 193] on input "search" at bounding box center [771, 187] width 106 height 14
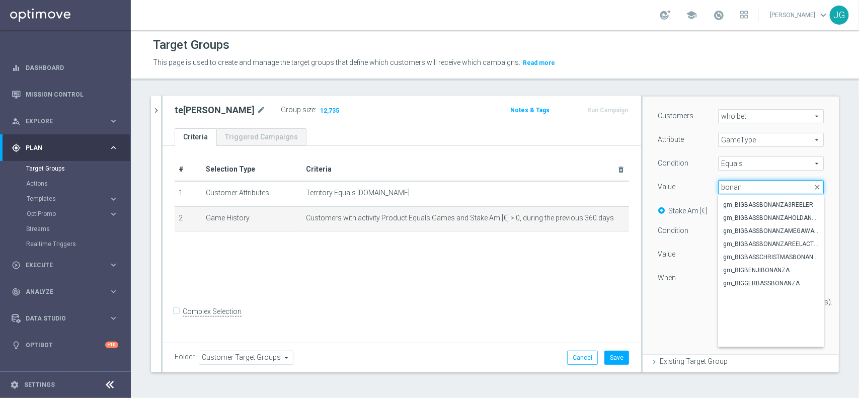
scroll to position [0, 0]
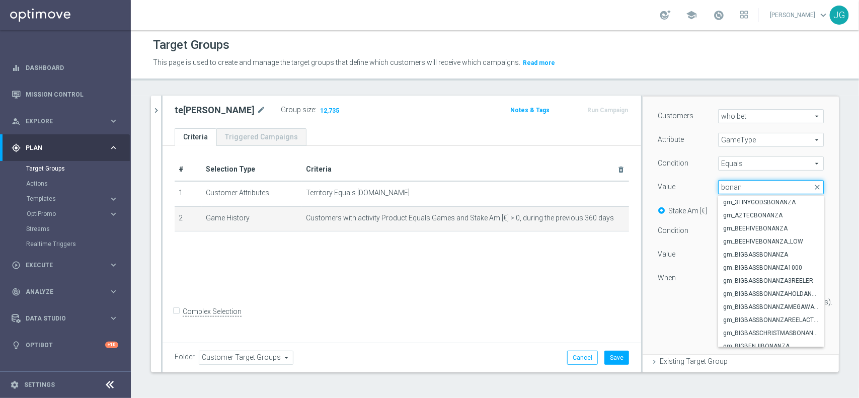
drag, startPoint x: 748, startPoint y: 192, endPoint x: 690, endPoint y: 187, distance: 58.6
click at [690, 187] on div "Value Select arrow_drop_down bonan close gm_3TINYGODSBONANZA gm_AZTECBONANZA gm…" at bounding box center [740, 188] width 181 height 16
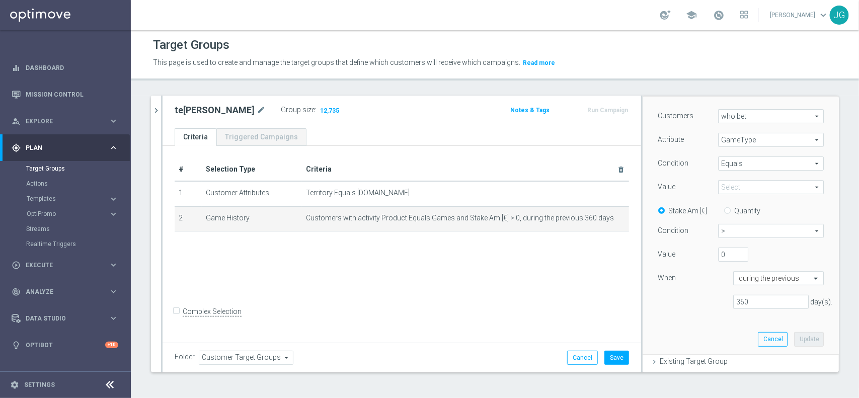
click at [741, 190] on span at bounding box center [771, 187] width 105 height 13
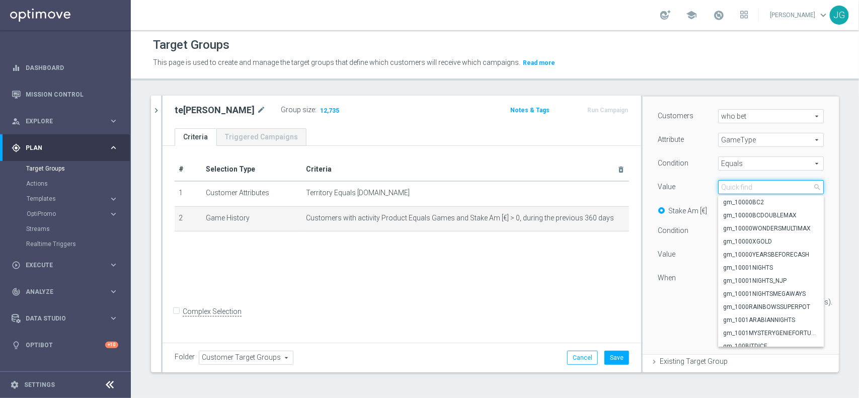
click at [740, 190] on input "search" at bounding box center [771, 187] width 106 height 14
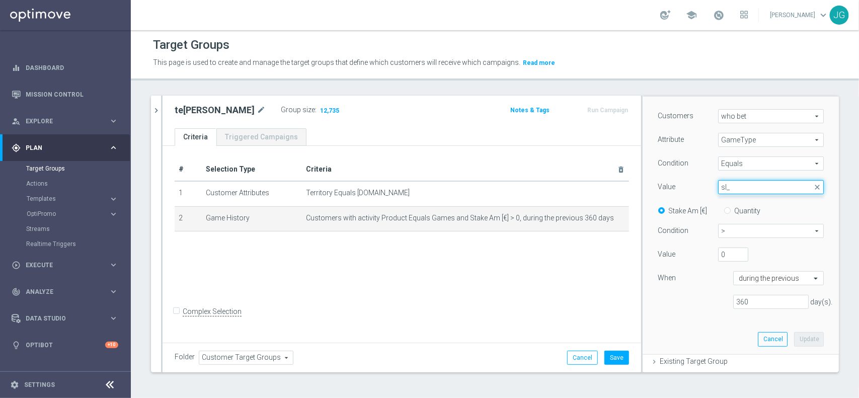
click at [749, 190] on input "sl_" at bounding box center [771, 187] width 106 height 14
drag, startPoint x: 745, startPoint y: 190, endPoint x: 695, endPoint y: 186, distance: 51.0
click at [689, 185] on div "Value Select arrow_drop_down sl_ close" at bounding box center [740, 188] width 181 height 16
type input "sl_"
click at [725, 185] on span at bounding box center [771, 187] width 105 height 13
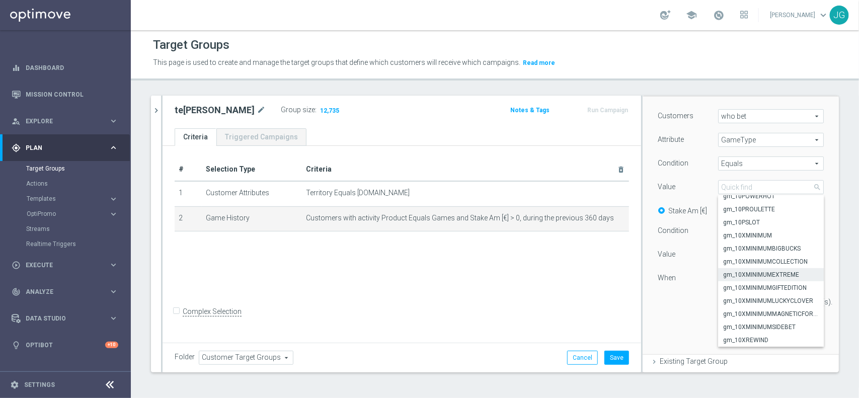
scroll to position [362, 0]
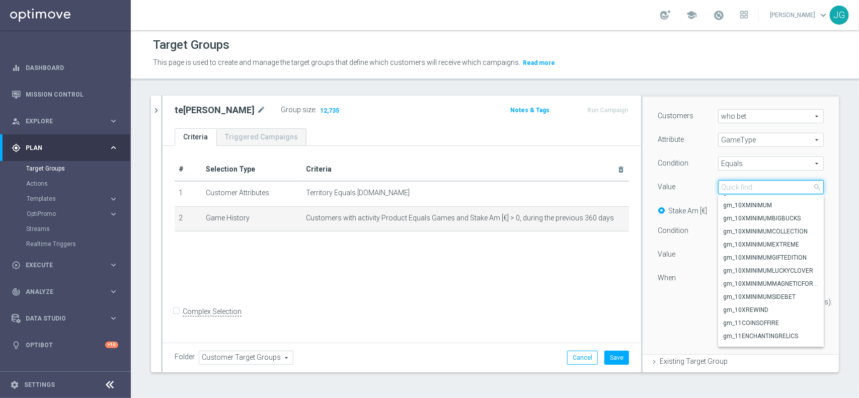
click at [760, 189] on input "search" at bounding box center [771, 187] width 106 height 14
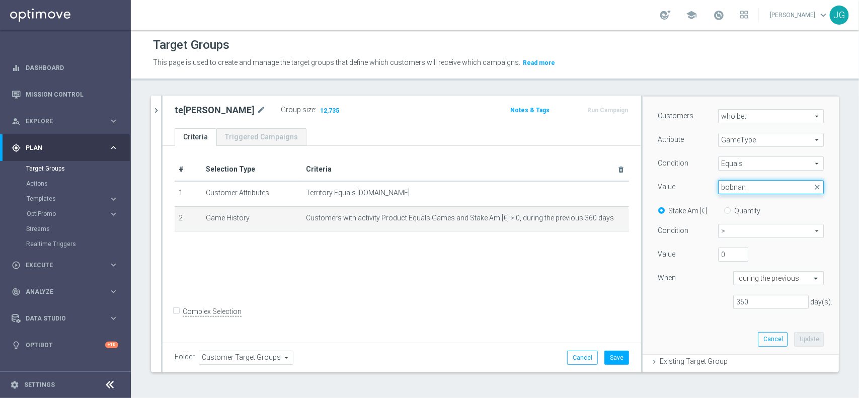
scroll to position [0, 0]
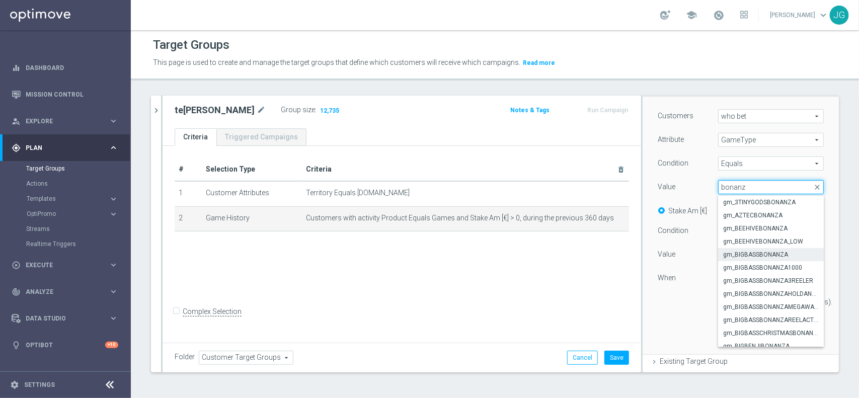
type input "bonanz"
click at [776, 255] on span "gm_BIGBASSBONANZA" at bounding box center [771, 255] width 96 height 8
type input "gm_BIGBASSBONANZA"
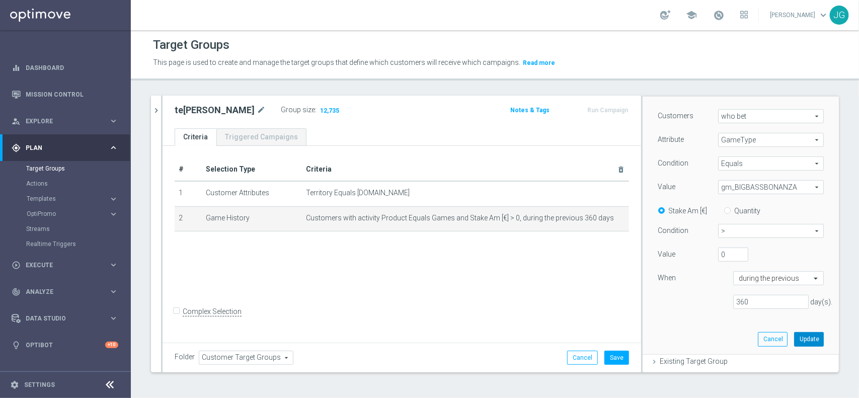
drag, startPoint x: 791, startPoint y: 338, endPoint x: 785, endPoint y: 336, distance: 6.2
click at [794, 336] on button "Update" at bounding box center [809, 339] width 30 height 14
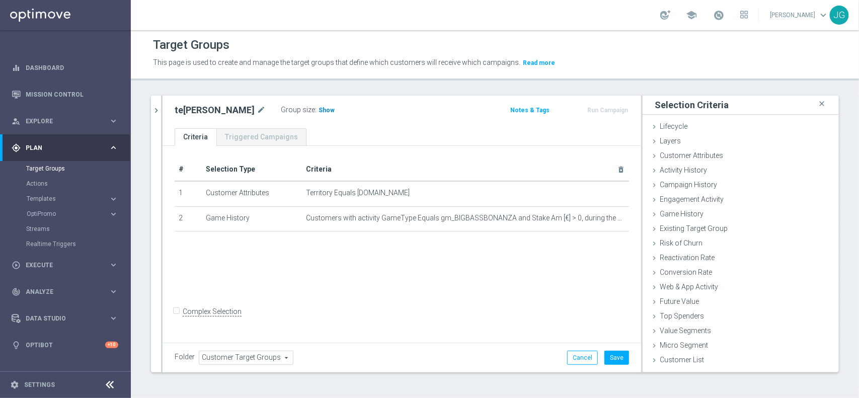
click at [319, 111] on span "Show" at bounding box center [327, 110] width 16 height 7
click at [714, 210] on div "Game History done selection updated" at bounding box center [741, 214] width 196 height 15
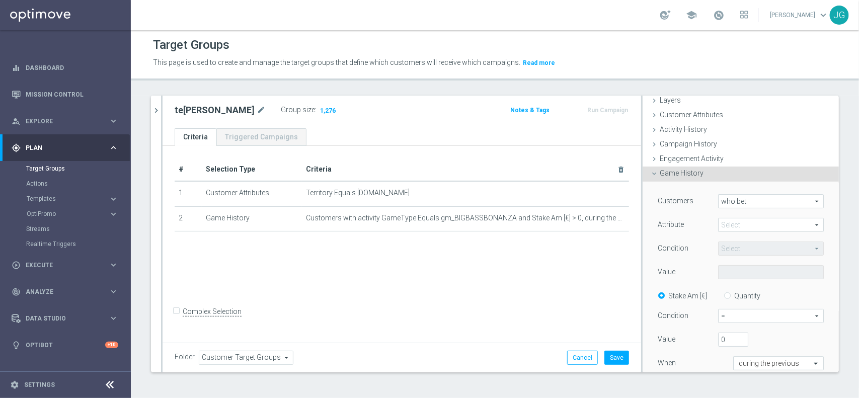
scroll to position [63, 0]
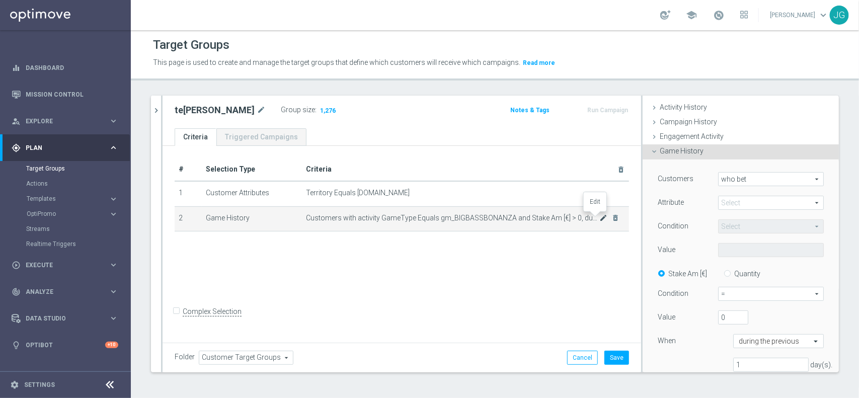
click at [599, 217] on icon "mode_edit" at bounding box center [603, 218] width 8 height 8
click at [764, 252] on span "gm_BIGBASSBONANZA" at bounding box center [771, 250] width 105 height 13
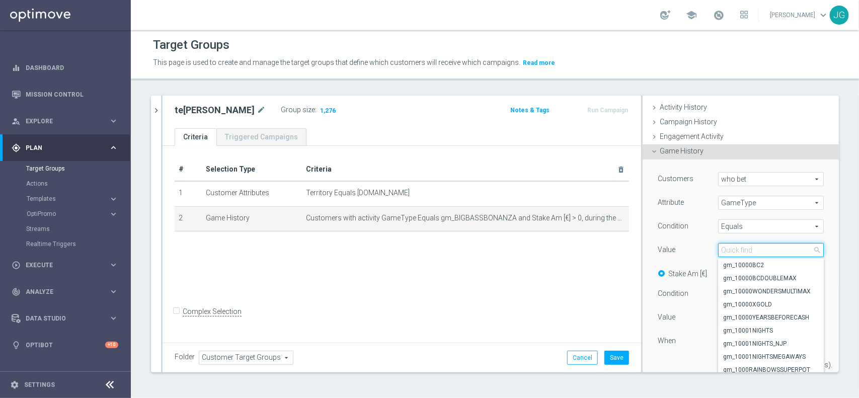
click at [757, 247] on input "search" at bounding box center [771, 250] width 106 height 14
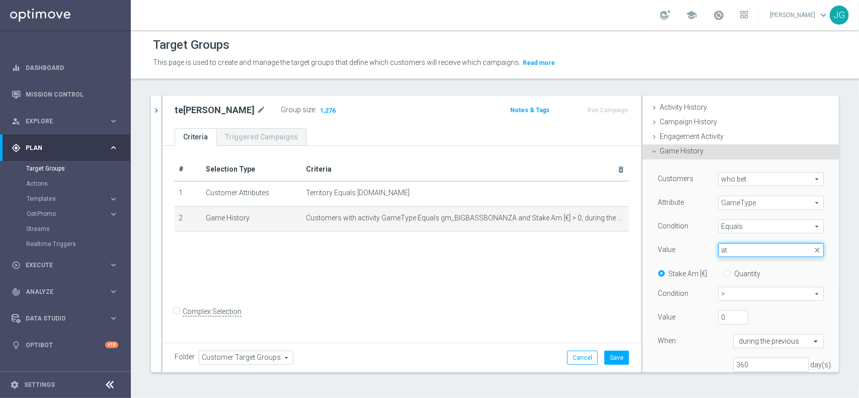
type input "a"
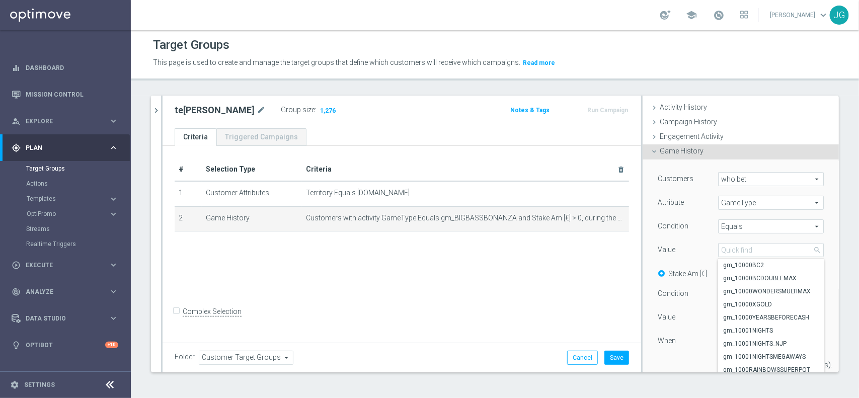
click at [771, 203] on span "GameType" at bounding box center [771, 202] width 105 height 13
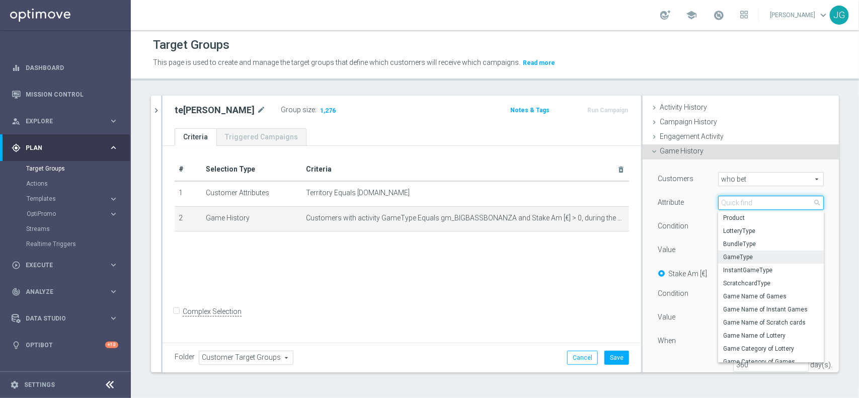
click at [771, 203] on input "search" at bounding box center [771, 203] width 106 height 14
click at [813, 197] on div "Customers who bet who bet arrow_drop_down search Attribute GameType GameType ar…" at bounding box center [741, 289] width 196 height 258
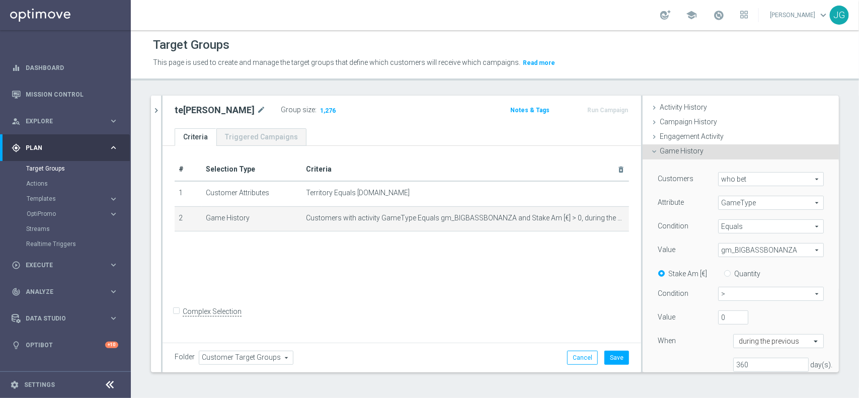
click at [766, 224] on span "Equals" at bounding box center [771, 226] width 105 height 13
click at [815, 211] on div "Customers who bet who bet arrow_drop_down search Attribute GameType GameType ar…" at bounding box center [741, 289] width 196 height 258
click at [755, 201] on span "GameType" at bounding box center [771, 202] width 105 height 13
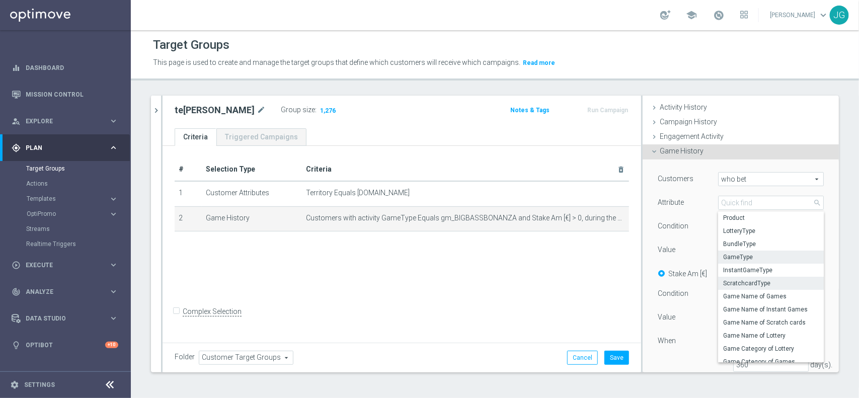
click at [751, 279] on span "ScratchcardType" at bounding box center [771, 283] width 96 height 8
type input "ScratchcardType"
type input "Select"
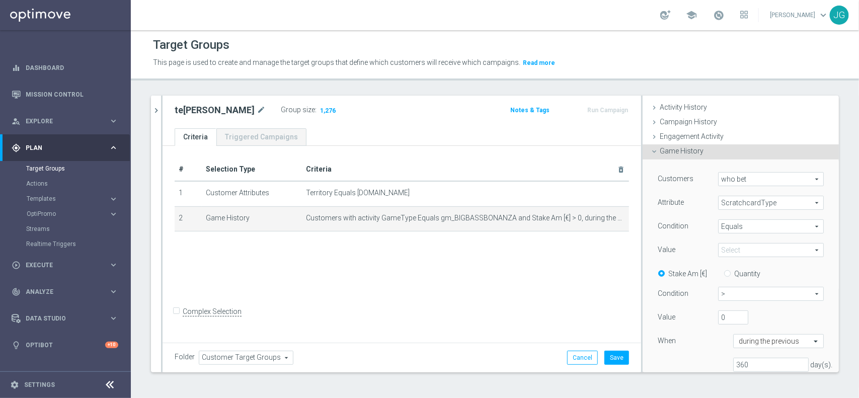
click at [749, 252] on span "gm_BIGBASSBONANZA" at bounding box center [771, 250] width 105 height 13
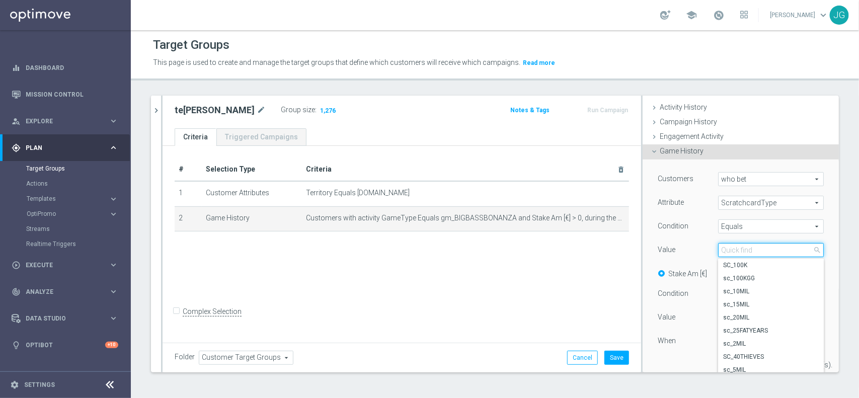
click at [750, 252] on input "search" at bounding box center [771, 250] width 106 height 14
type input "a"
type input "c"
click at [744, 199] on span "ScratchcardType" at bounding box center [771, 202] width 105 height 13
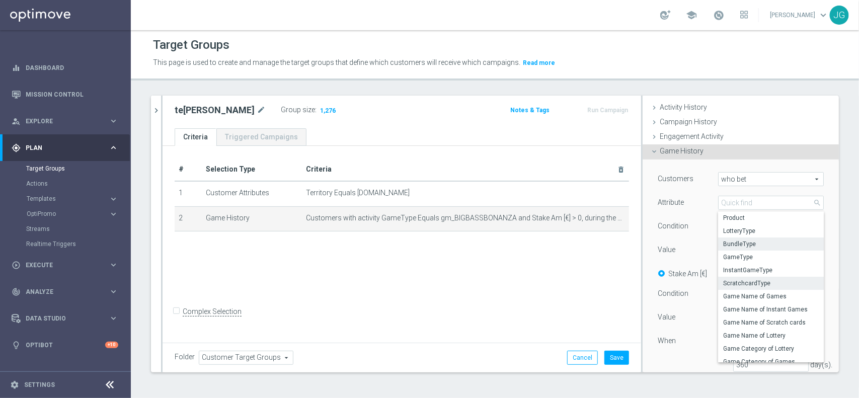
click at [743, 245] on span "BundleType" at bounding box center [771, 244] width 96 height 8
type input "BundleType"
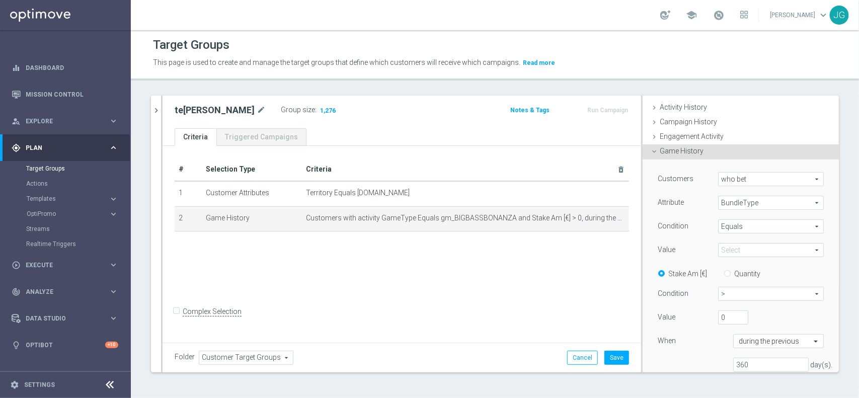
click at [739, 250] on span "gm_BIGBASSBONANZA" at bounding box center [771, 250] width 105 height 13
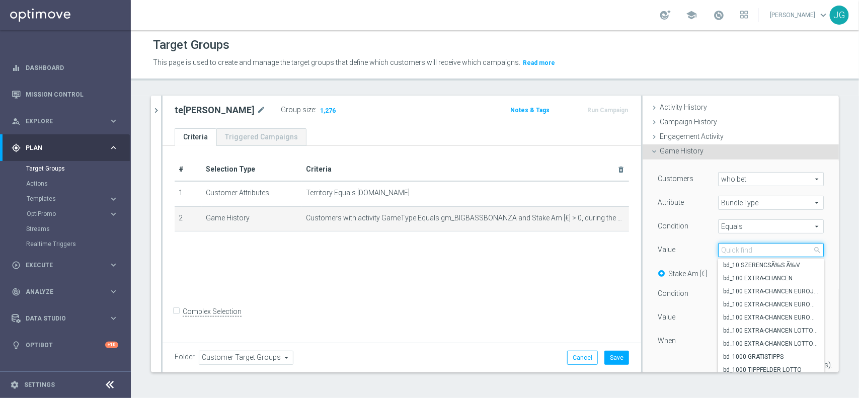
click at [739, 250] on input "search" at bounding box center [771, 250] width 106 height 14
type input "a"
click at [745, 200] on span "BundleType" at bounding box center [771, 202] width 105 height 13
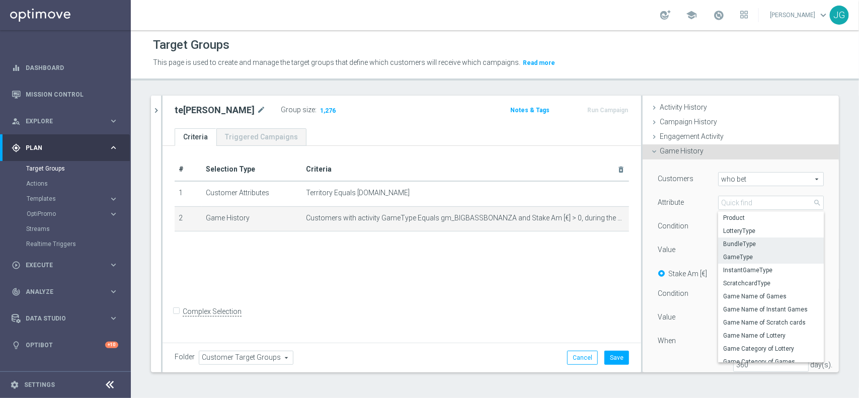
click at [740, 260] on span "GameType" at bounding box center [771, 257] width 96 height 8
type input "GameType"
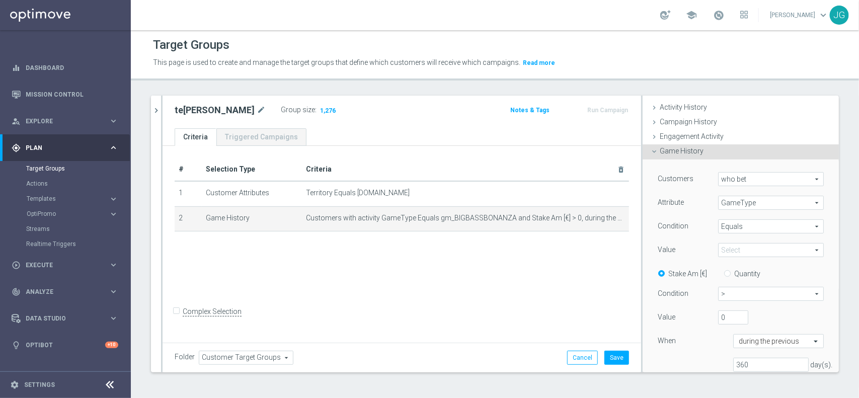
click at [740, 250] on span "gm_BIGBASSBONANZA" at bounding box center [771, 250] width 105 height 13
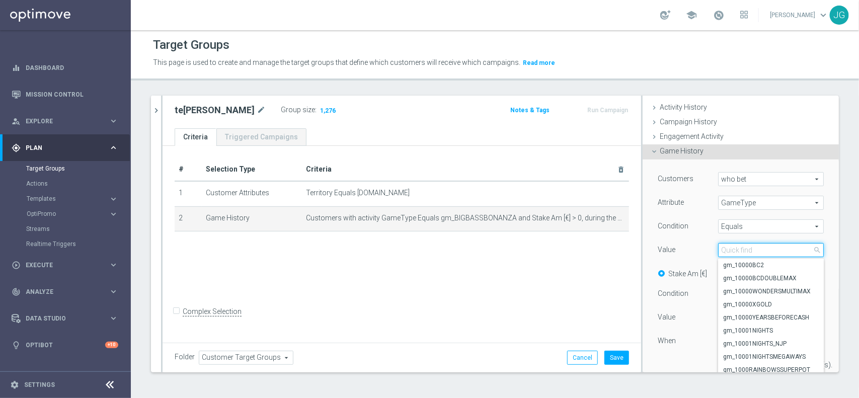
click at [740, 250] on input "search" at bounding box center [771, 250] width 106 height 14
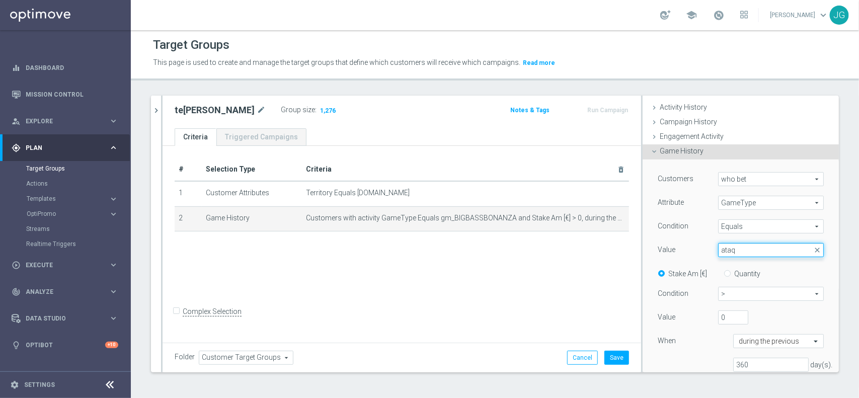
click at [740, 250] on input "ataq" at bounding box center [771, 250] width 106 height 14
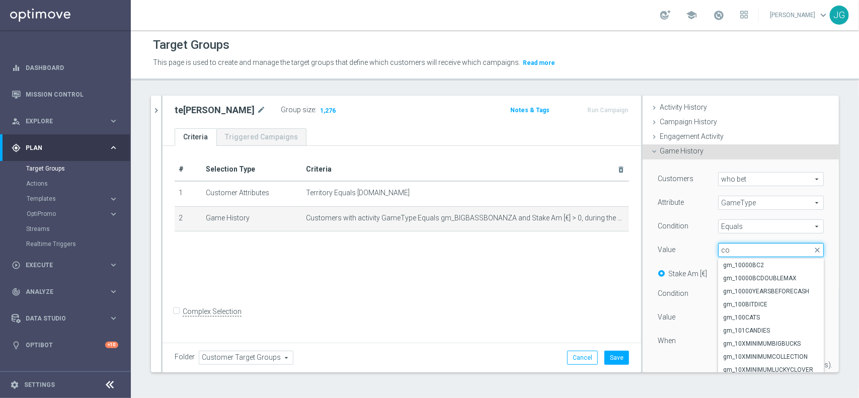
type input "cof"
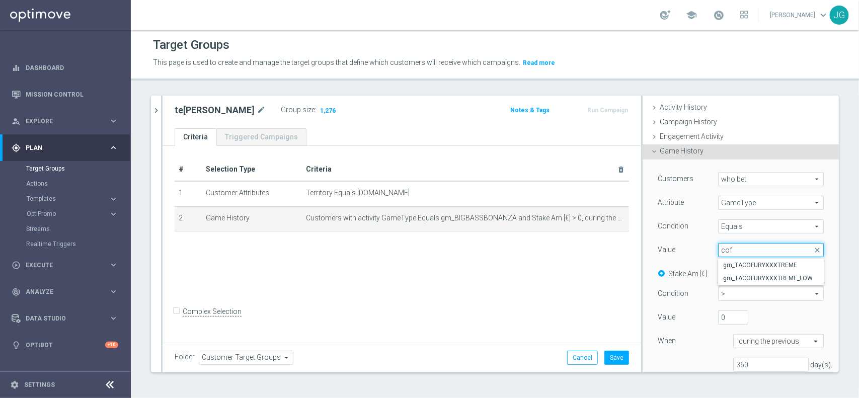
click at [740, 250] on input "cof" at bounding box center [771, 250] width 106 height 14
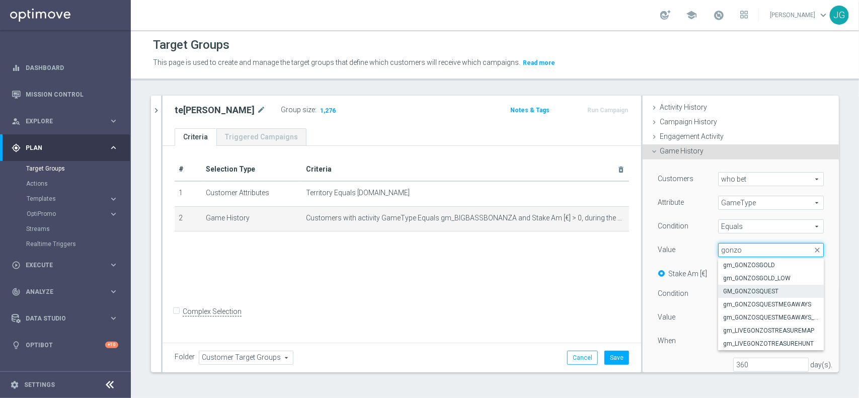
type input "gonzo"
click at [768, 287] on label "GM_GONZOSQUEST" at bounding box center [771, 291] width 106 height 13
type input "GM_GONZOSQUEST"
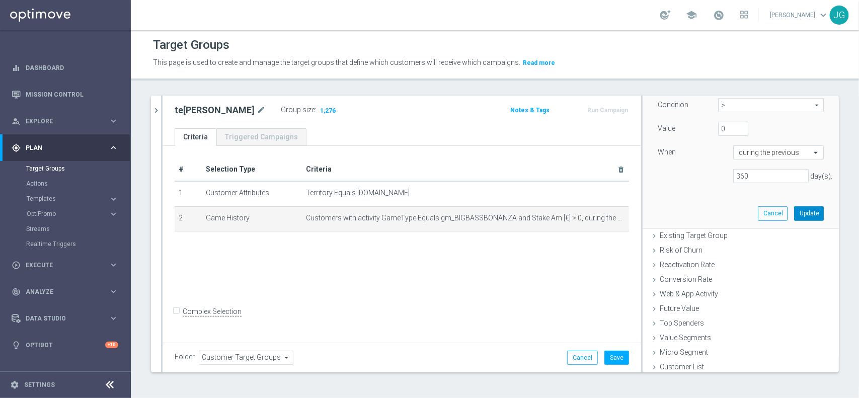
click at [799, 214] on button "Update" at bounding box center [809, 213] width 30 height 14
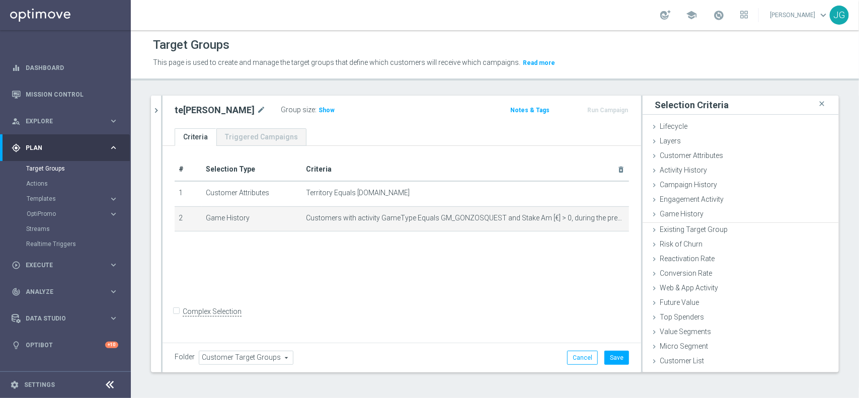
scroll to position [0, 0]
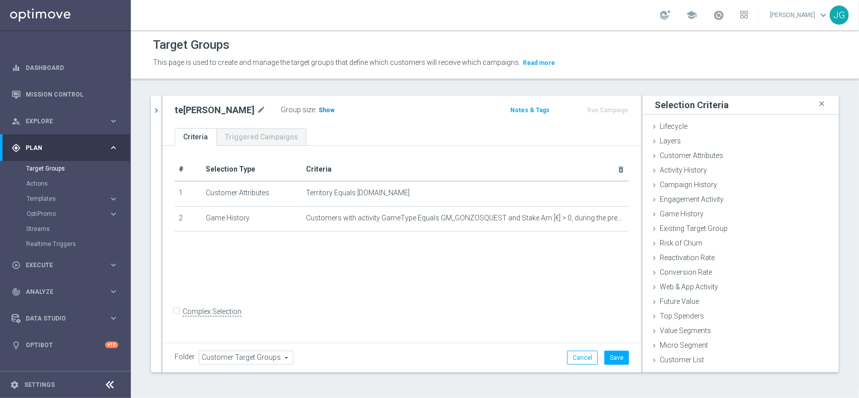
click at [319, 112] on span "Show" at bounding box center [327, 110] width 16 height 7
click at [512, 275] on div "# Selection Type Criteria delete_forever 1 Customer Attributes Territory Equals…" at bounding box center [402, 243] width 479 height 195
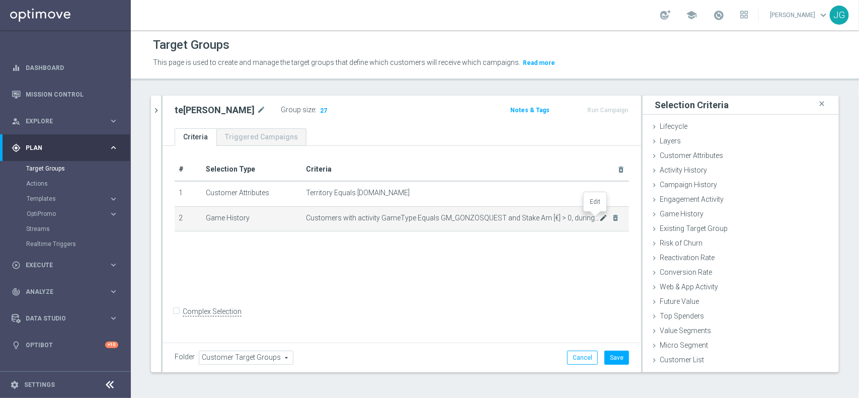
click at [599, 217] on icon "mode_edit" at bounding box center [603, 218] width 8 height 8
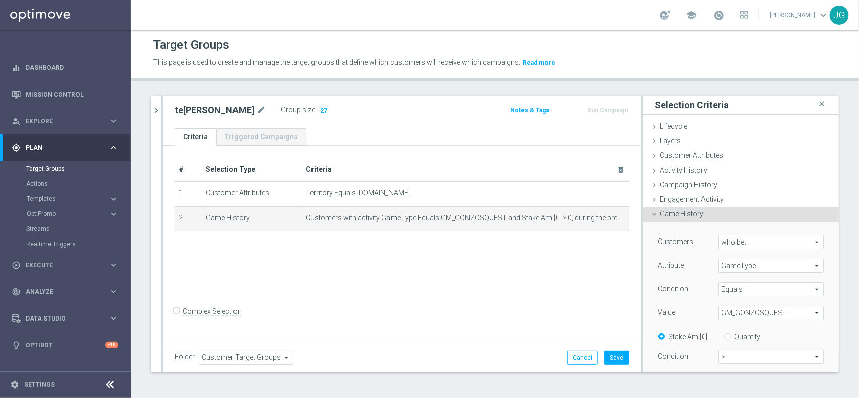
click at [748, 314] on span "GM_GONZOSQUEST" at bounding box center [771, 313] width 105 height 13
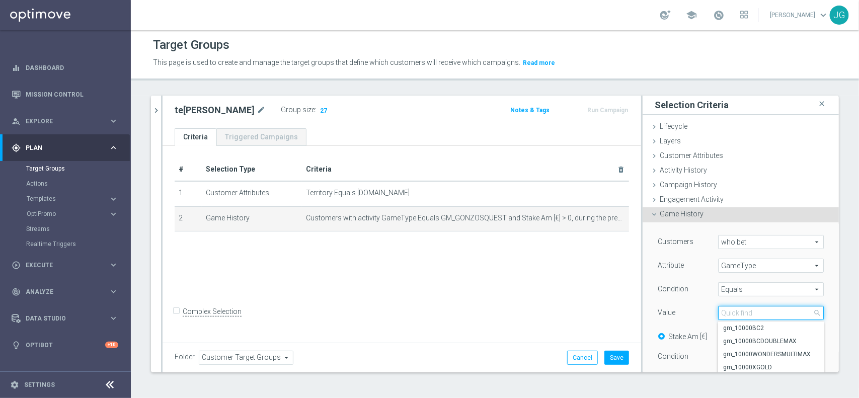
click at [748, 314] on input "search" at bounding box center [771, 313] width 106 height 14
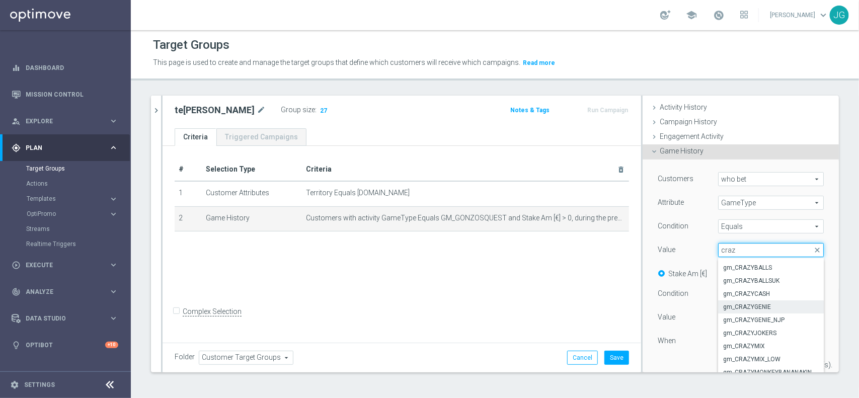
scroll to position [120, 0]
click at [757, 250] on input "craz" at bounding box center [771, 250] width 106 height 14
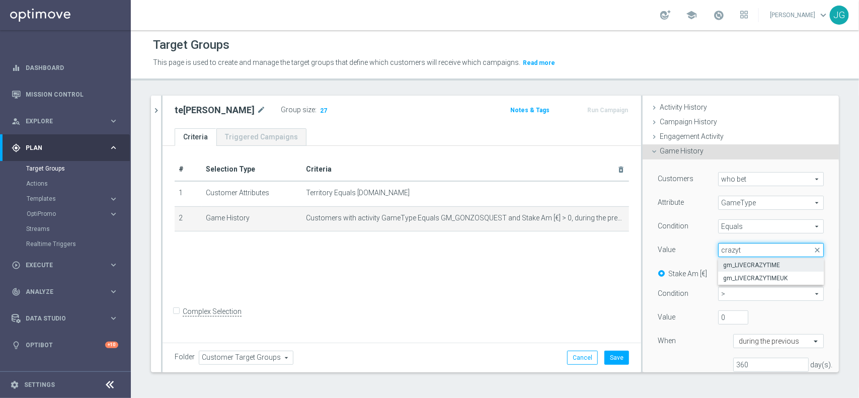
type input "crazyt"
click at [773, 263] on span "gm_LIVECRAZYTIME" at bounding box center [771, 265] width 96 height 8
type input "gm_LIVECRAZYTIME"
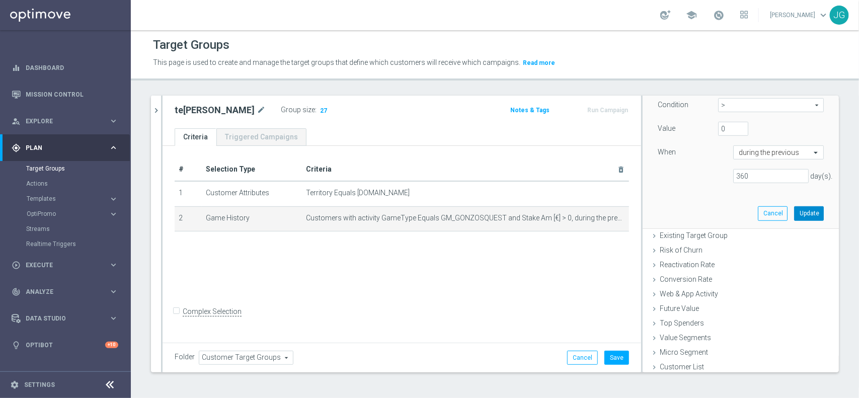
click at [796, 212] on button "Update" at bounding box center [809, 213] width 30 height 14
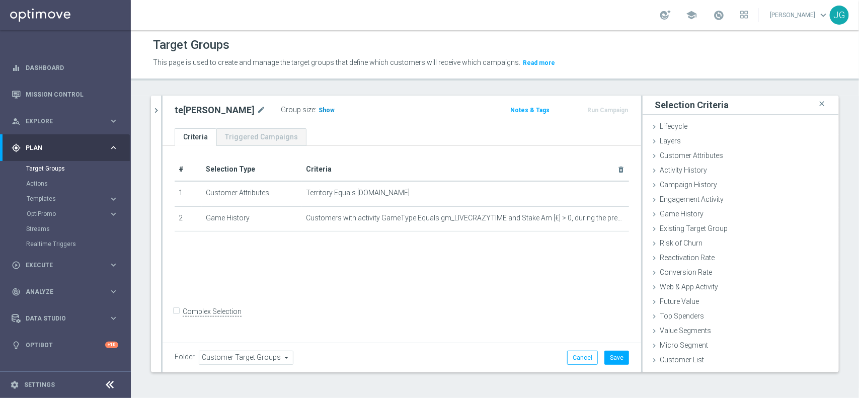
click at [318, 109] on h3 "Show" at bounding box center [327, 110] width 18 height 11
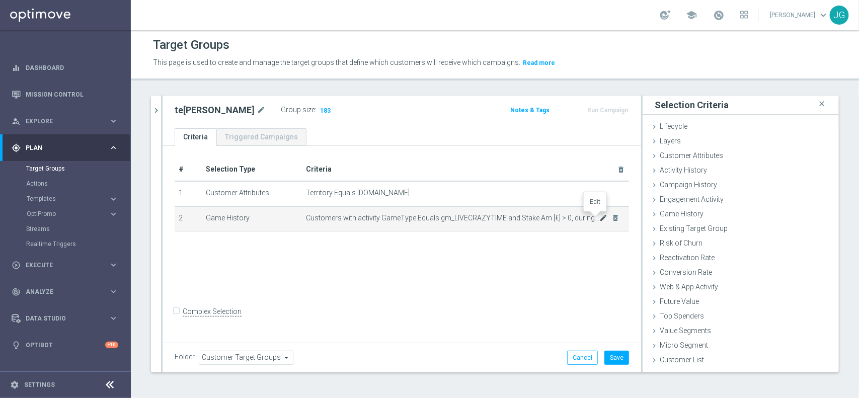
click at [599, 217] on icon "mode_edit" at bounding box center [603, 218] width 8 height 8
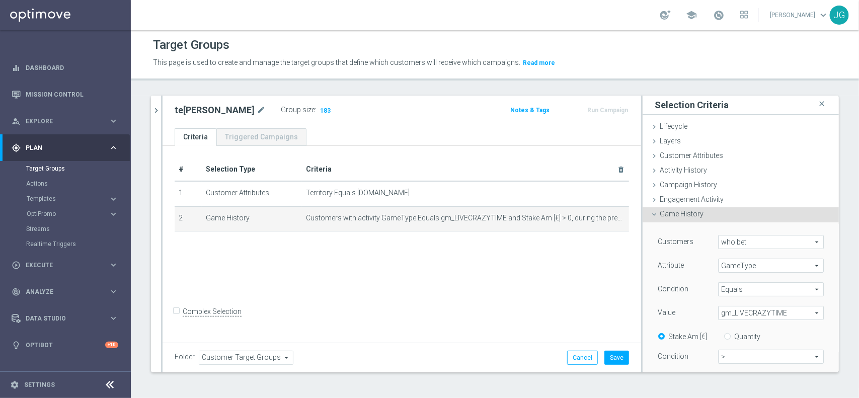
click at [756, 313] on span "gm_LIVECRAZYTIME" at bounding box center [771, 313] width 105 height 13
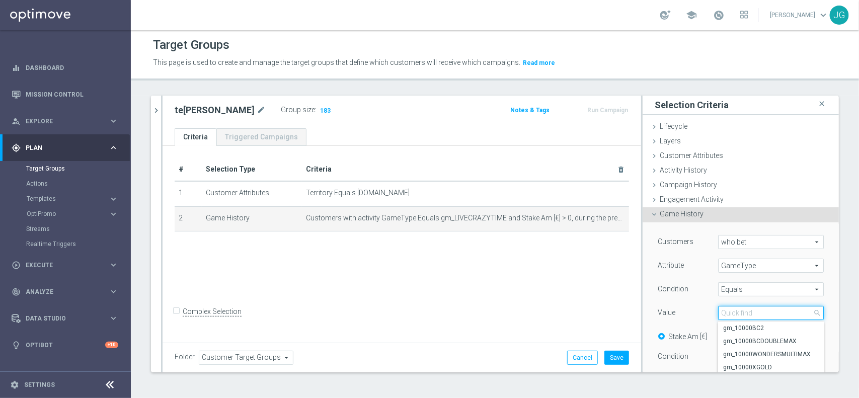
click at [758, 313] on input "search" at bounding box center [771, 313] width 106 height 14
type input "megab"
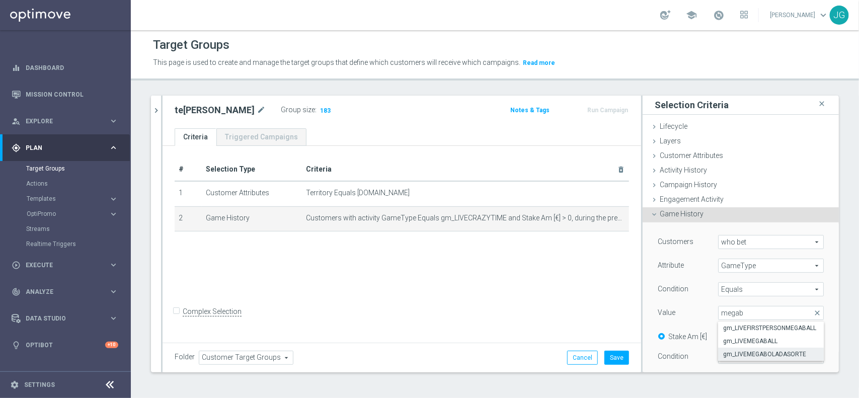
click at [757, 351] on span "gm_LIVEMEGABOLADASORTE" at bounding box center [771, 354] width 96 height 8
type input "gm_LIVEMEGABOLADASORTE"
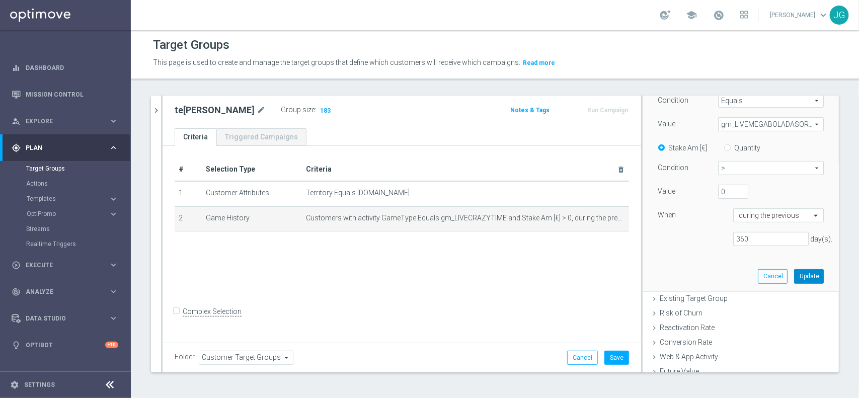
click at [795, 278] on button "Update" at bounding box center [809, 276] width 30 height 14
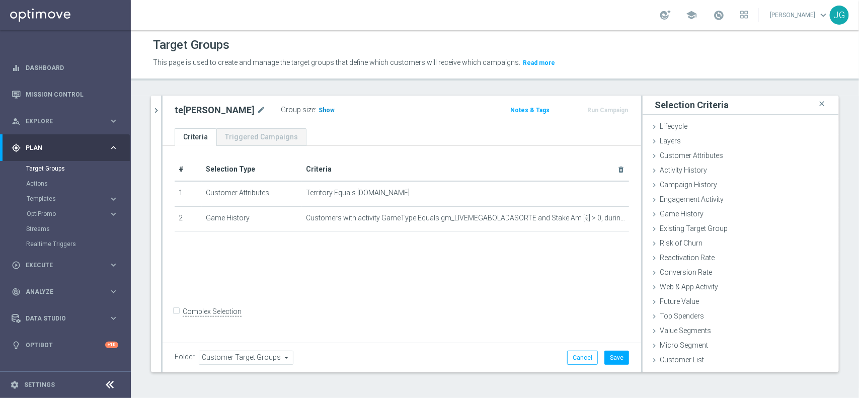
click at [319, 112] on span "Show" at bounding box center [327, 110] width 16 height 7
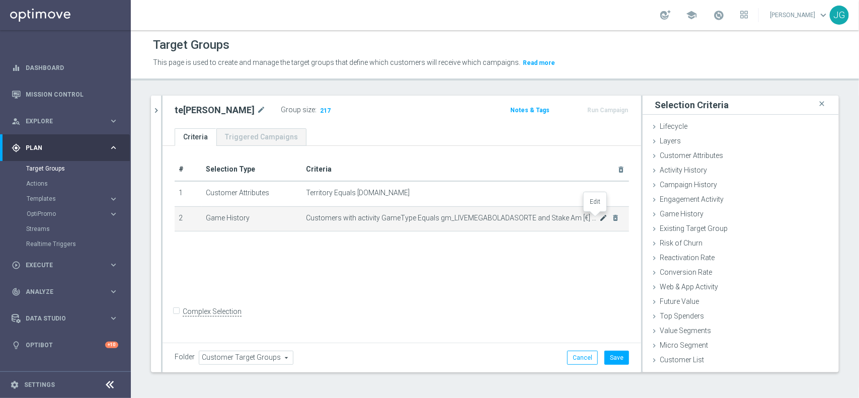
click at [599, 217] on icon "mode_edit" at bounding box center [603, 218] width 8 height 8
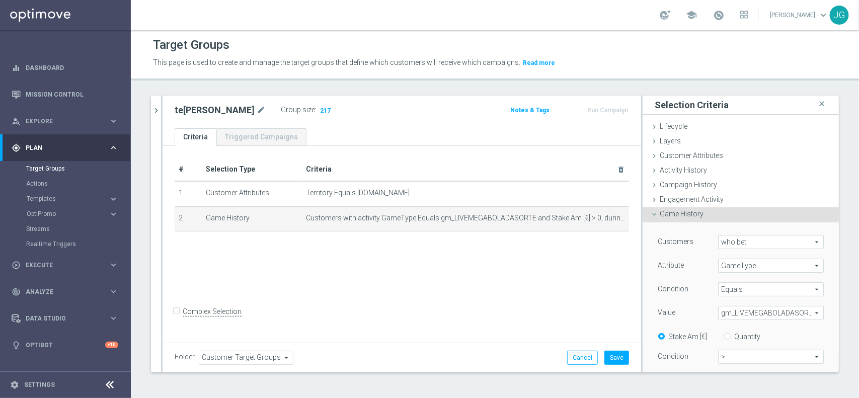
click at [765, 313] on span "gm_LIVEMEGABOLADASORTE" at bounding box center [771, 313] width 105 height 13
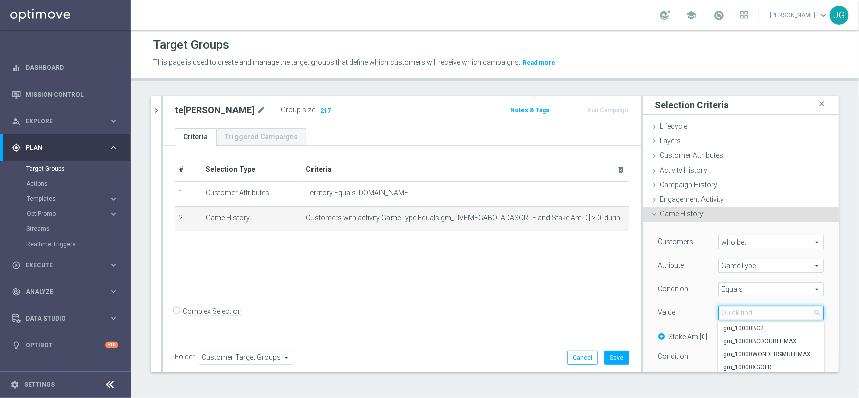
click at [764, 316] on input "search" at bounding box center [771, 313] width 106 height 14
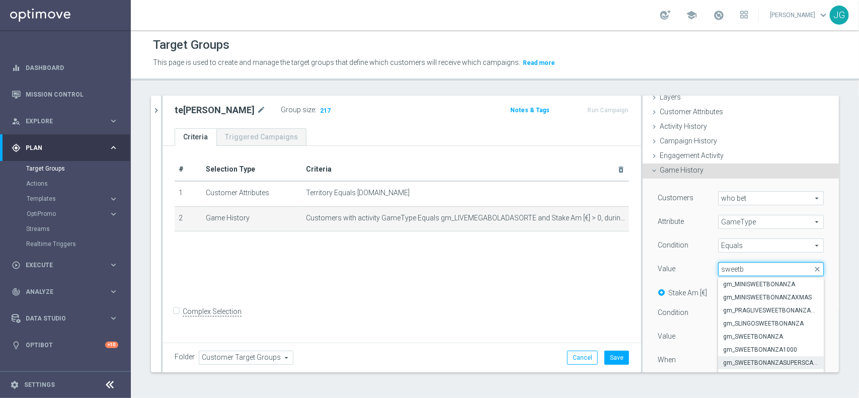
scroll to position [63, 0]
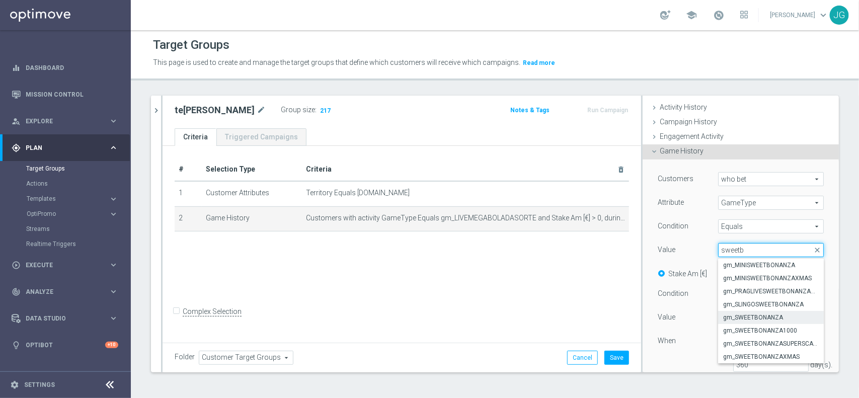
type input "sweetb"
click at [757, 319] on span "gm_SWEETBONANZA" at bounding box center [771, 318] width 96 height 8
type input "gm_SWEETBONANZA"
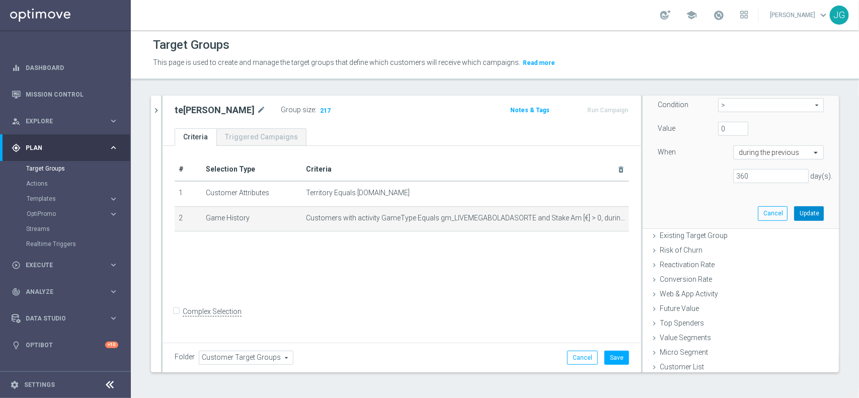
click at [795, 215] on button "Update" at bounding box center [809, 213] width 30 height 14
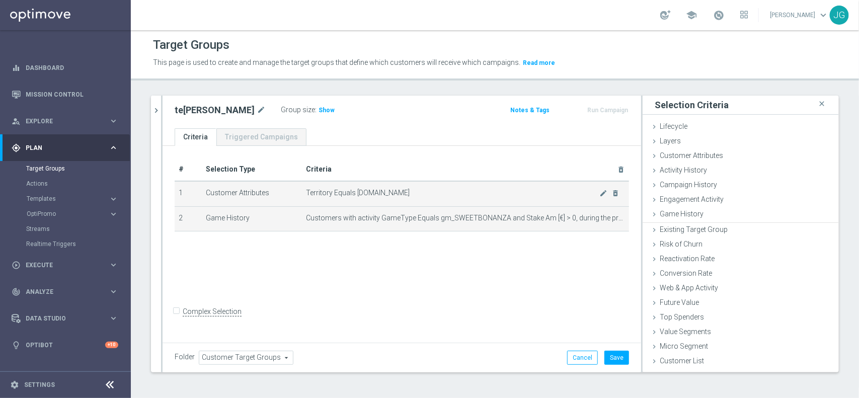
scroll to position [0, 0]
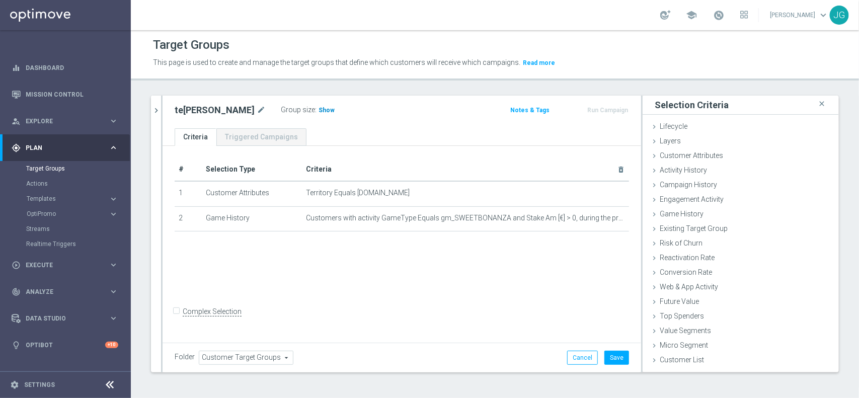
click at [319, 107] on span "Show" at bounding box center [327, 110] width 16 height 7
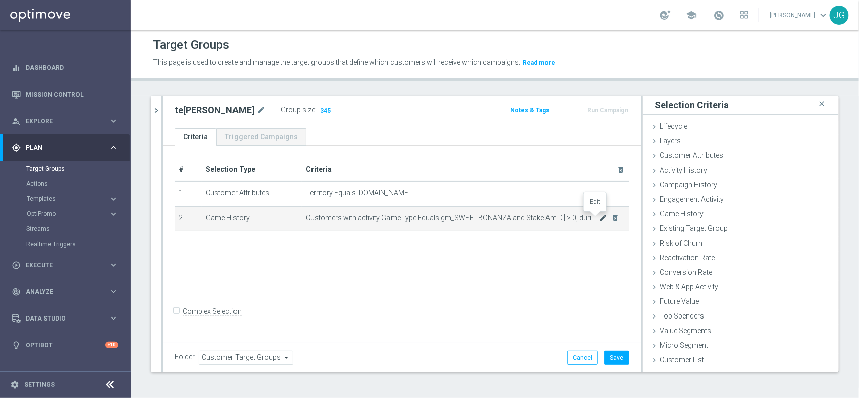
click at [599, 215] on icon "mode_edit" at bounding box center [603, 218] width 8 height 8
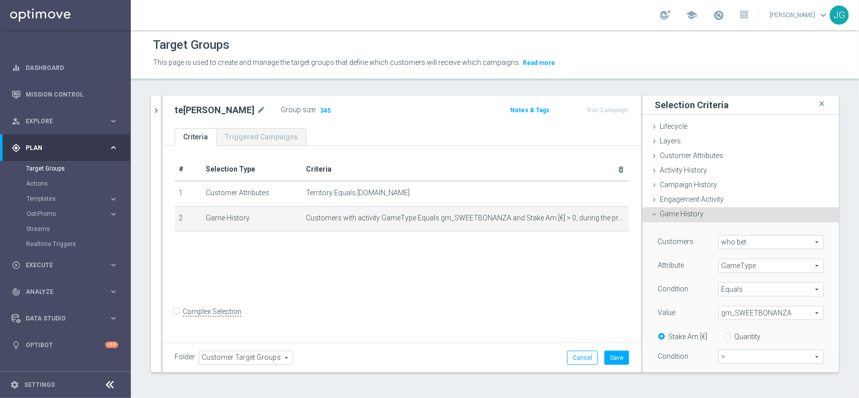
click at [759, 313] on span "gm_SWEETBONANZA" at bounding box center [771, 313] width 105 height 13
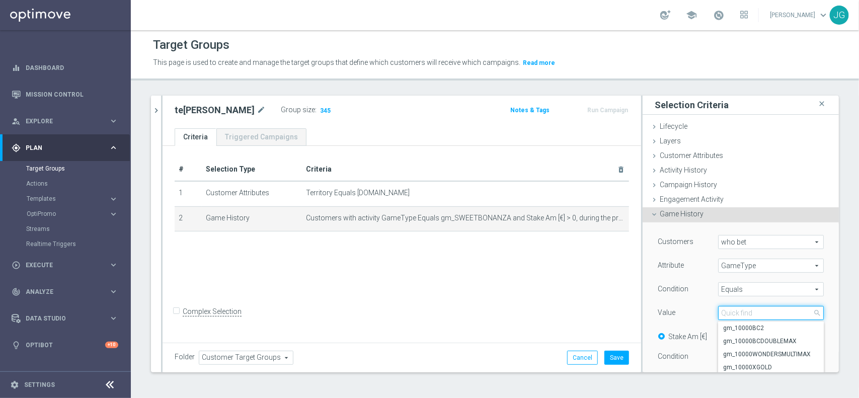
click at [758, 315] on input "search" at bounding box center [771, 313] width 106 height 14
drag, startPoint x: 763, startPoint y: 312, endPoint x: 701, endPoint y: 314, distance: 61.4
click at [711, 314] on div "gm_SWEETBONANZA gm_SWEETBONANZA arrow_drop_down foo close gm_BIGFOOTBALLBONUS G…" at bounding box center [771, 313] width 121 height 14
type input "foo"
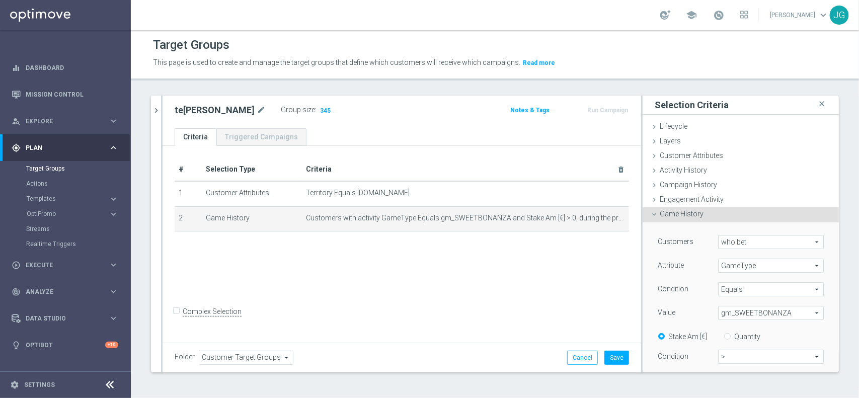
scroll to position [0, 0]
click at [763, 313] on span "gm_SWEETBONANZA" at bounding box center [771, 314] width 105 height 13
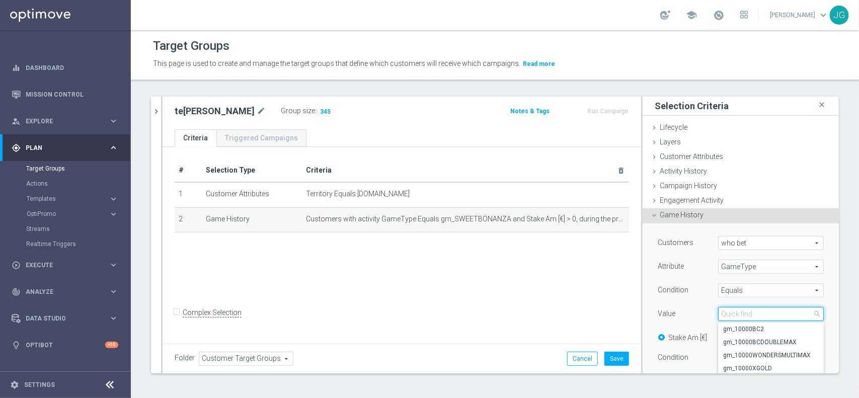
click at [763, 313] on input "search" at bounding box center [771, 314] width 106 height 14
type input "v"
type input "fever"
click at [748, 350] on span "gm_FUTEBOLFEVER" at bounding box center [771, 351] width 96 height 8
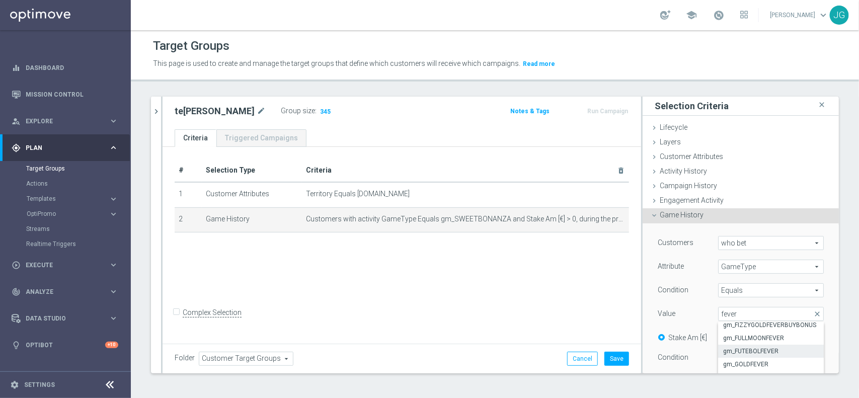
type input "gm_FUTEBOLFEVER"
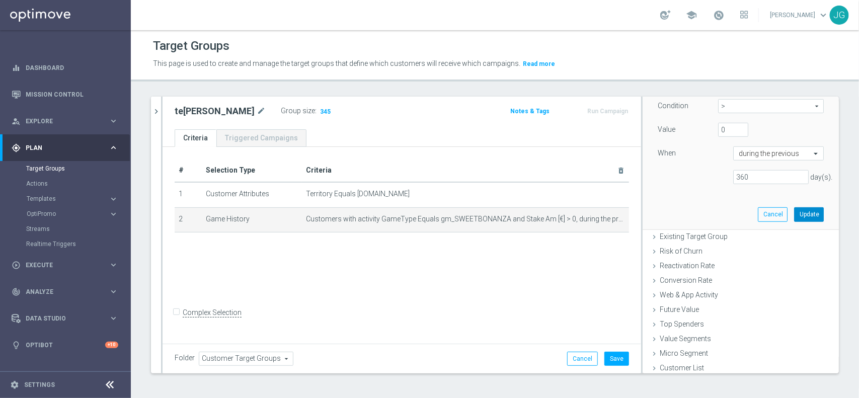
click at [794, 218] on button "Update" at bounding box center [809, 214] width 30 height 14
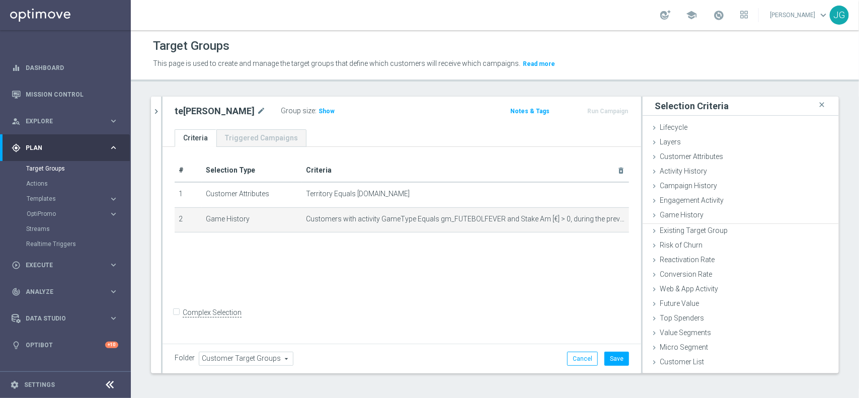
scroll to position [0, 0]
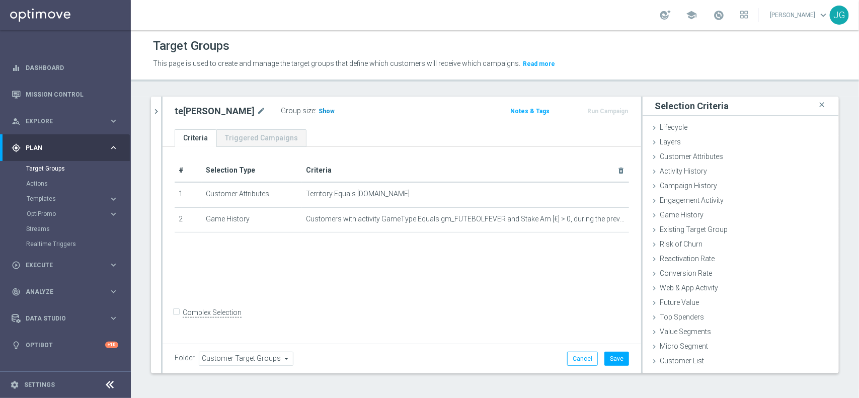
click at [319, 112] on span "Show" at bounding box center [327, 111] width 16 height 7
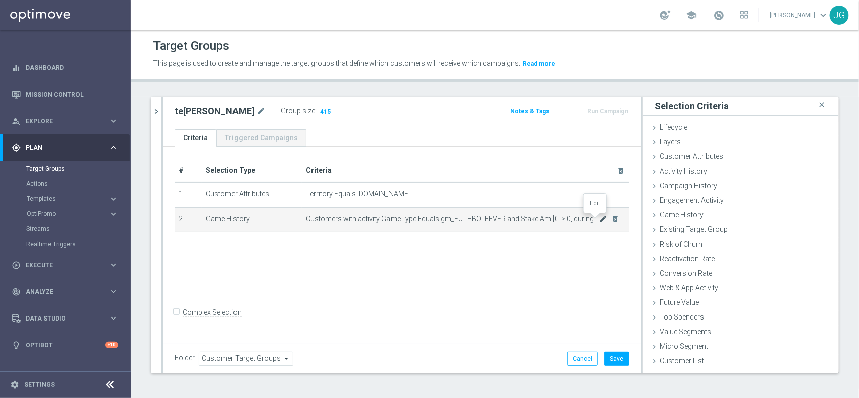
click at [599, 217] on icon "mode_edit" at bounding box center [603, 219] width 8 height 8
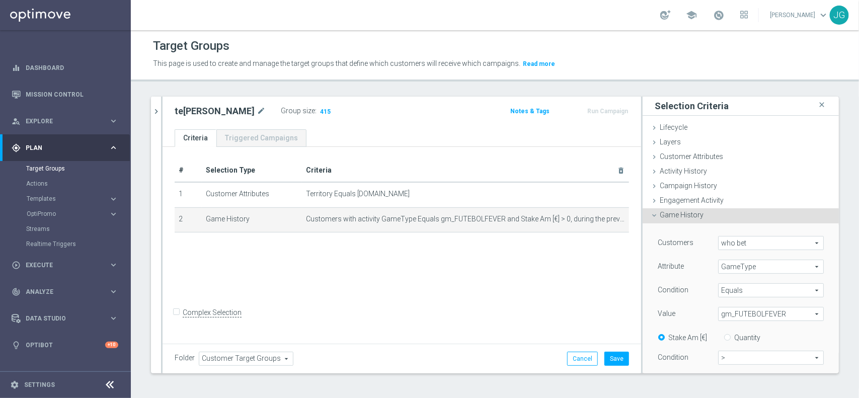
click at [781, 316] on span "gm_FUTEBOLFEVER" at bounding box center [771, 314] width 105 height 13
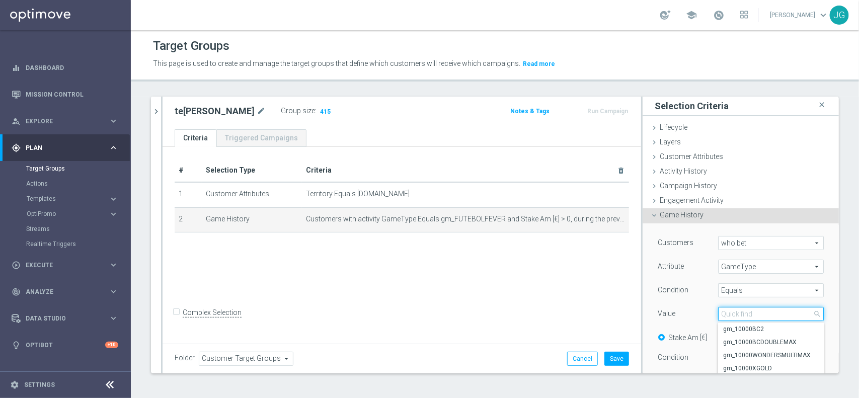
click at [741, 316] on input "search" at bounding box center [771, 314] width 106 height 14
type input "tigre"
click at [753, 327] on span "gm_TIGRESORTUDO" at bounding box center [771, 329] width 96 height 8
type input "gm_TIGRESORTUDO"
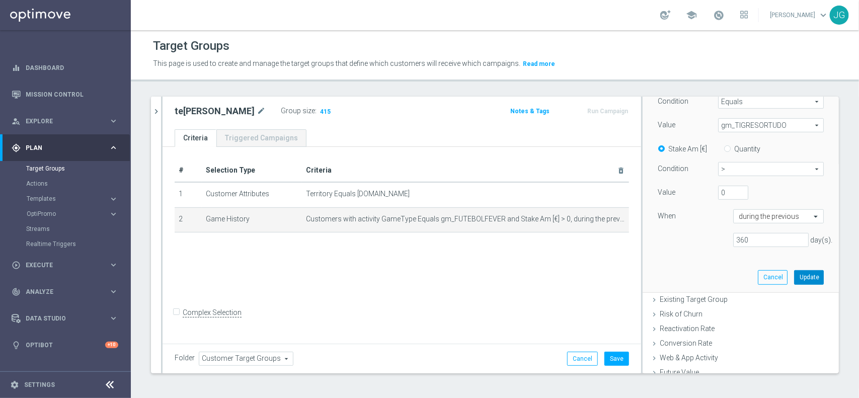
click at [798, 282] on button "Update" at bounding box center [809, 277] width 30 height 14
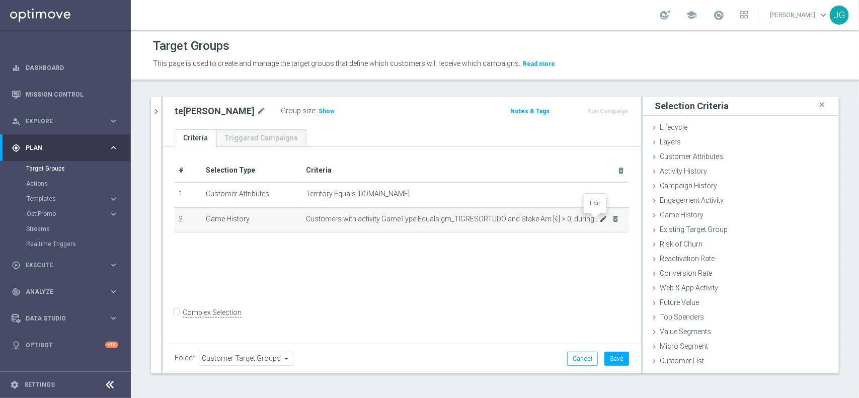
click at [599, 219] on icon "mode_edit" at bounding box center [603, 219] width 8 height 8
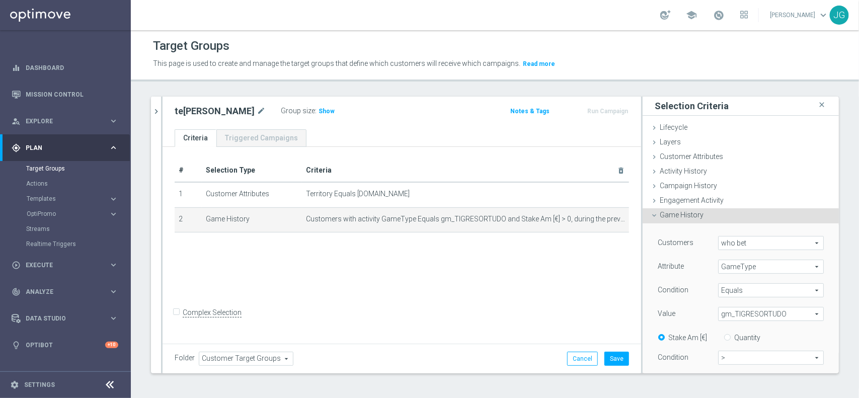
click at [759, 313] on span "gm_TIGRESORTUDO" at bounding box center [771, 314] width 105 height 13
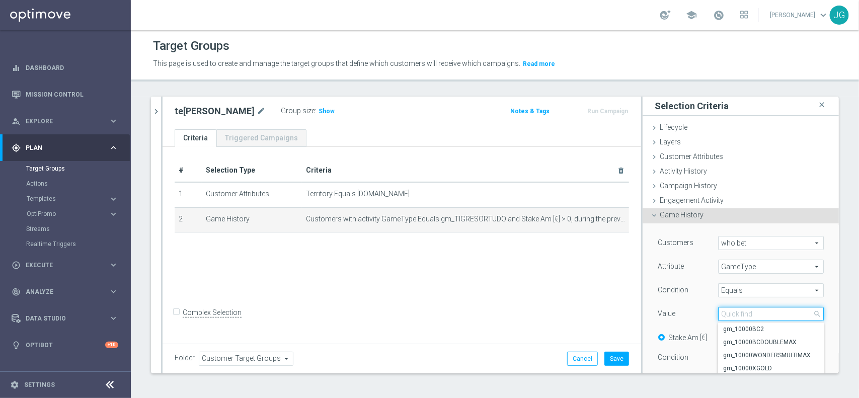
click at [754, 315] on input "search" at bounding box center [771, 314] width 106 height 14
type input "tigre"
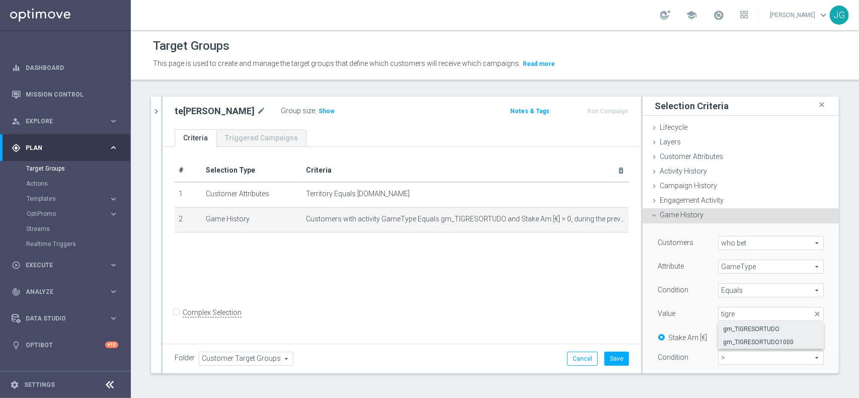
click at [768, 341] on span "gm_TIGRESORTUDO1000" at bounding box center [771, 342] width 96 height 8
type input "gm_TIGRESORTUDO1000"
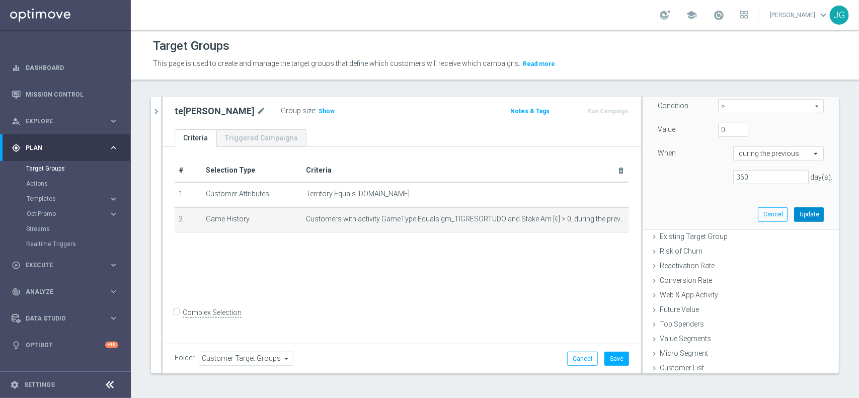
click at [794, 216] on button "Update" at bounding box center [809, 214] width 30 height 14
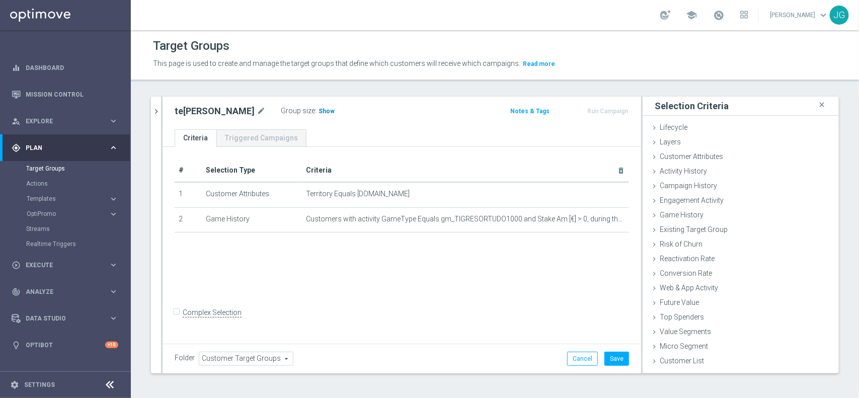
click at [319, 112] on span "Show" at bounding box center [327, 111] width 16 height 7
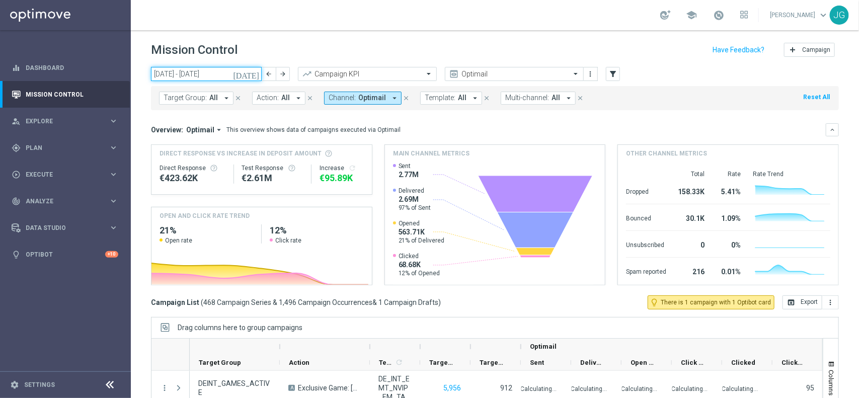
click at [232, 73] on input "[DATE] - [DATE]" at bounding box center [206, 74] width 111 height 14
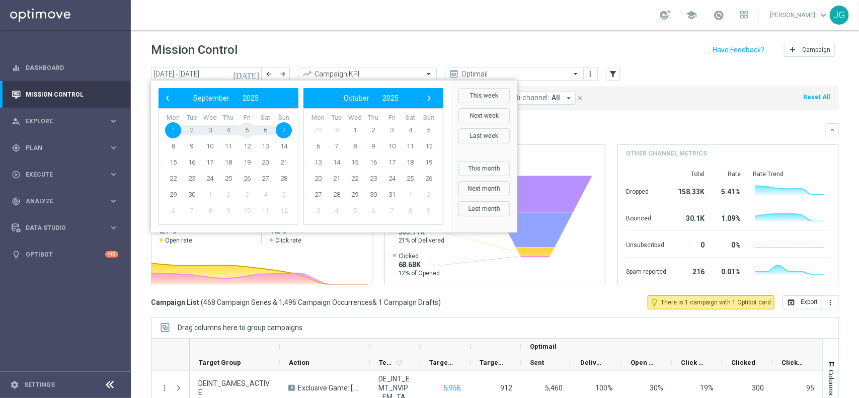
click at [245, 129] on span "5" at bounding box center [247, 130] width 16 height 16
type input "[DATE] - [DATE]"
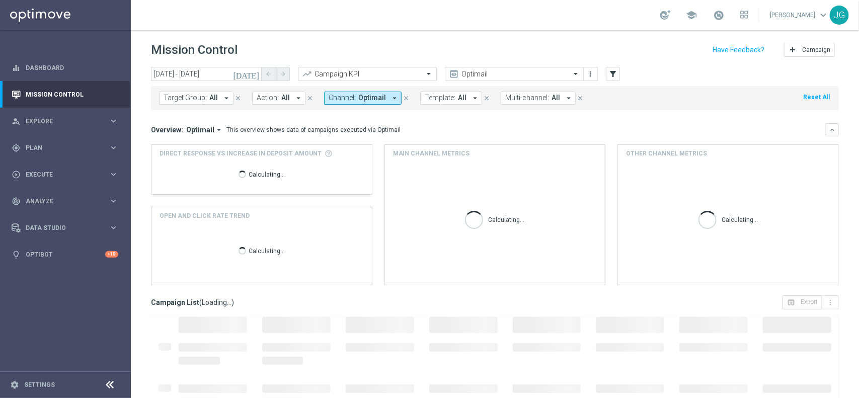
click at [535, 97] on span "Multi-channel:" at bounding box center [527, 98] width 44 height 9
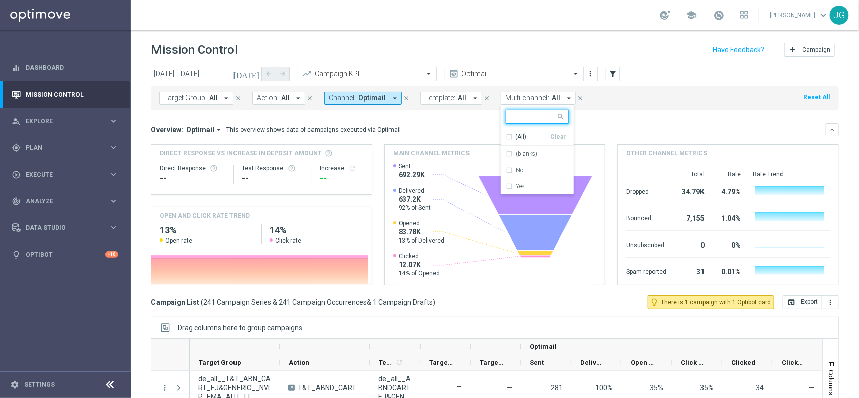
click at [199, 102] on button "Target Group: All arrow_drop_down" at bounding box center [196, 98] width 74 height 13
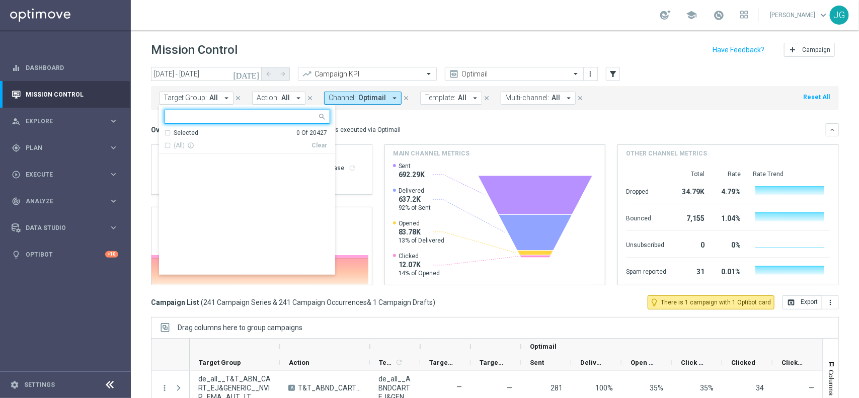
scroll to position [2580, 0]
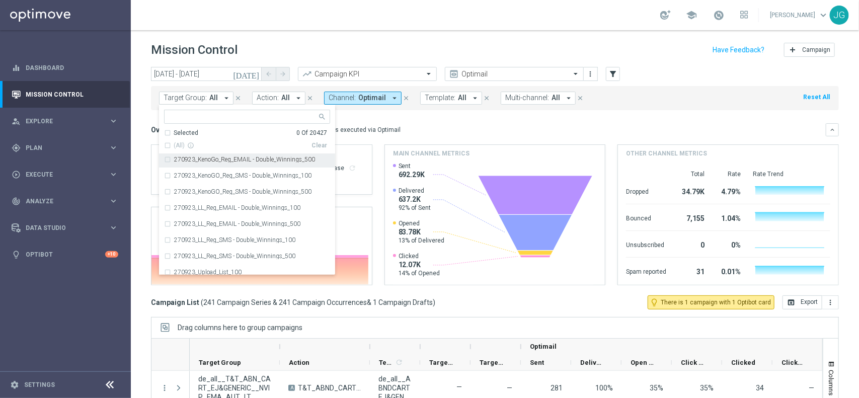
click at [391, 119] on mini-dashboard "Overview: Optimail arrow_drop_down This overview shows data of campaigns execut…" at bounding box center [495, 202] width 688 height 185
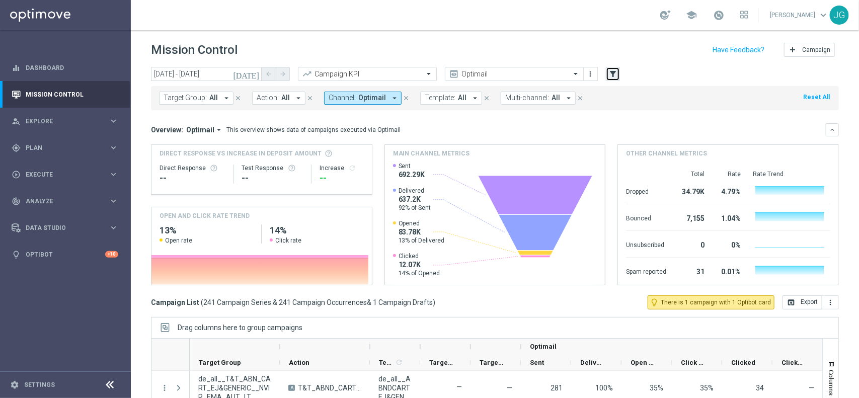
click at [614, 71] on icon "filter_alt" at bounding box center [613, 73] width 9 height 9
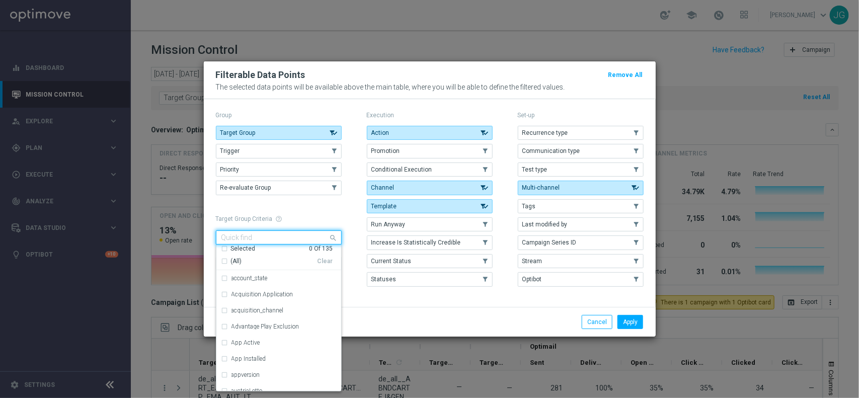
click at [329, 236] on span at bounding box center [335, 238] width 13 height 13
click at [346, 210] on div "Group Target Group .cls-1{fill:none;} .cls-1{fill:none;} Trigger .cls-1{fill:no…" at bounding box center [430, 200] width 428 height 182
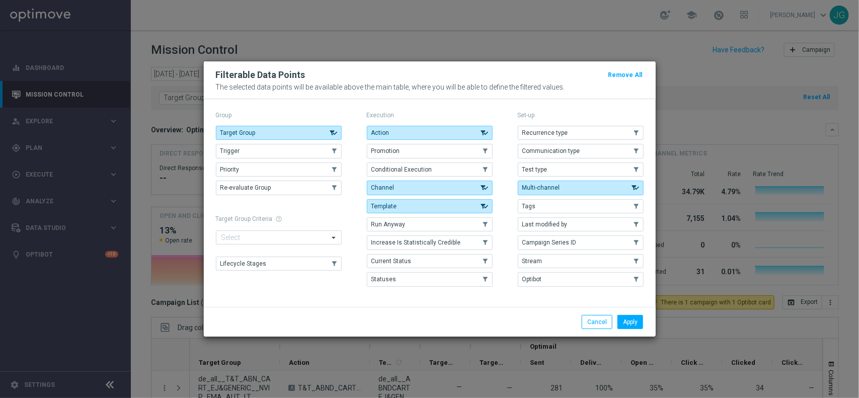
click at [557, 36] on modal-container "Filterable Data Points Remove All The selected data points will be available ab…" at bounding box center [429, 199] width 859 height 398
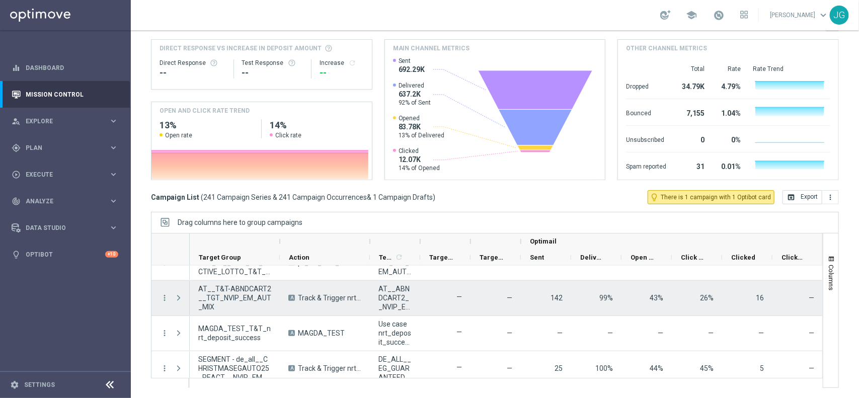
scroll to position [63, 0]
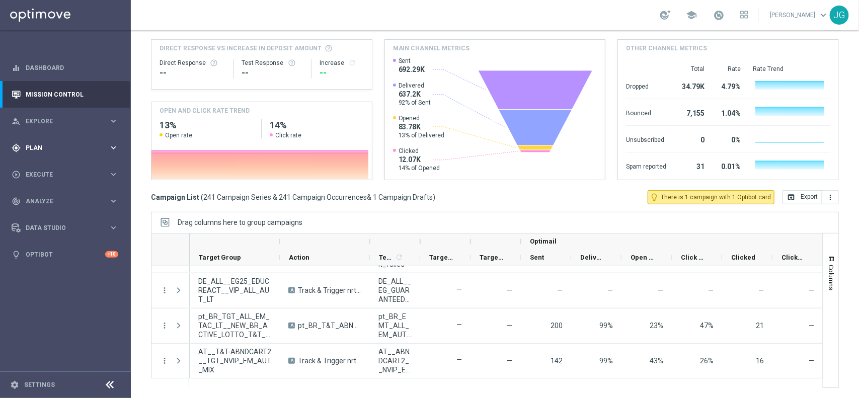
click at [60, 147] on span "Plan" at bounding box center [67, 148] width 83 height 6
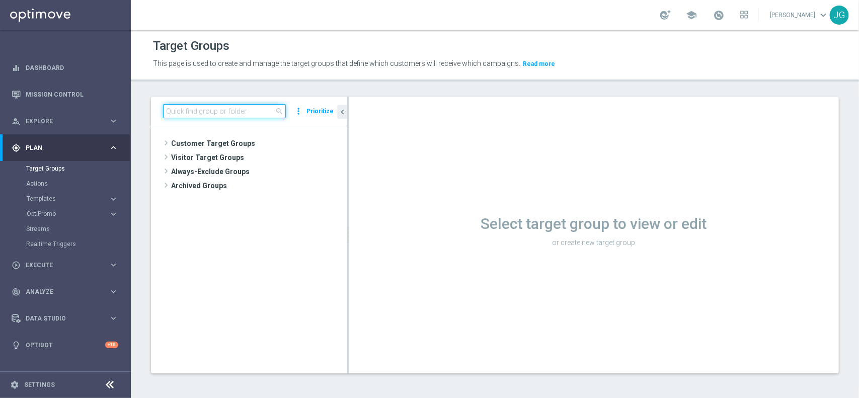
click at [242, 106] on input at bounding box center [224, 111] width 123 height 14
paste input "BR_SOL__DEPOSITORS__ALL_EMA_TAC_GM"
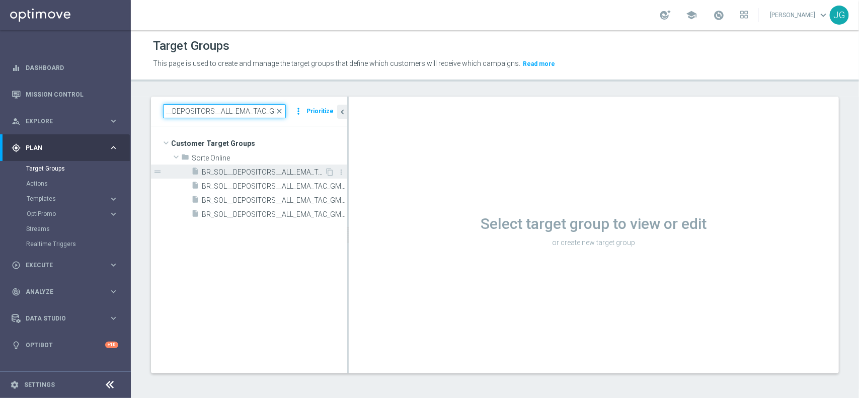
type input "BR_SOL__DEPOSITORS__ALL_EMA_TAC_GM"
click at [209, 170] on span "BR_SOL__DEPOSITORS__ALL_EMA_TAC_GM" at bounding box center [263, 172] width 123 height 9
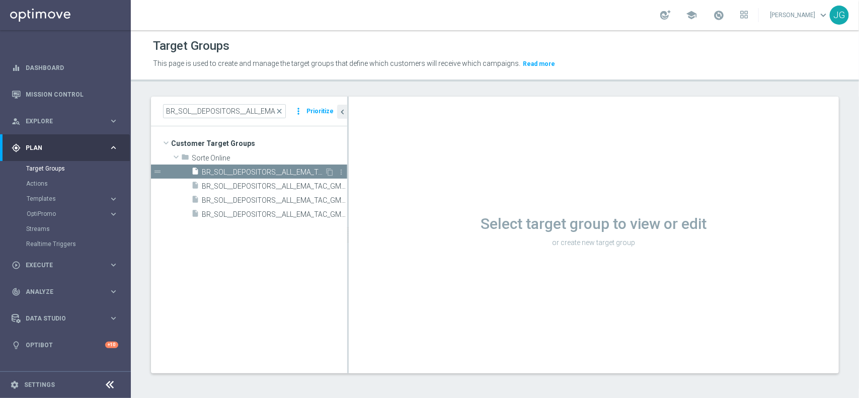
click at [194, 171] on icon "insert_drive_file" at bounding box center [195, 173] width 8 height 12
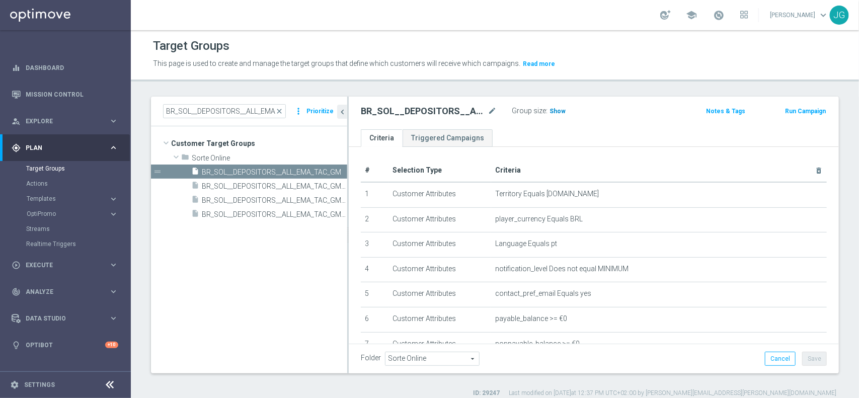
click at [558, 109] on span "Show" at bounding box center [558, 111] width 16 height 7
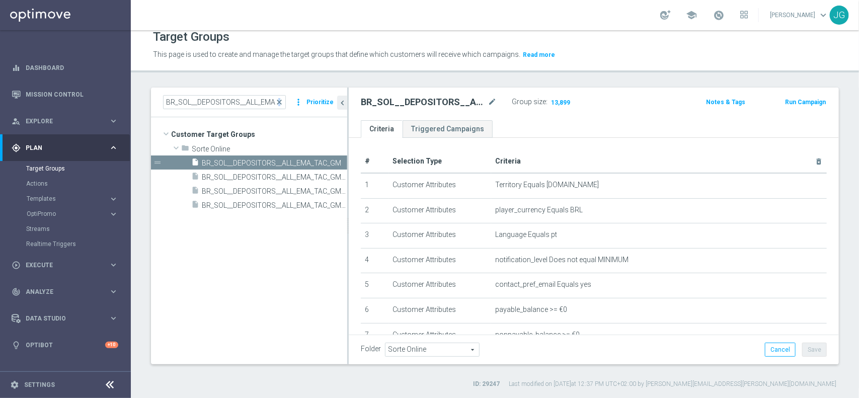
drag, startPoint x: 282, startPoint y: 99, endPoint x: 277, endPoint y: 110, distance: 12.4
click at [281, 99] on span "close" at bounding box center [279, 102] width 8 height 8
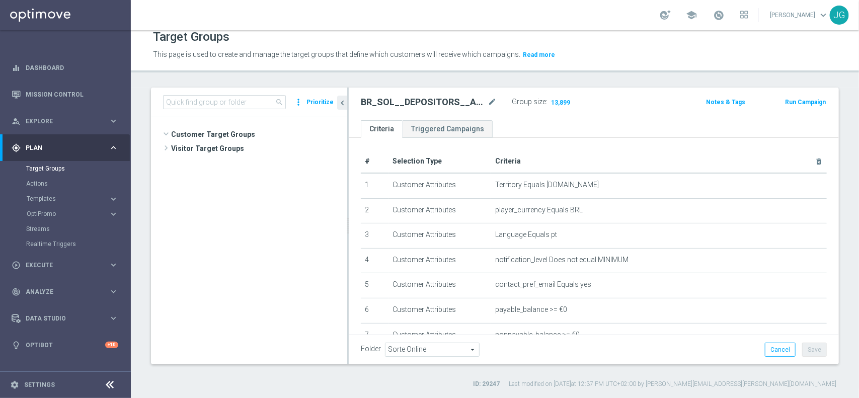
scroll to position [531, 0]
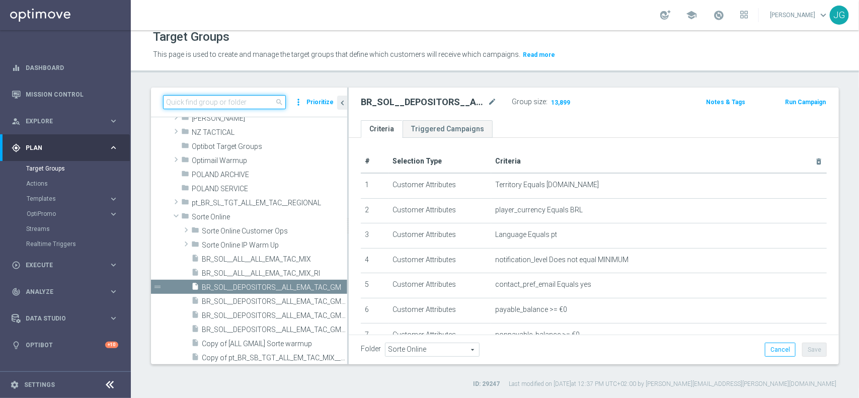
click at [267, 101] on input at bounding box center [224, 102] width 123 height 14
paste input "pt_BR_SL_TGT_ALL_EM_TAC__GEN_STAKED"
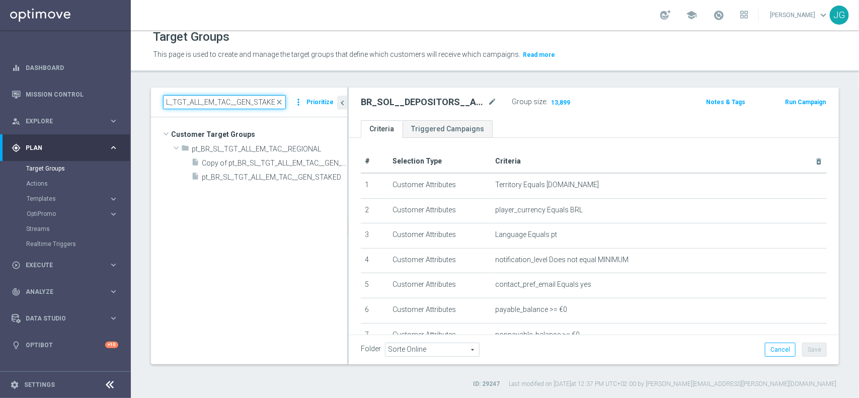
scroll to position [0, 0]
type input "pt_BR_SL_TGT_ALL_EM_TAC__GEN_STAKED"
click at [195, 175] on icon "insert_drive_file" at bounding box center [195, 178] width 8 height 12
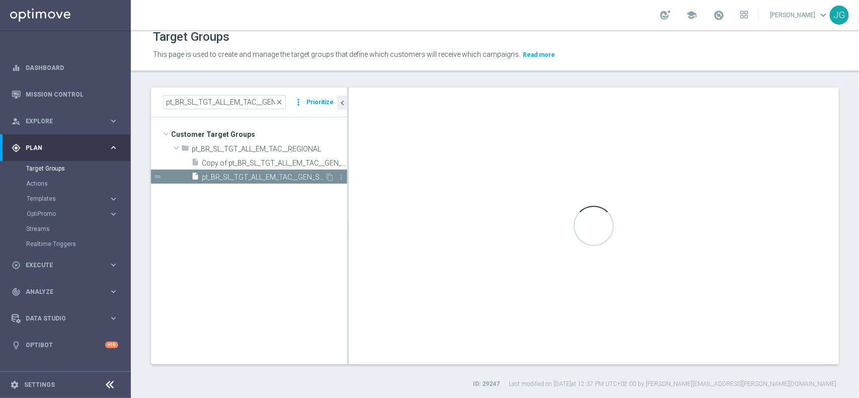
type input "pt_BR_SL_TGT_ALL_EM_TAC__REGIONAL"
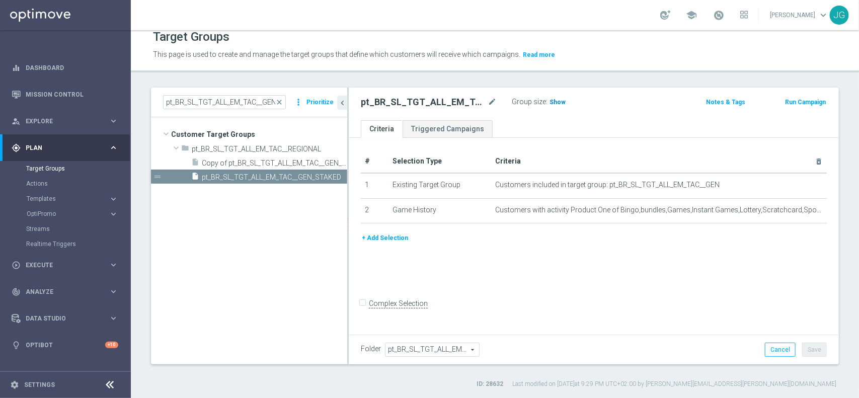
click at [553, 101] on span "Show" at bounding box center [558, 102] width 16 height 7
click at [282, 101] on span "close" at bounding box center [279, 102] width 8 height 8
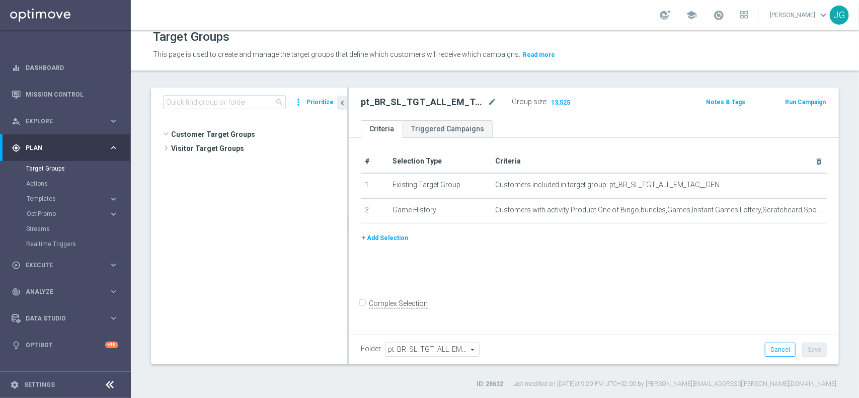
scroll to position [479, 0]
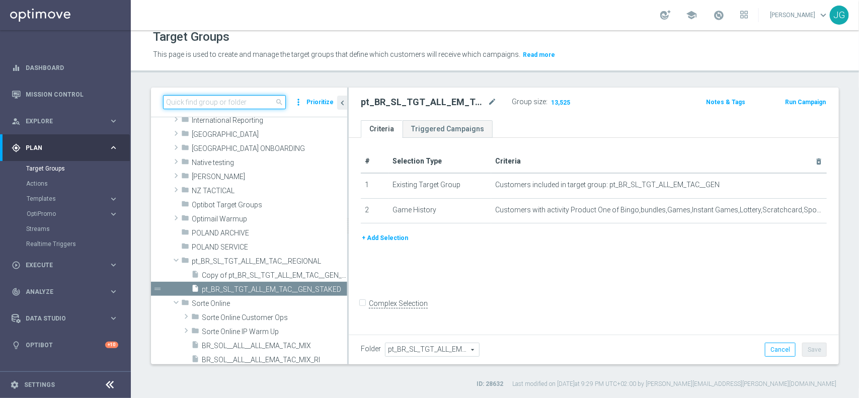
click at [238, 101] on input at bounding box center [224, 102] width 123 height 14
paste input "pt_BR_SL_TGT_ALL_EM_TAC__GEN_AND_NOT_SPORTSBOOK"
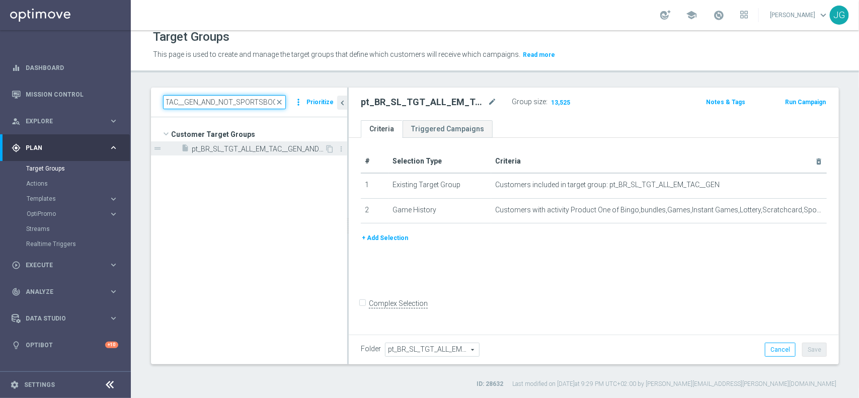
type input "pt_BR_SL_TGT_ALL_EM_TAC__GEN_AND_NOT_SPORTSBOOK"
click at [184, 152] on icon "insert_drive_file" at bounding box center [185, 150] width 8 height 12
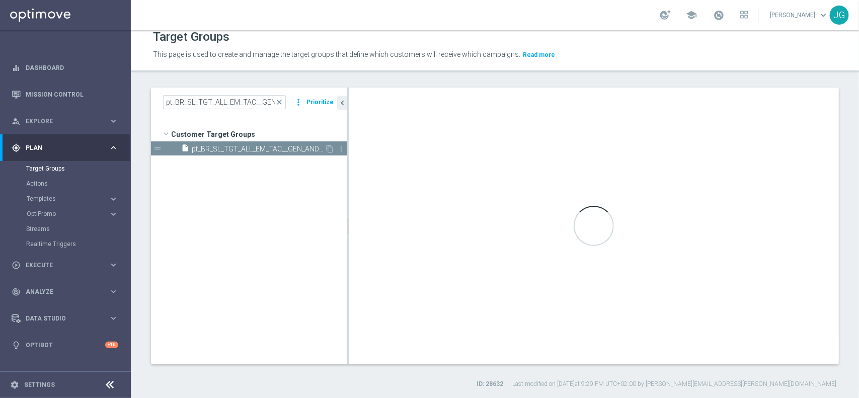
type input "Customer Target Groups"
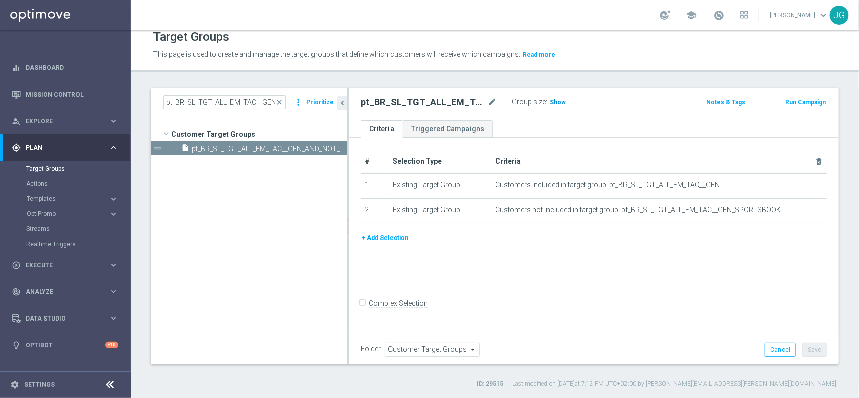
click at [557, 102] on span "Show" at bounding box center [558, 102] width 16 height 7
click at [280, 103] on span "close" at bounding box center [279, 102] width 8 height 8
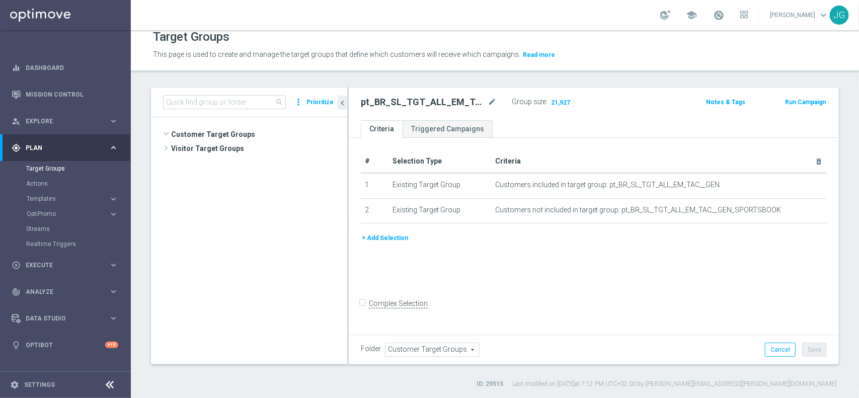
scroll to position [2742, 0]
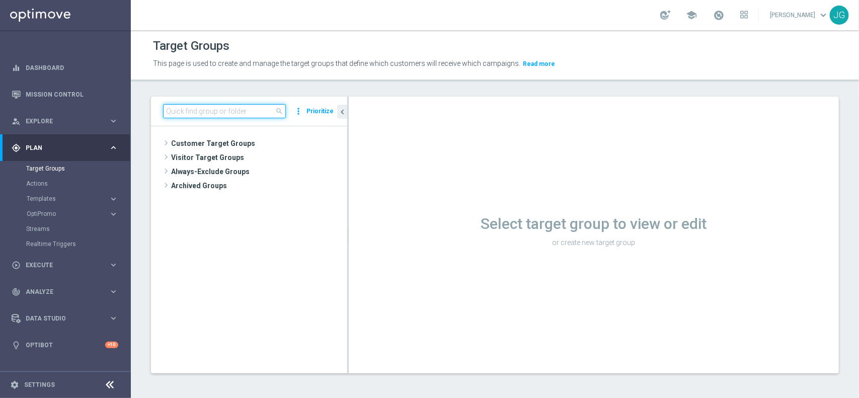
click at [212, 106] on input at bounding box center [224, 111] width 123 height 14
paste input "pt_BR_SL_TGT_ALL_EM_TAC__GEN_STAKED"
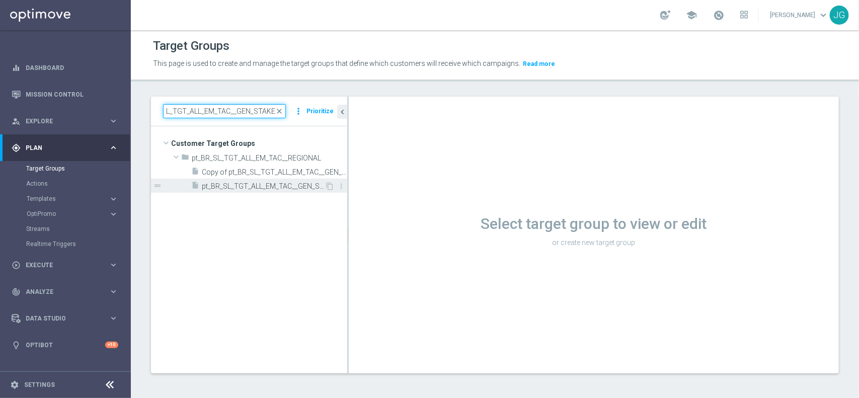
type input "pt_BR_SL_TGT_ALL_EM_TAC__GEN_STAKED"
click at [211, 182] on span "pt_BR_SL_TGT_ALL_EM_TAC__GEN_STAKED" at bounding box center [263, 186] width 123 height 9
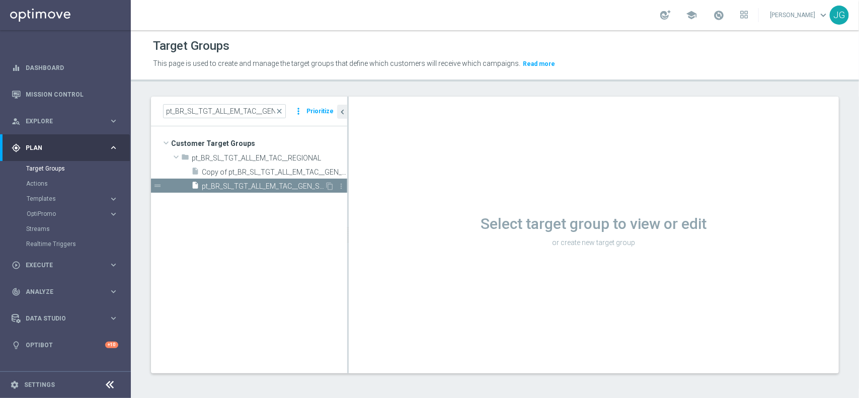
click at [195, 183] on icon "insert_drive_file" at bounding box center [195, 187] width 8 height 12
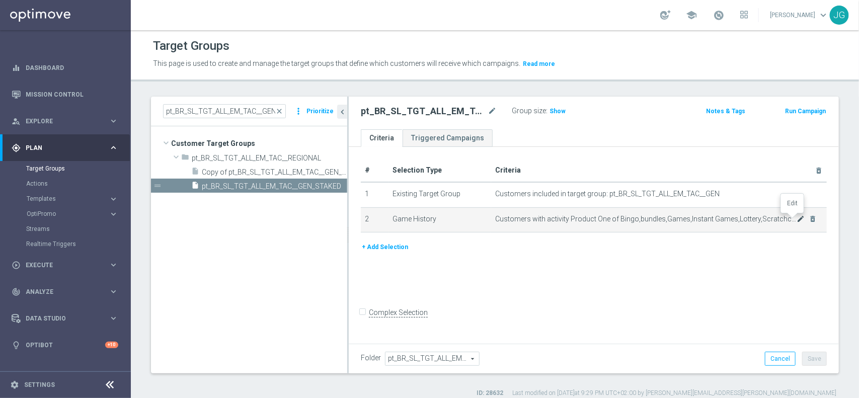
click at [797, 219] on icon "mode_edit" at bounding box center [801, 219] width 8 height 8
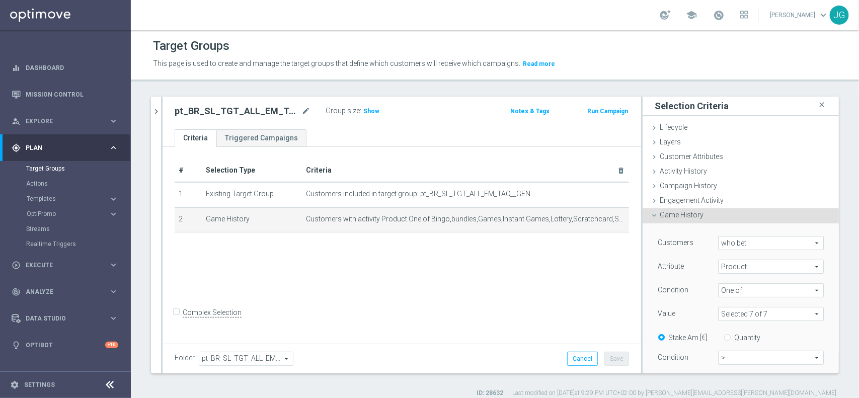
click at [798, 315] on span at bounding box center [771, 314] width 105 height 13
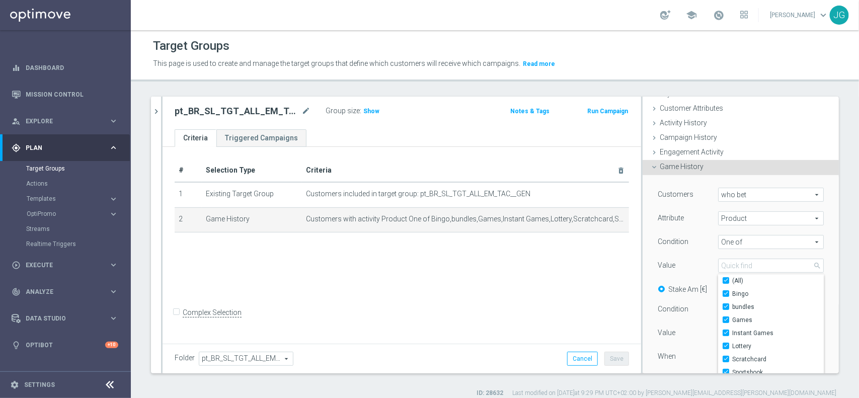
scroll to position [63, 0]
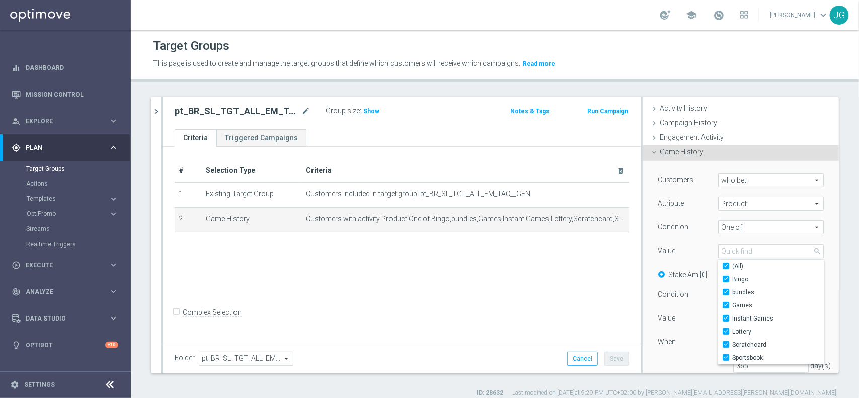
click at [527, 297] on div "# Selection Type Criteria delete_forever 1 Existing Target Group Customers incl…" at bounding box center [402, 244] width 479 height 195
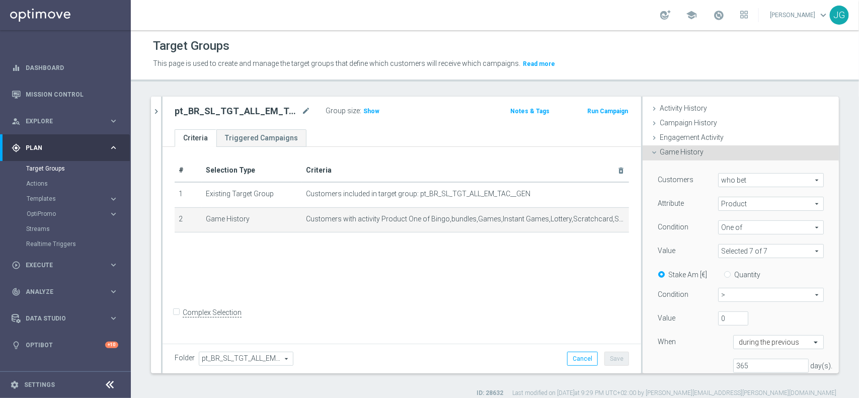
click at [726, 202] on span "Product" at bounding box center [771, 203] width 105 height 13
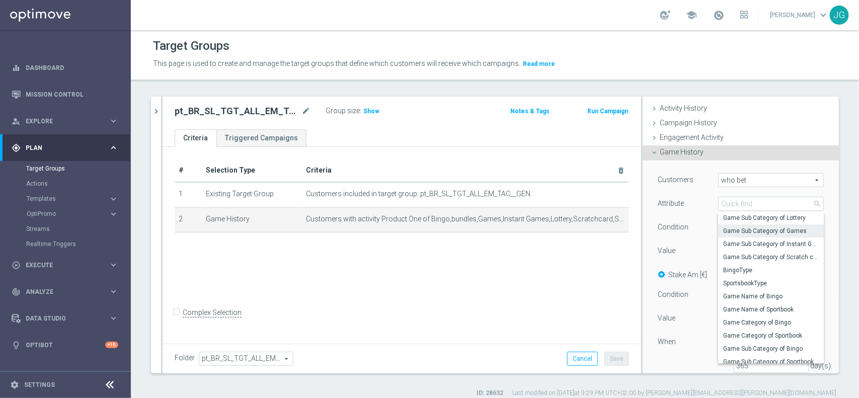
scroll to position [122, 0]
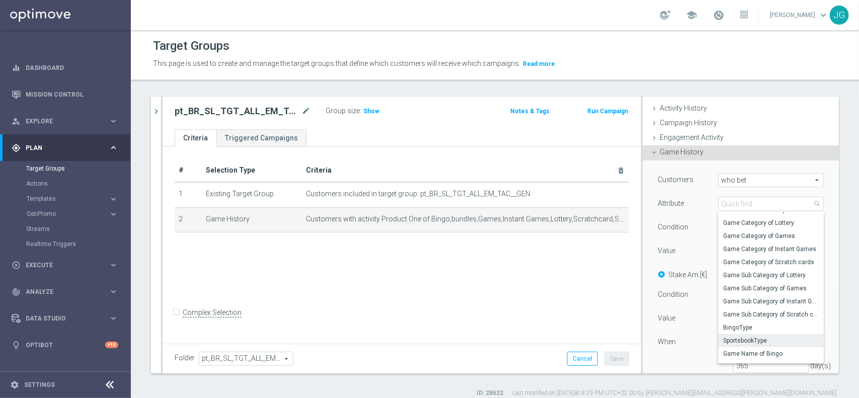
click at [759, 335] on label "SportsbookType" at bounding box center [771, 340] width 106 height 13
type input "SportsbookType"
type input "Equals"
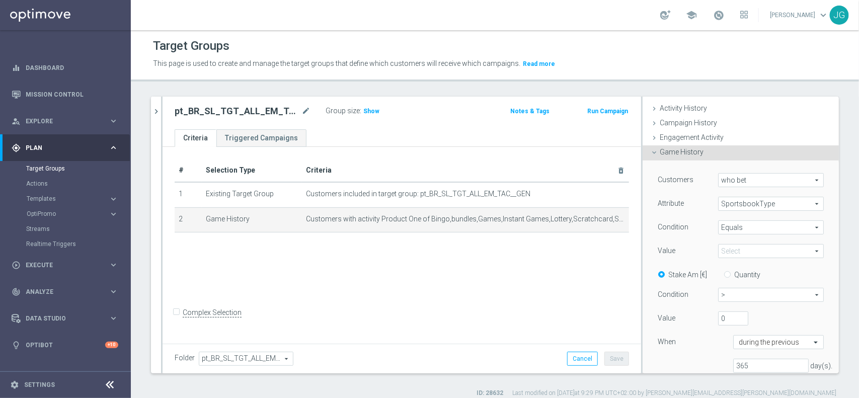
click at [755, 250] on span at bounding box center [771, 251] width 105 height 13
click at [758, 263] on span "sb_SPORTSBOOK" at bounding box center [771, 266] width 96 height 8
type input "sb_SPORTSBOOK"
click at [716, 273] on div "Quantity" at bounding box center [738, 274] width 44 height 13
click at [754, 227] on span "Equals" at bounding box center [771, 227] width 105 height 13
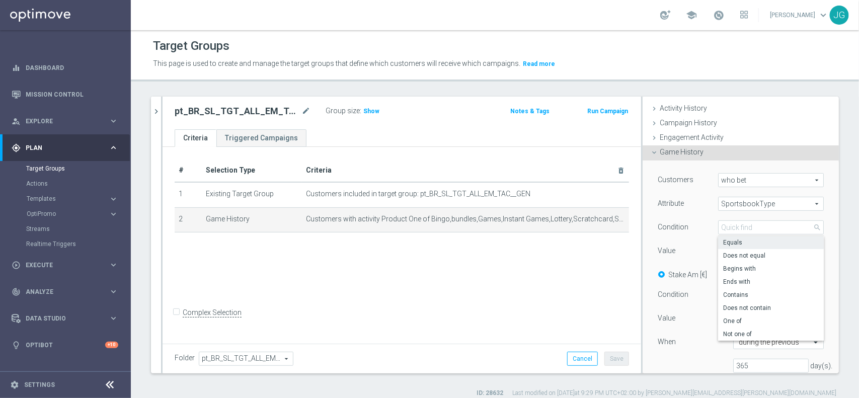
click at [769, 202] on span "SportsbookType" at bounding box center [771, 203] width 105 height 13
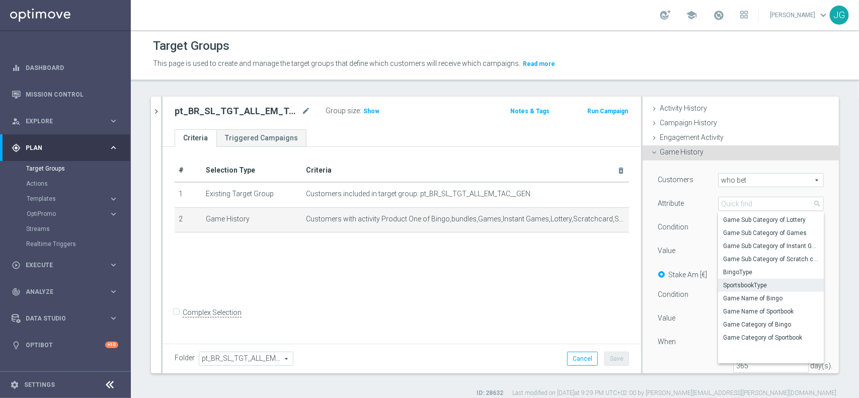
scroll to position [177, 0]
click at [765, 331] on label "Game Category of Sportbook" at bounding box center [771, 335] width 106 height 13
type input "Game Category of Sportbook"
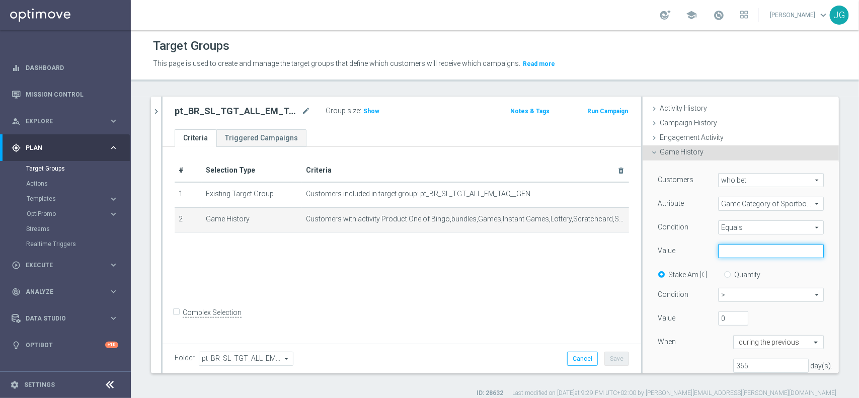
click at [757, 253] on input "text" at bounding box center [771, 251] width 106 height 14
click at [781, 227] on span "Equals" at bounding box center [771, 227] width 105 height 13
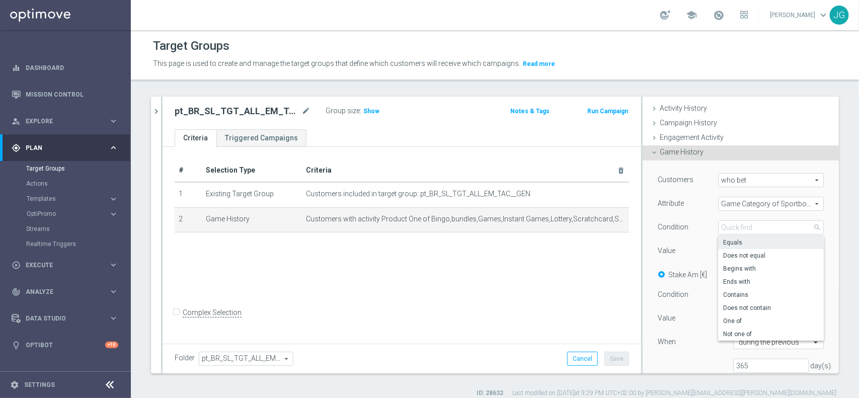
click at [763, 242] on span "Equals" at bounding box center [771, 243] width 96 height 8
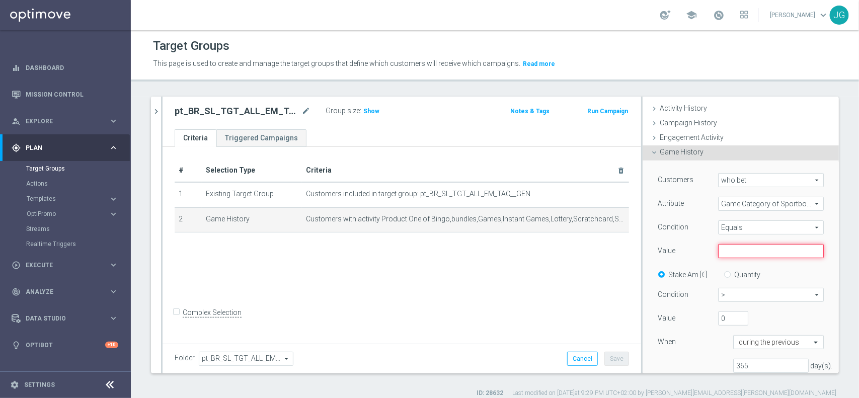
click at [747, 255] on input "text" at bounding box center [771, 251] width 106 height 14
click at [718, 257] on input "text" at bounding box center [771, 251] width 106 height 14
click at [726, 273] on input "Quantity" at bounding box center [729, 273] width 7 height 7
radio input "true"
click at [740, 249] on input "text" at bounding box center [771, 251] width 106 height 14
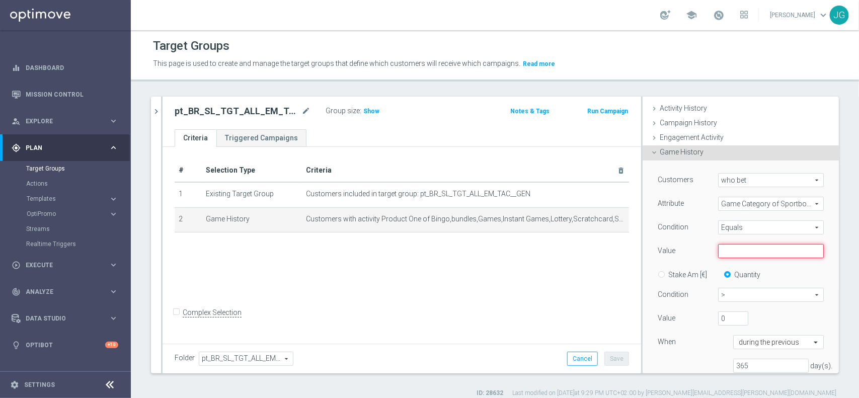
click at [741, 251] on input "text" at bounding box center [771, 251] width 106 height 14
click at [694, 235] on div "Condition" at bounding box center [680, 228] width 60 height 16
click at [763, 205] on span "Game Category of Sportbook" at bounding box center [771, 203] width 105 height 13
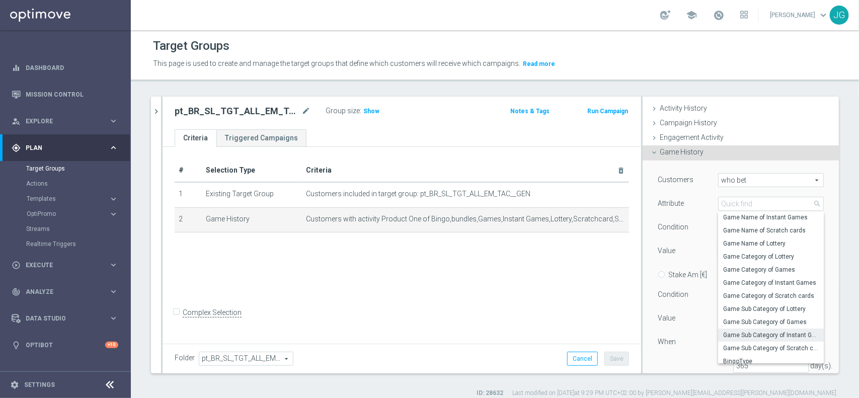
scroll to position [120, 0]
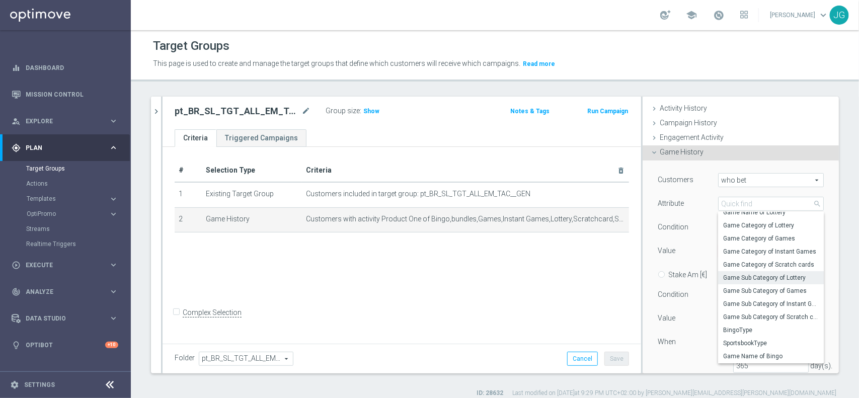
click at [775, 277] on span "Game Sub Category of Lottery" at bounding box center [771, 278] width 96 height 8
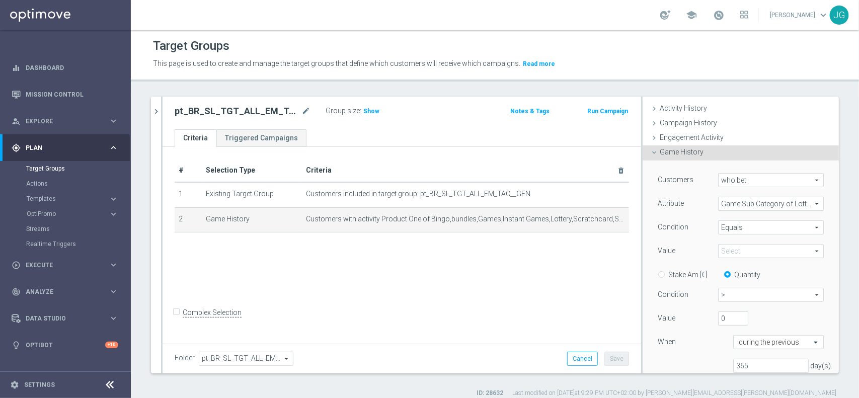
click at [753, 248] on span at bounding box center [771, 251] width 105 height 13
click at [765, 231] on span "Equals" at bounding box center [771, 227] width 105 height 13
click at [698, 234] on div "Condition" at bounding box center [680, 228] width 60 height 16
click at [751, 212] on div "Attribute Game Sub Category of Lottery Game Sub Category of Lottery arrow_drop_…" at bounding box center [740, 205] width 181 height 16
click at [752, 209] on span "Game Sub Category of Lottery" at bounding box center [771, 203] width 105 height 13
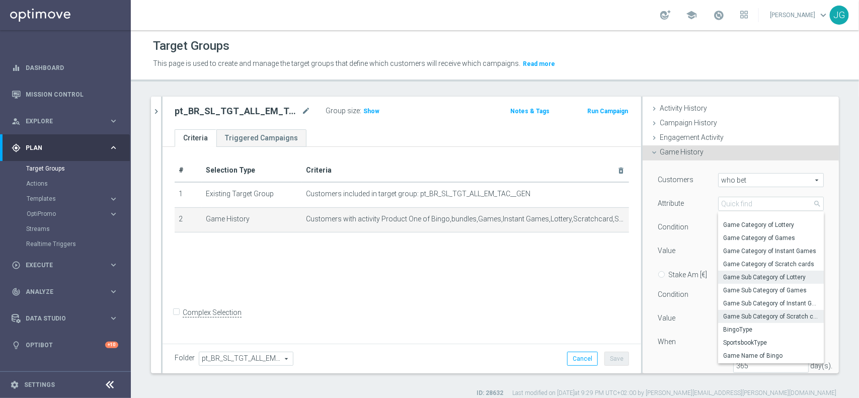
scroll to position [180, 0]
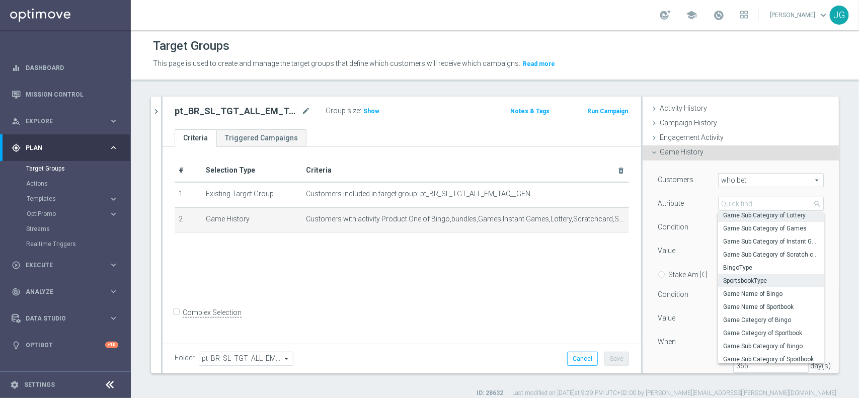
click at [765, 278] on span "SportsbookType" at bounding box center [771, 281] width 96 height 8
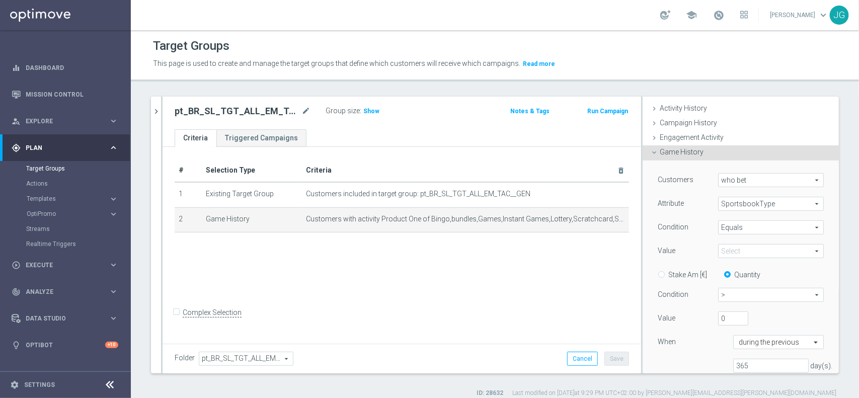
click at [764, 250] on span at bounding box center [771, 251] width 105 height 13
click at [764, 250] on input "search" at bounding box center [771, 251] width 106 height 14
click at [767, 228] on span "Equals" at bounding box center [771, 227] width 105 height 13
click at [768, 207] on span "SportsbookType" at bounding box center [771, 203] width 105 height 13
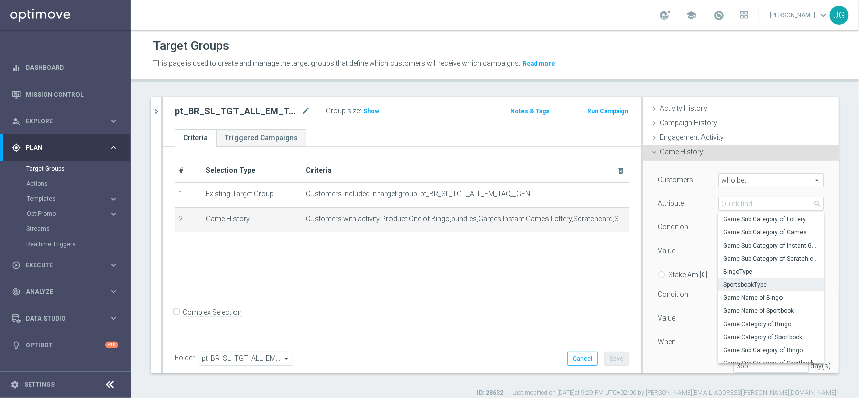
scroll to position [182, 0]
click at [766, 354] on span "Game Sub Category of Sportbook" at bounding box center [771, 357] width 96 height 8
type input "Game Sub Category of Sportbook"
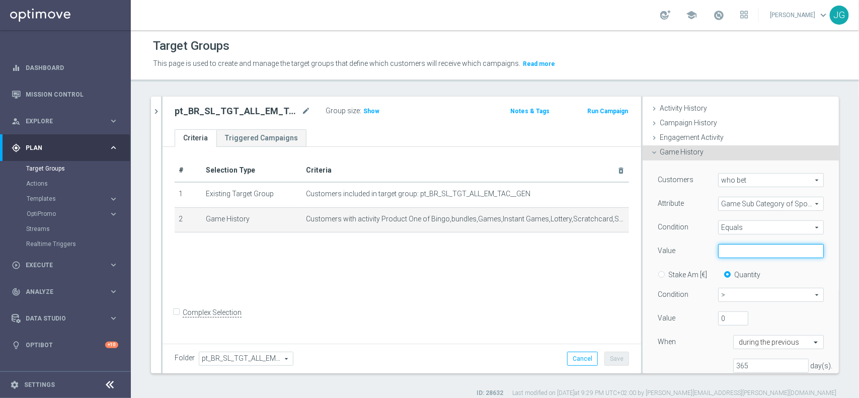
click at [768, 247] on input "text" at bounding box center [771, 251] width 106 height 14
click at [772, 202] on span "Game Sub Category of Sportbook" at bounding box center [771, 203] width 105 height 13
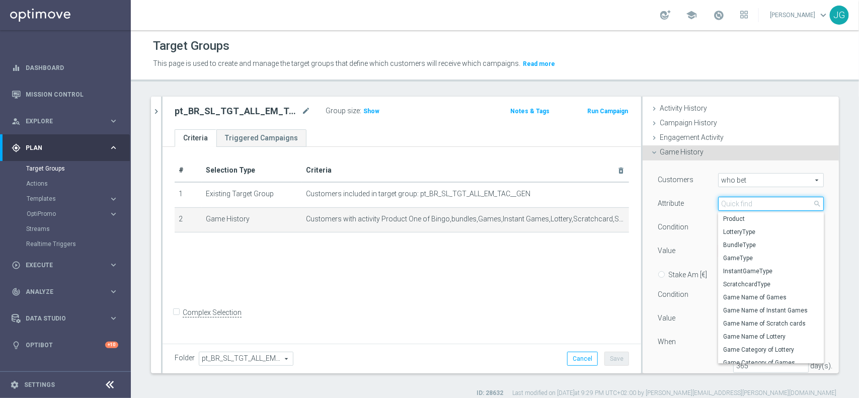
click at [764, 207] on input "search" at bounding box center [771, 204] width 106 height 14
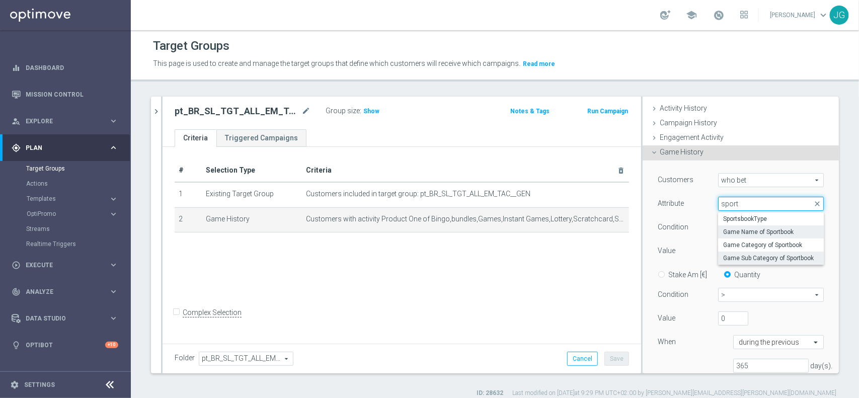
scroll to position [126, 0]
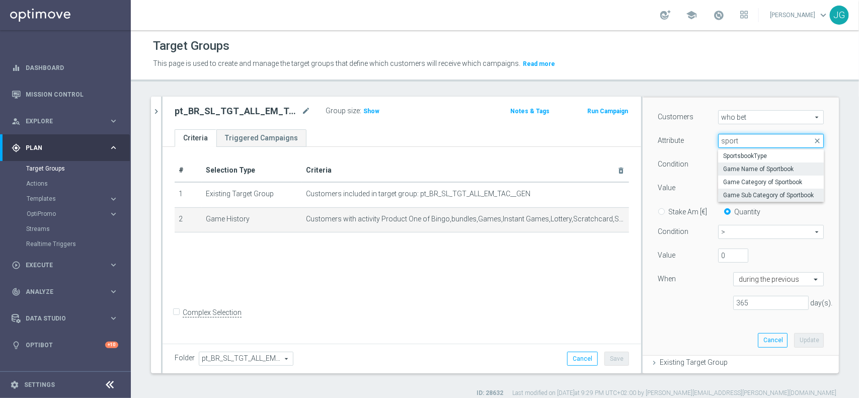
type input "sport"
click at [771, 168] on span "Game Name of Sportbook" at bounding box center [771, 169] width 96 height 8
type input "Game Name of Sportbook"
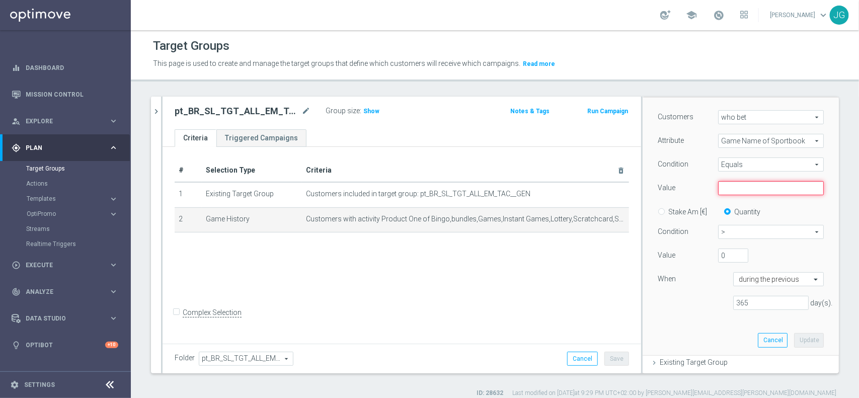
click at [756, 187] on input "text" at bounding box center [771, 188] width 106 height 14
click at [757, 187] on input "text" at bounding box center [771, 188] width 106 height 14
click at [738, 164] on span "Equals" at bounding box center [771, 164] width 105 height 13
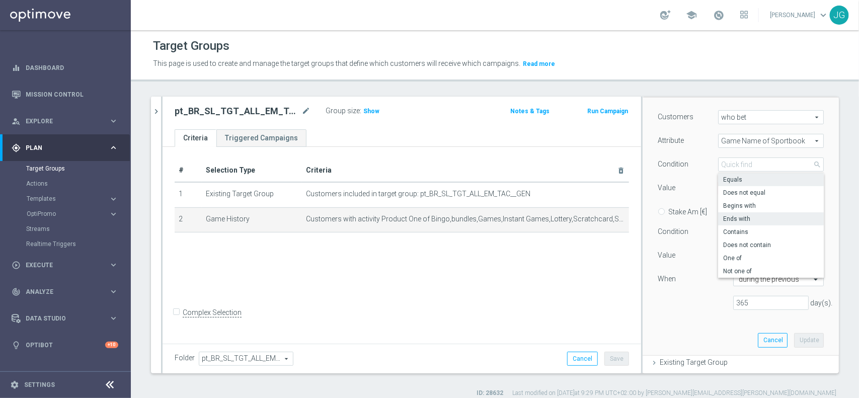
click at [746, 225] on label "Ends with" at bounding box center [771, 218] width 106 height 13
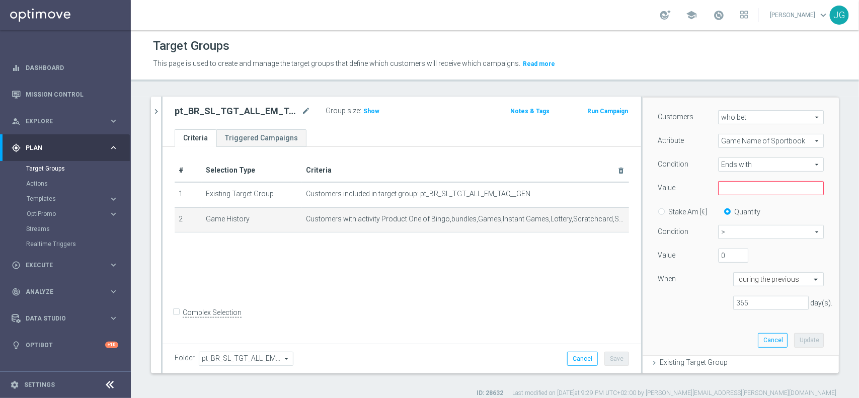
click at [748, 167] on span "Ends with" at bounding box center [771, 164] width 105 height 13
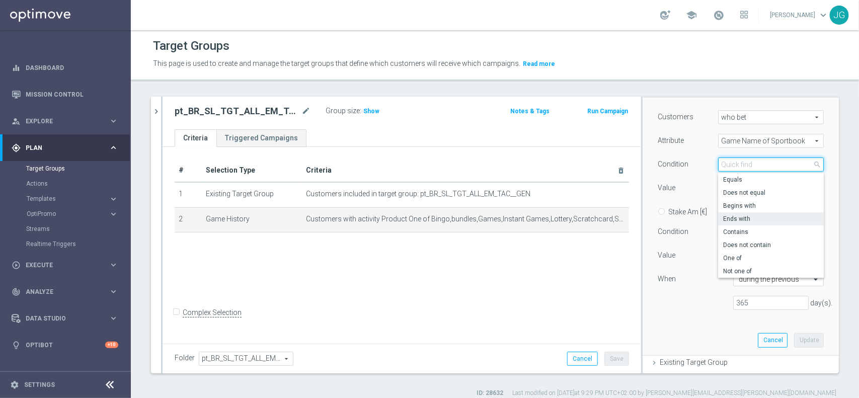
click at [748, 164] on input "search" at bounding box center [771, 165] width 106 height 14
click at [746, 227] on label "Contains" at bounding box center [771, 232] width 106 height 13
type input "Contains"
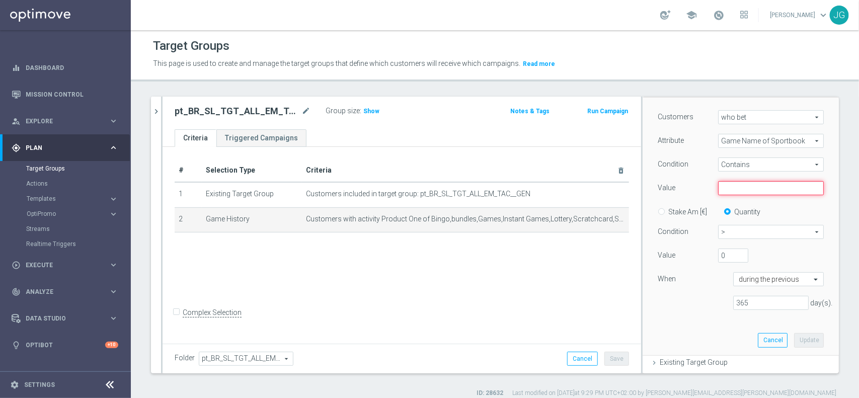
click at [739, 187] on input "text" at bounding box center [771, 188] width 106 height 14
type input "football"
click at [755, 232] on span ">" at bounding box center [771, 232] width 105 height 13
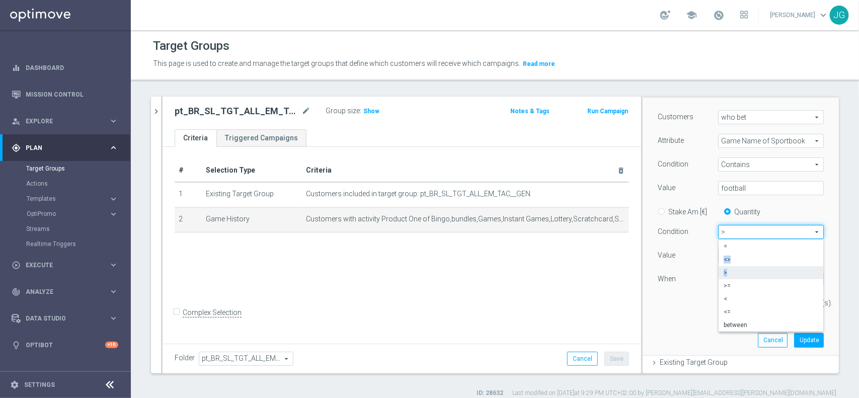
drag, startPoint x: 752, startPoint y: 244, endPoint x: 748, endPoint y: 270, distance: 25.9
click at [748, 270] on div "= <> > >= < <= between" at bounding box center [771, 286] width 105 height 92
click at [748, 270] on span ">" at bounding box center [771, 273] width 95 height 8
click at [794, 339] on button "Update" at bounding box center [809, 340] width 30 height 14
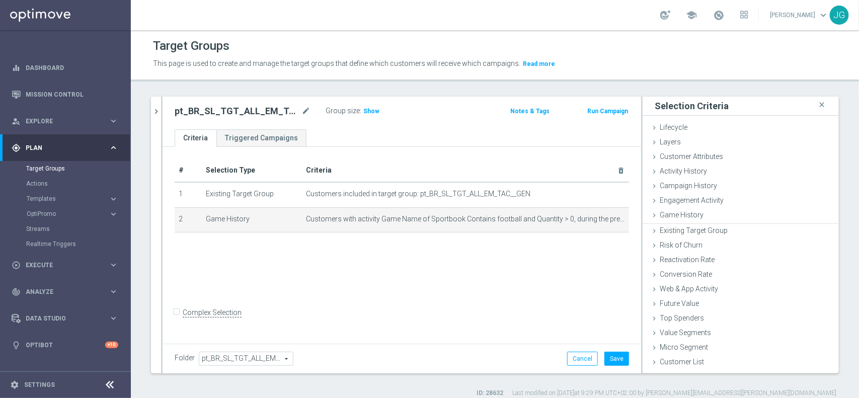
scroll to position [0, 0]
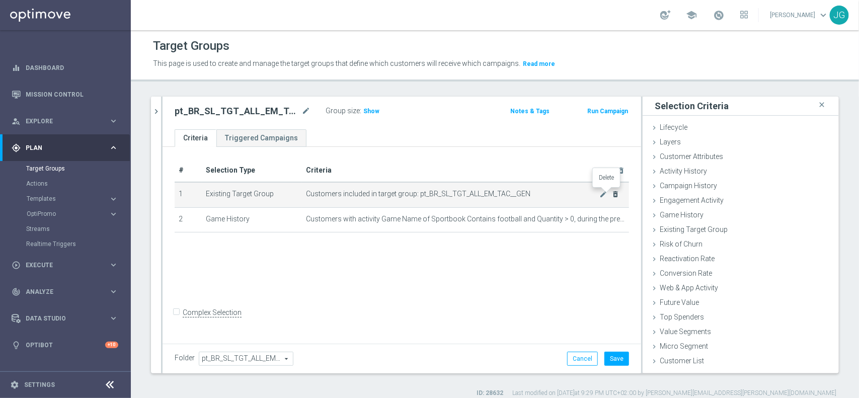
click at [612, 192] on icon "delete_forever" at bounding box center [616, 194] width 8 height 8
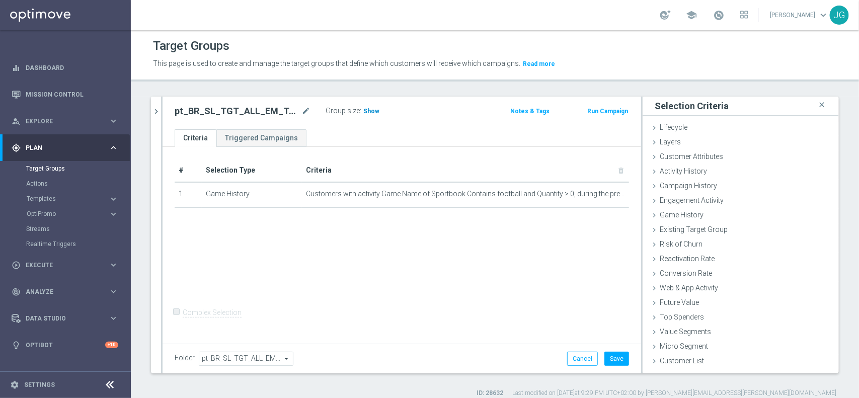
click at [372, 109] on span "Show" at bounding box center [371, 111] width 16 height 7
click at [574, 355] on button "Cancel" at bounding box center [582, 359] width 31 height 14
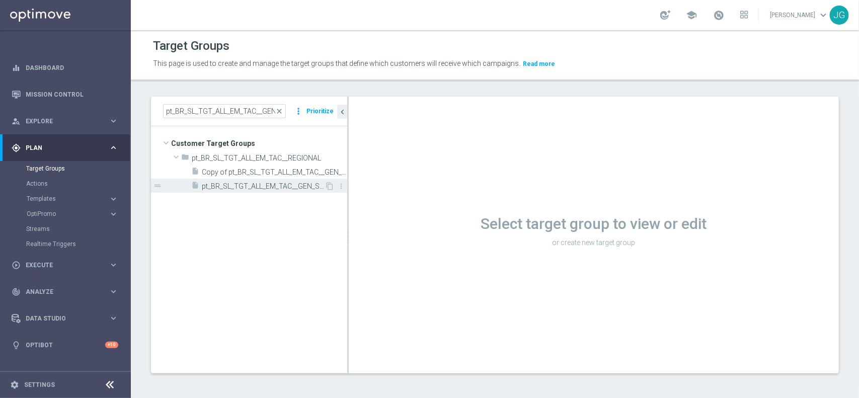
drag, startPoint x: 194, startPoint y: 184, endPoint x: 190, endPoint y: 179, distance: 6.1
click at [195, 183] on icon "insert_drive_file" at bounding box center [195, 187] width 8 height 12
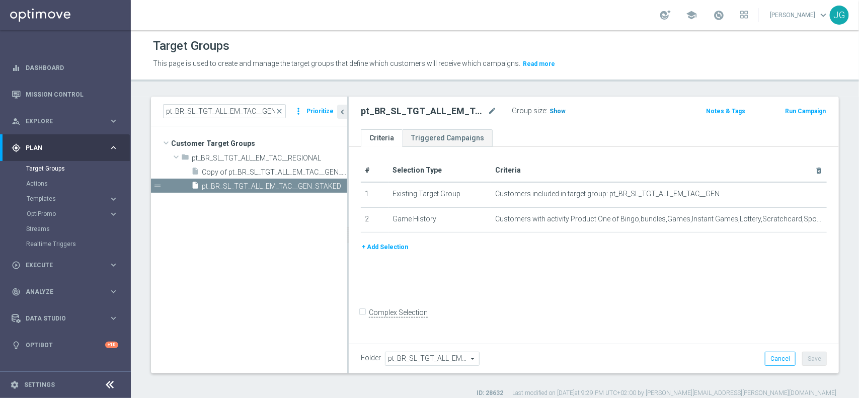
click at [559, 113] on span "Show" at bounding box center [558, 111] width 16 height 7
